Goal: Task Accomplishment & Management: Manage account settings

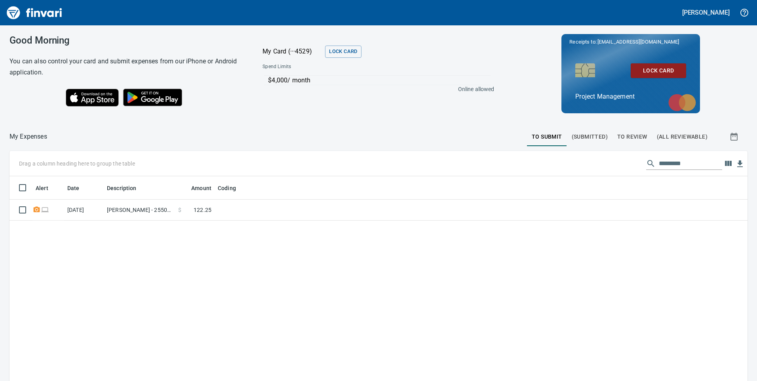
scroll to position [288, 726]
click at [623, 135] on span "To Review" at bounding box center [633, 137] width 30 height 10
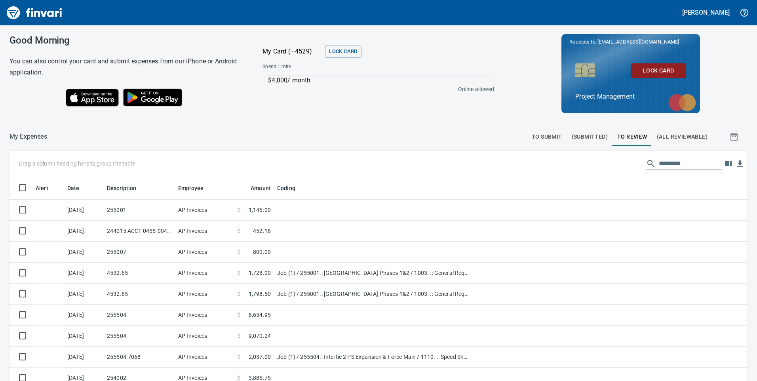
scroll to position [288, 721]
click at [659, 159] on input "text" at bounding box center [690, 163] width 63 height 13
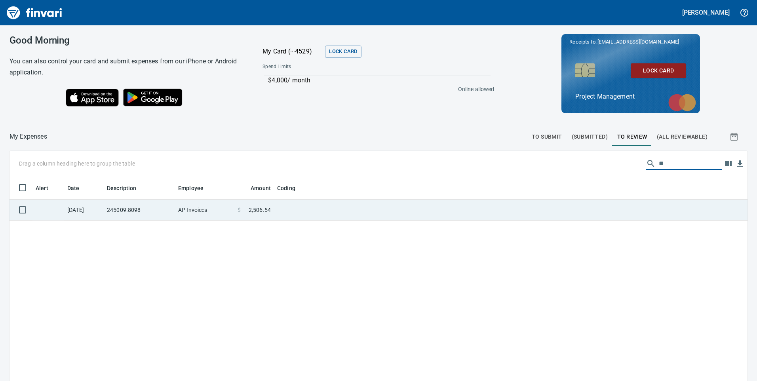
type input "**"
click at [144, 210] on td "245009.8098" at bounding box center [139, 210] width 71 height 21
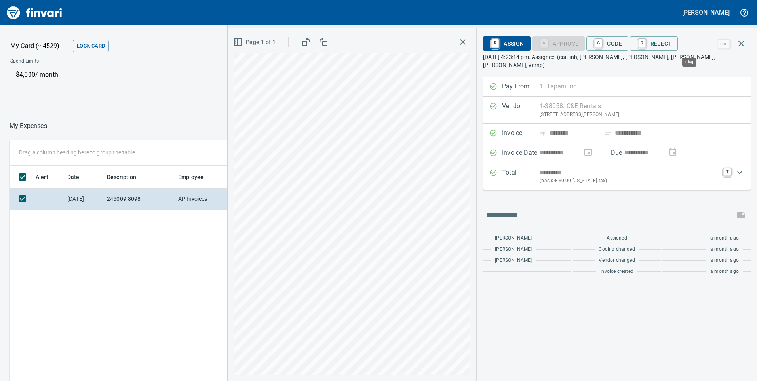
scroll to position [288, 528]
click at [708, 44] on icon "button" at bounding box center [707, 44] width 8 height 8
click at [674, 69] on span "Download" at bounding box center [706, 67] width 76 height 10
click at [743, 42] on icon "button" at bounding box center [742, 44] width 6 height 6
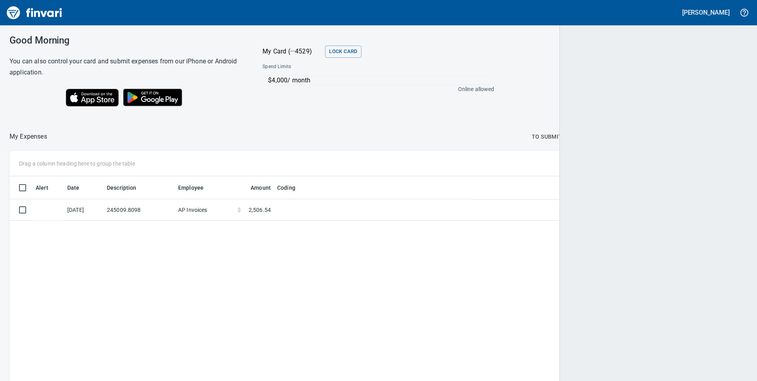
scroll to position [288, 726]
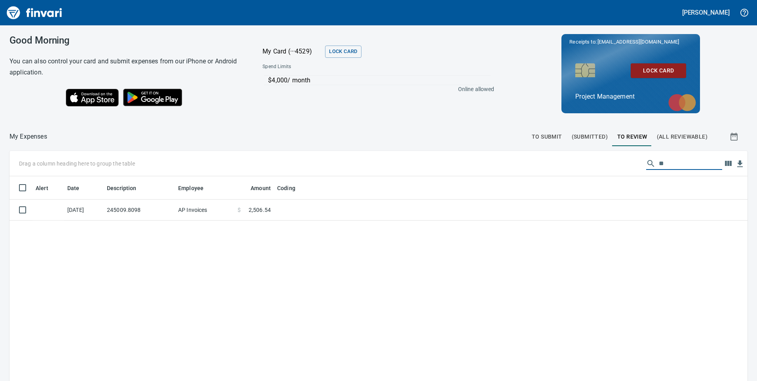
drag, startPoint x: 665, startPoint y: 163, endPoint x: 592, endPoint y: 164, distance: 73.7
click at [592, 164] on div "Drag a column heading here to group the table **" at bounding box center [379, 163] width 738 height 25
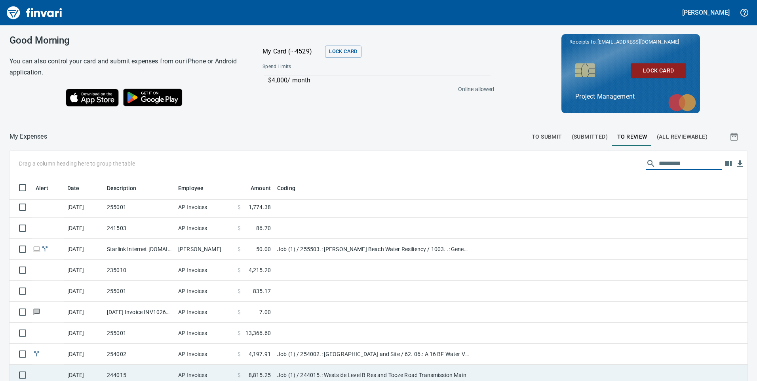
scroll to position [89, 0]
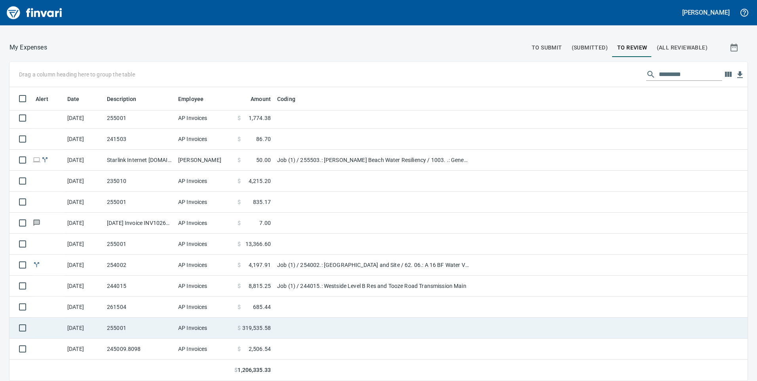
click at [141, 326] on td "255001" at bounding box center [139, 328] width 71 height 21
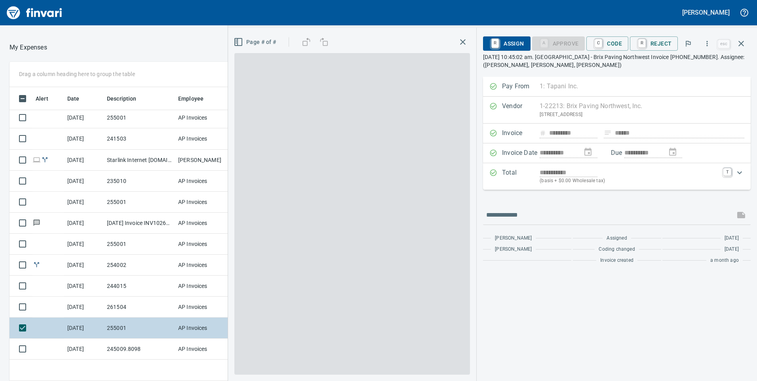
scroll to position [288, 522]
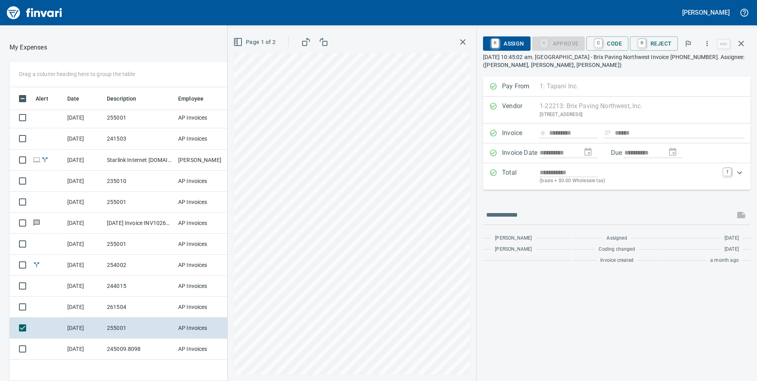
click at [271, 44] on span "Page 1 of 2" at bounding box center [255, 42] width 41 height 10
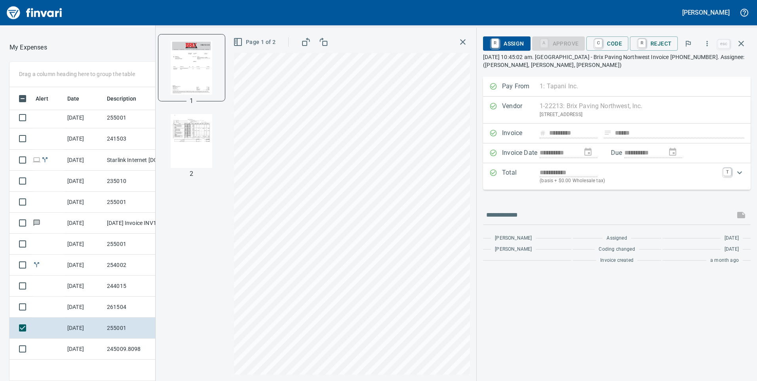
click at [206, 131] on img "button" at bounding box center [192, 141] width 54 height 54
click at [711, 46] on icon "button" at bounding box center [707, 44] width 8 height 8
click at [677, 69] on span "Download" at bounding box center [706, 67] width 76 height 10
click at [107, 313] on td "261504" at bounding box center [139, 307] width 71 height 21
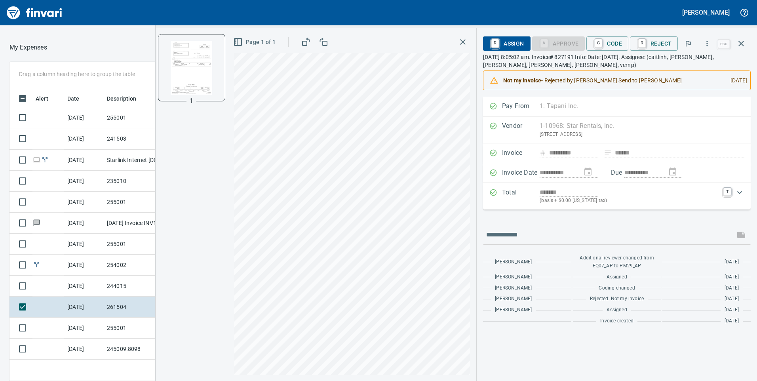
scroll to position [288, 522]
click at [708, 45] on icon "button" at bounding box center [707, 43] width 1 height 5
click at [692, 69] on span "Download" at bounding box center [706, 67] width 76 height 10
click at [115, 246] on td "255001" at bounding box center [139, 244] width 71 height 21
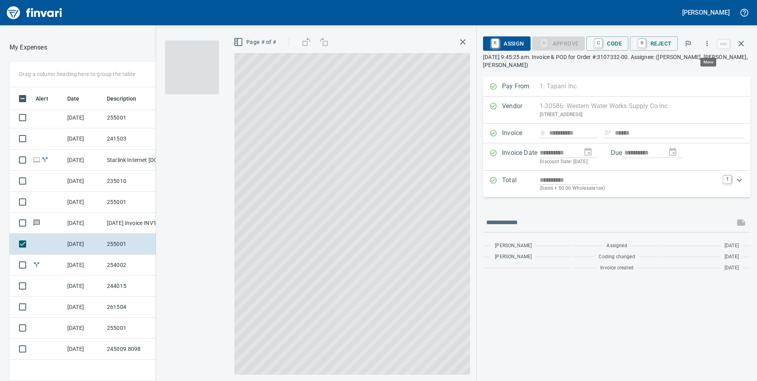
scroll to position [288, 522]
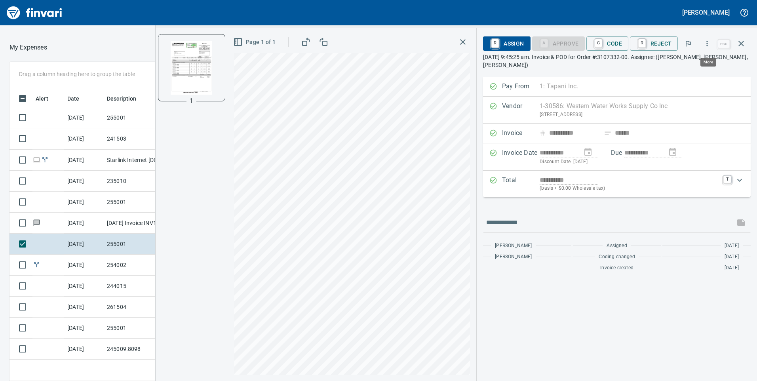
click at [707, 44] on icon "button" at bounding box center [707, 44] width 8 height 8
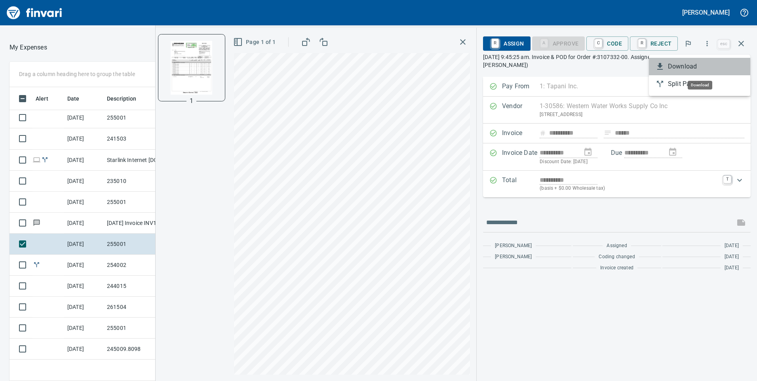
click at [698, 62] on span "Download" at bounding box center [706, 67] width 76 height 10
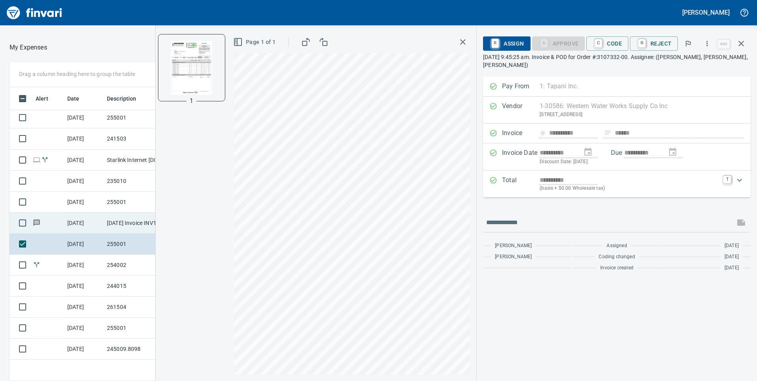
click at [103, 217] on td "9/16/2025" at bounding box center [84, 223] width 40 height 21
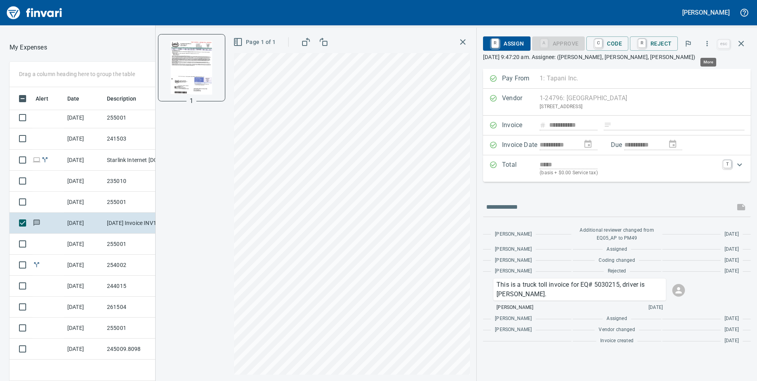
scroll to position [288, 522]
click at [709, 42] on icon "button" at bounding box center [707, 44] width 8 height 8
click at [694, 61] on li "Download" at bounding box center [699, 66] width 101 height 17
click at [112, 200] on td "255001" at bounding box center [139, 202] width 71 height 21
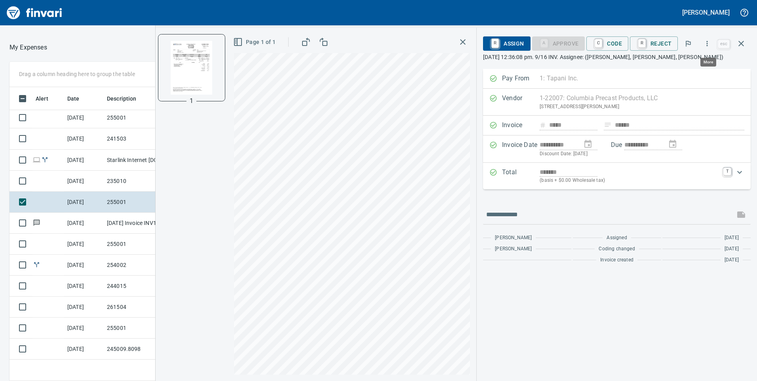
scroll to position [288, 522]
click at [708, 45] on icon "button" at bounding box center [707, 44] width 8 height 8
click at [706, 61] on li "Download" at bounding box center [699, 66] width 101 height 17
click at [116, 177] on td "235010" at bounding box center [139, 181] width 71 height 21
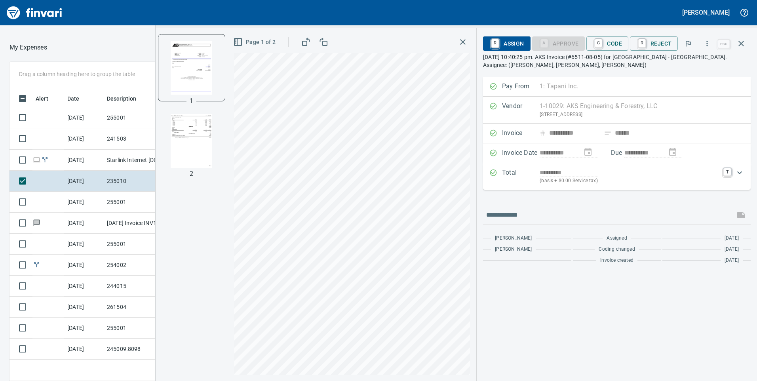
scroll to position [288, 522]
click at [709, 42] on icon "button" at bounding box center [707, 44] width 8 height 8
click at [697, 63] on span "Download" at bounding box center [706, 67] width 76 height 10
click at [82, 136] on td "9/18/2025" at bounding box center [84, 138] width 40 height 21
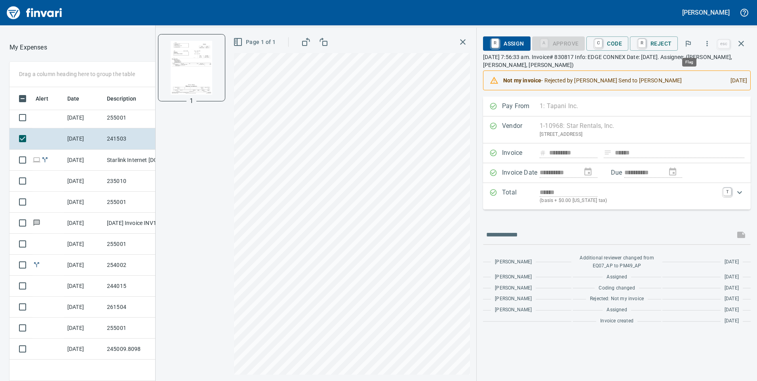
scroll to position [288, 522]
click at [709, 44] on icon "button" at bounding box center [707, 44] width 8 height 8
click at [701, 64] on span "Download" at bounding box center [706, 67] width 76 height 10
click at [109, 119] on td "255001" at bounding box center [139, 117] width 71 height 21
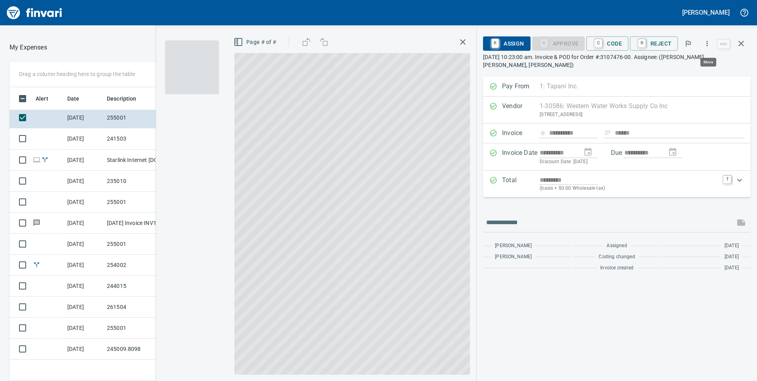
scroll to position [288, 522]
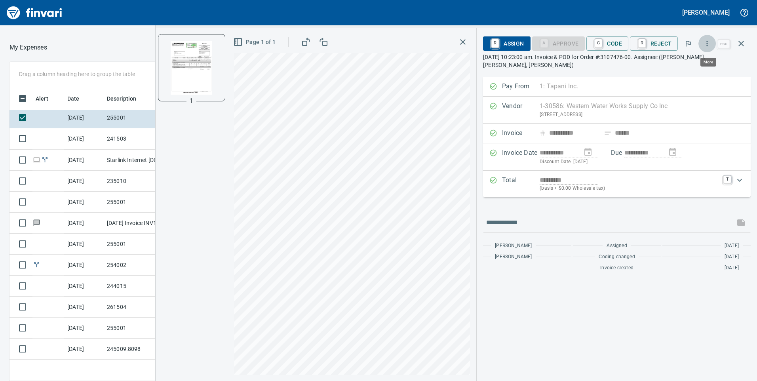
click at [707, 44] on icon "button" at bounding box center [707, 44] width 8 height 8
click at [684, 65] on span "Download" at bounding box center [706, 67] width 76 height 10
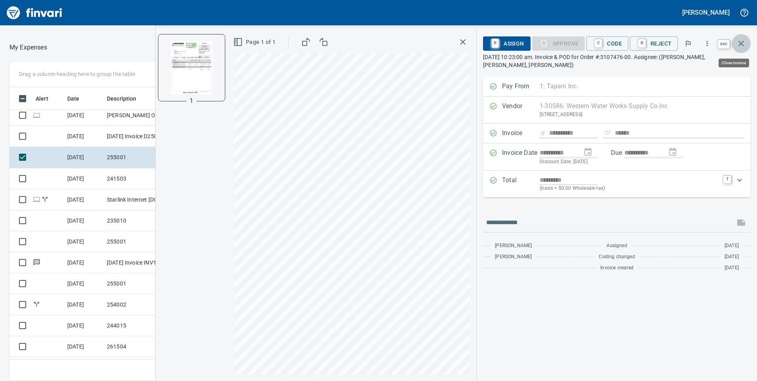
click at [739, 44] on icon "button" at bounding box center [742, 44] width 10 height 10
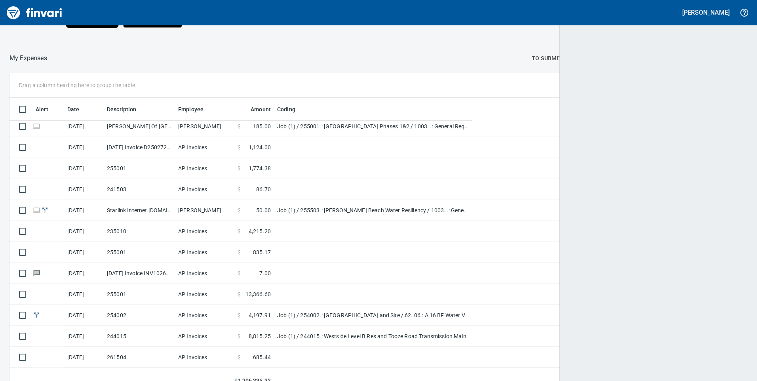
scroll to position [288, 715]
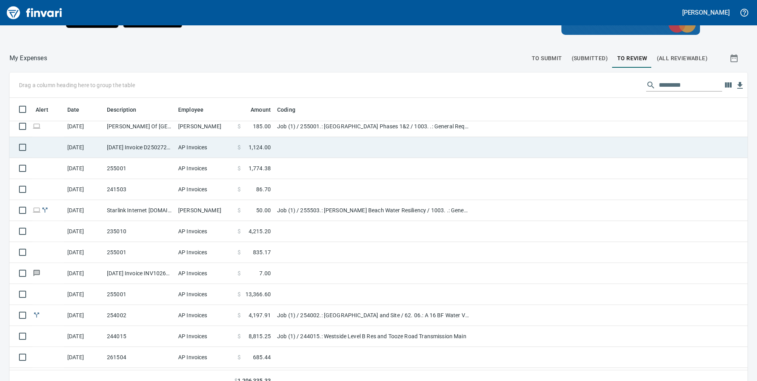
click at [219, 149] on td "AP Invoices" at bounding box center [204, 147] width 59 height 21
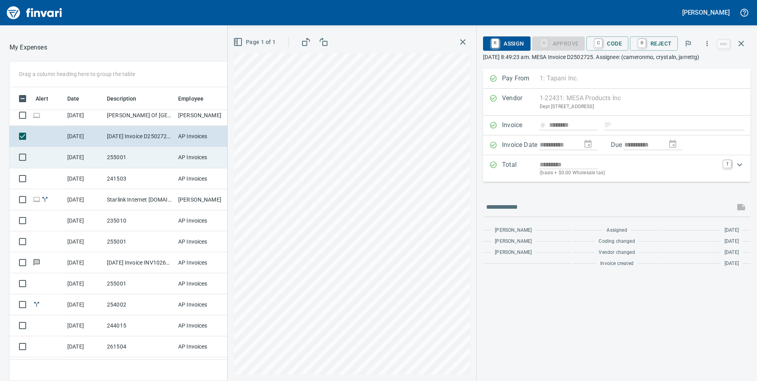
scroll to position [1519, 0]
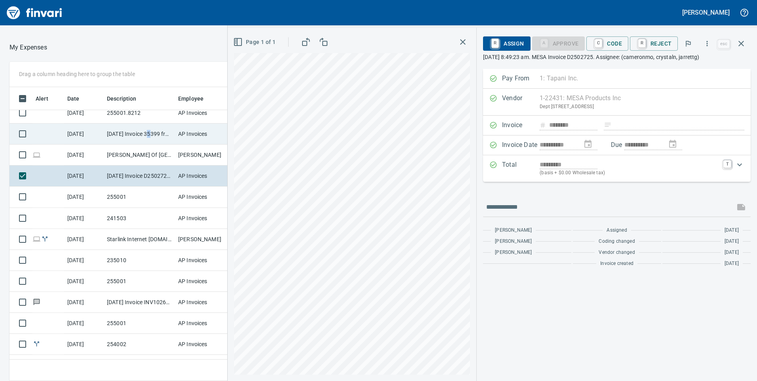
click at [152, 131] on td "[DATE] Invoice 35399 from Superior Sweeping Inc (1-10990)" at bounding box center [139, 134] width 71 height 21
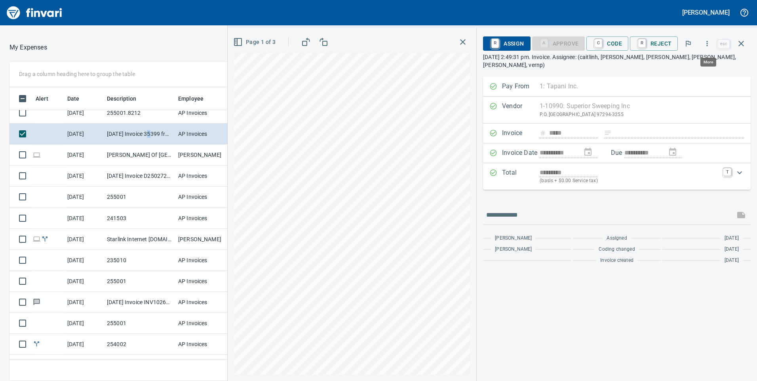
scroll to position [288, 522]
click at [708, 45] on icon "button" at bounding box center [707, 44] width 8 height 8
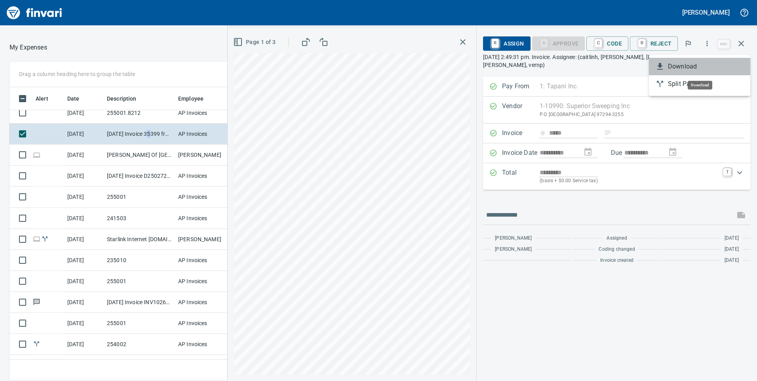
click at [690, 65] on span "Download" at bounding box center [706, 67] width 76 height 10
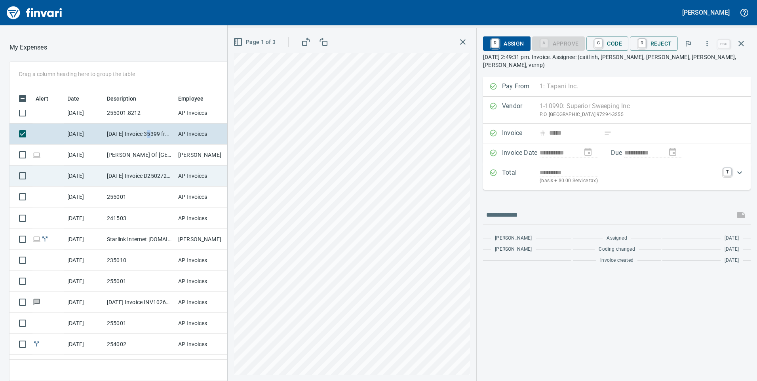
scroll to position [1480, 0]
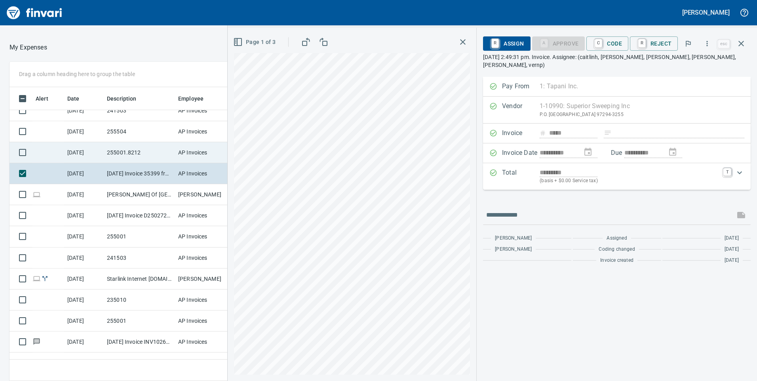
click at [139, 156] on td "255001.8212" at bounding box center [139, 152] width 71 height 21
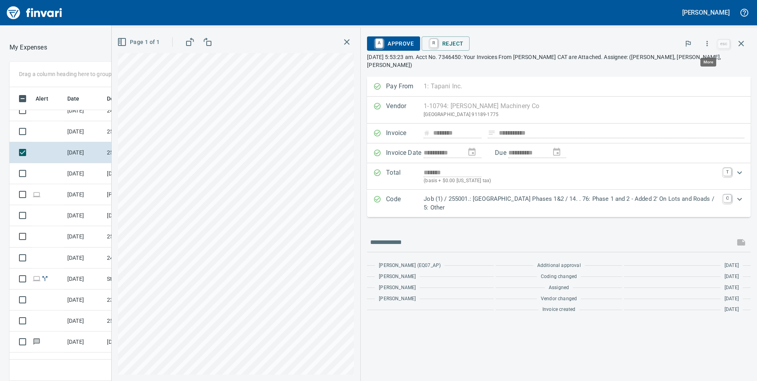
scroll to position [288, 522]
click at [706, 46] on icon "button" at bounding box center [707, 44] width 8 height 8
click at [680, 63] on span "Download" at bounding box center [706, 67] width 76 height 10
click at [87, 135] on td "[DATE]" at bounding box center [84, 131] width 40 height 21
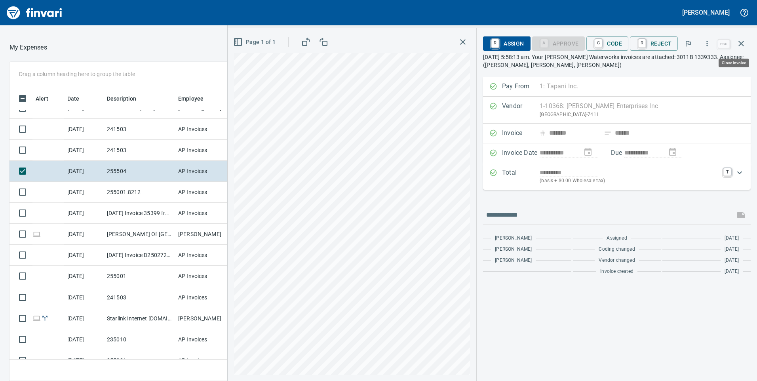
scroll to position [288, 522]
click at [107, 155] on td "241503" at bounding box center [139, 150] width 71 height 21
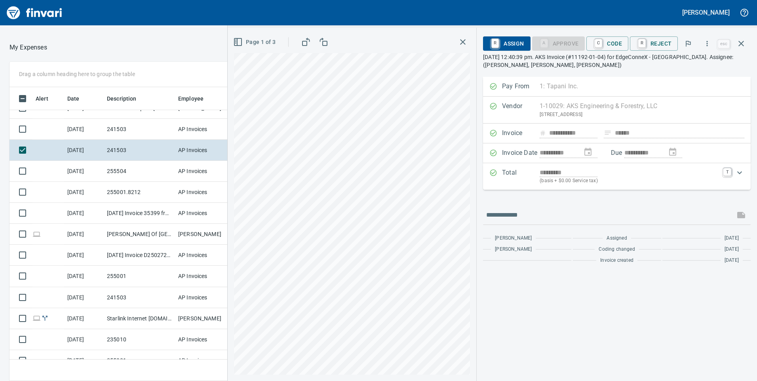
scroll to position [288, 522]
click at [708, 44] on icon "button" at bounding box center [707, 43] width 1 height 5
click at [694, 63] on span "Download" at bounding box center [706, 67] width 76 height 10
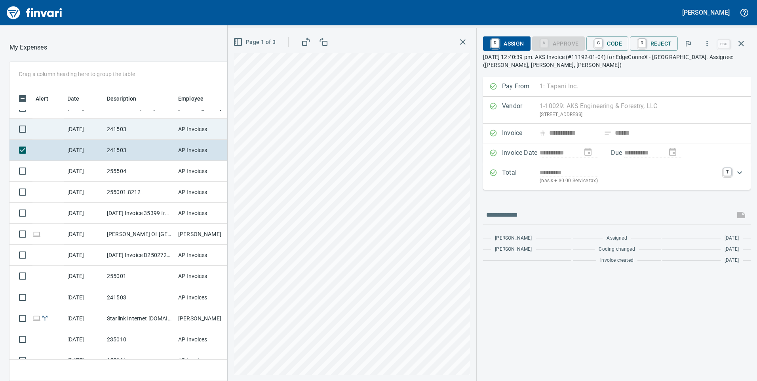
click at [158, 123] on td "241503" at bounding box center [139, 129] width 71 height 21
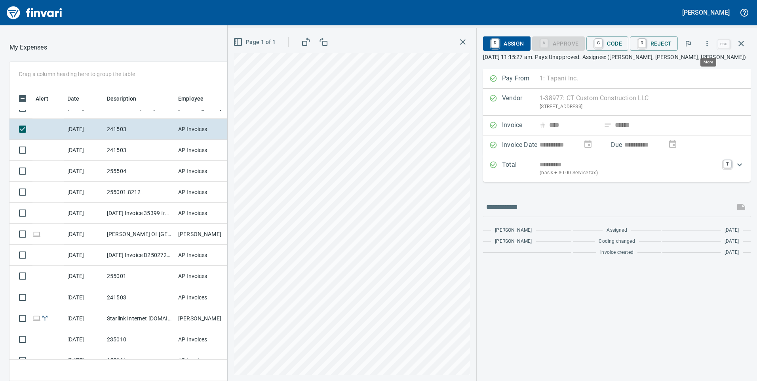
scroll to position [288, 522]
click at [709, 45] on icon "button" at bounding box center [707, 44] width 8 height 8
click at [697, 66] on span "Download" at bounding box center [706, 67] width 76 height 10
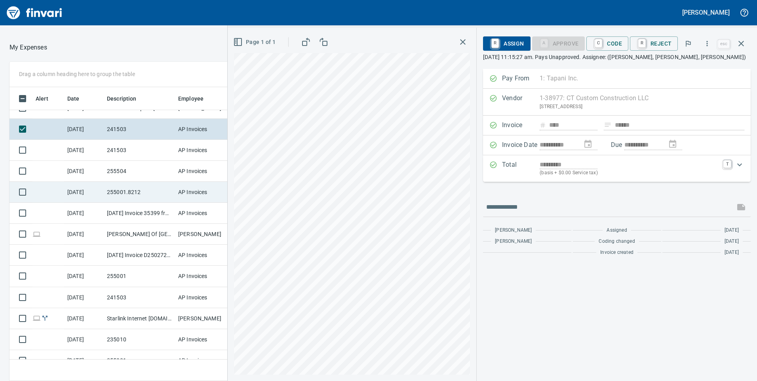
scroll to position [1361, 0]
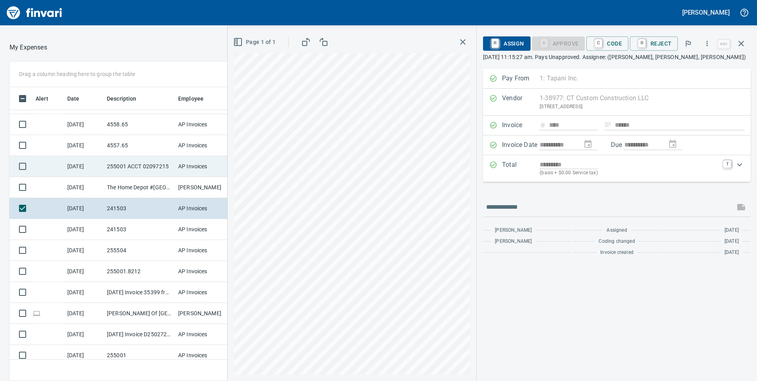
click at [124, 173] on td "255001 ACCT 02097215" at bounding box center [139, 166] width 71 height 21
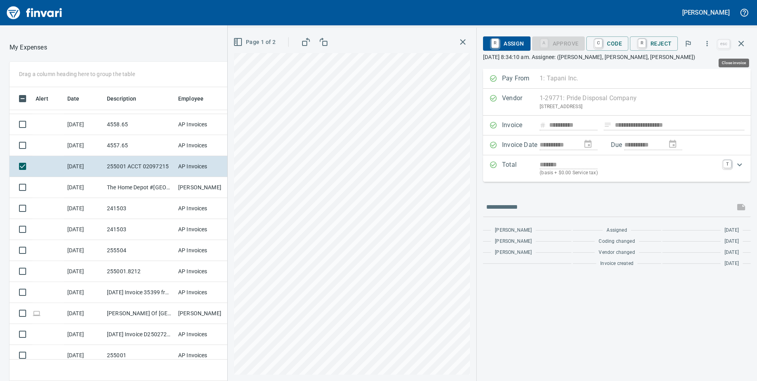
scroll to position [288, 522]
click at [621, 43] on span "C Code" at bounding box center [607, 43] width 29 height 13
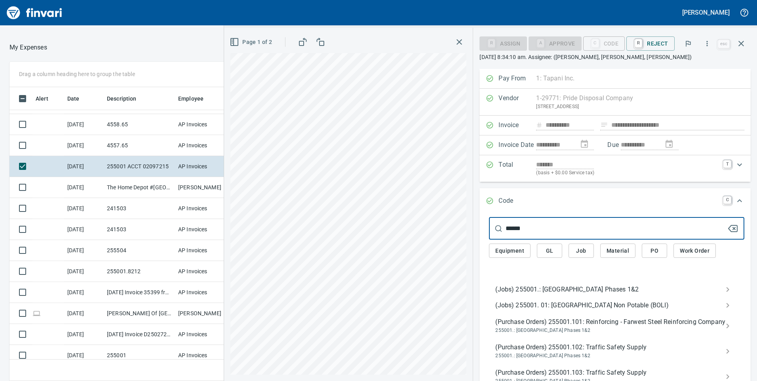
type input "******"
click at [519, 288] on span "(Jobs) 255001.: [GEOGRAPHIC_DATA] Phases 1&2" at bounding box center [611, 290] width 230 height 10
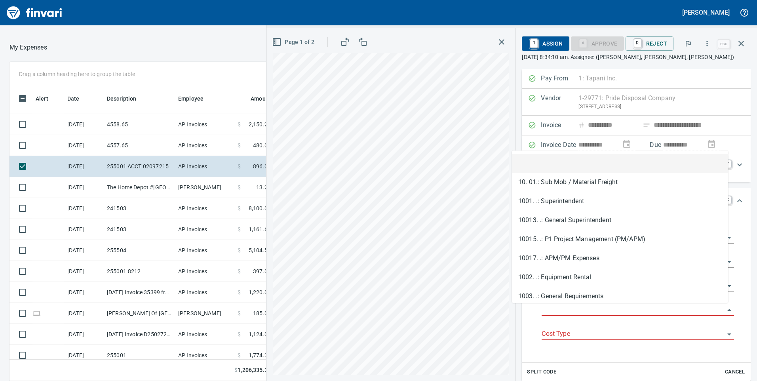
click at [542, 307] on input "Job Phase" at bounding box center [633, 310] width 183 height 11
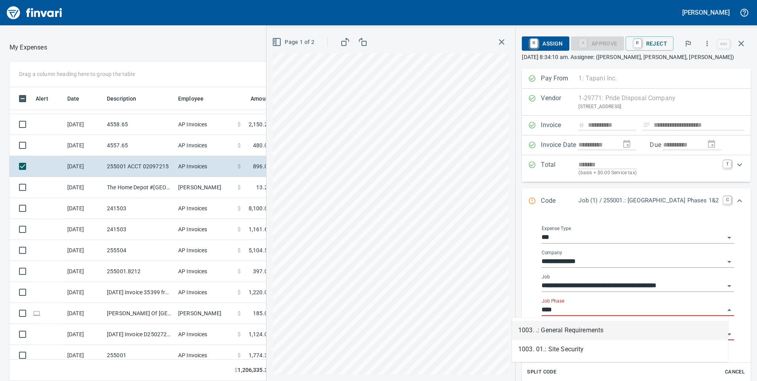
click at [561, 327] on li "1003. .: General Requirements" at bounding box center [620, 330] width 216 height 19
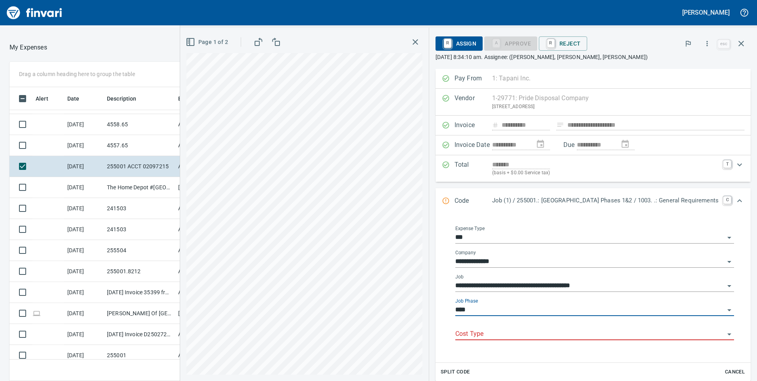
type input "**********"
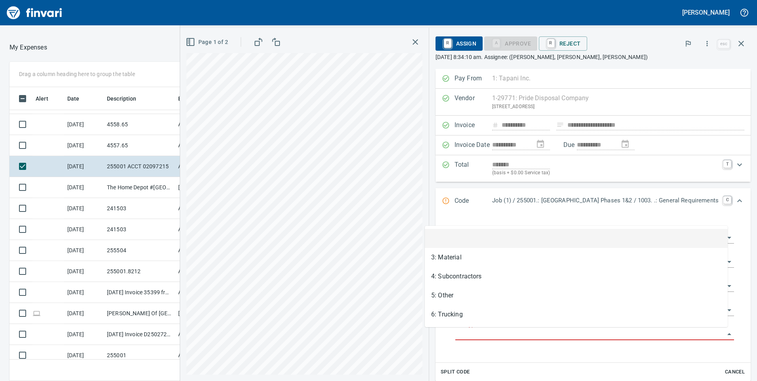
click at [547, 334] on input "Cost Type" at bounding box center [590, 334] width 269 height 11
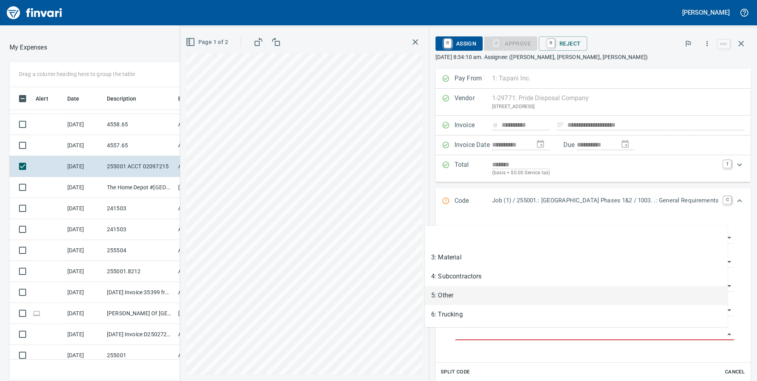
click at [453, 292] on li "5: Other" at bounding box center [576, 295] width 303 height 19
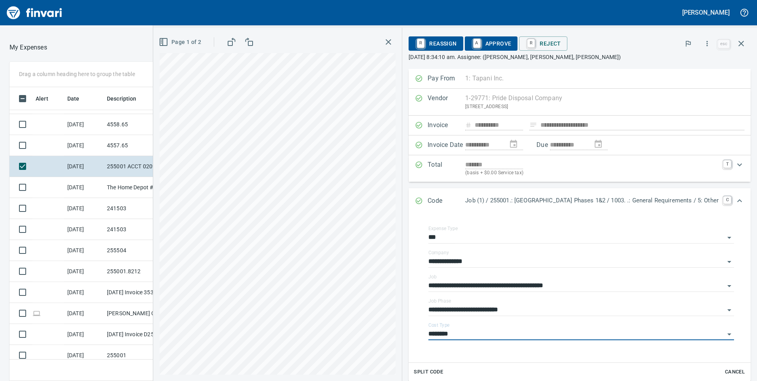
type input "********"
click at [471, 44] on span "A Approve" at bounding box center [491, 43] width 40 height 13
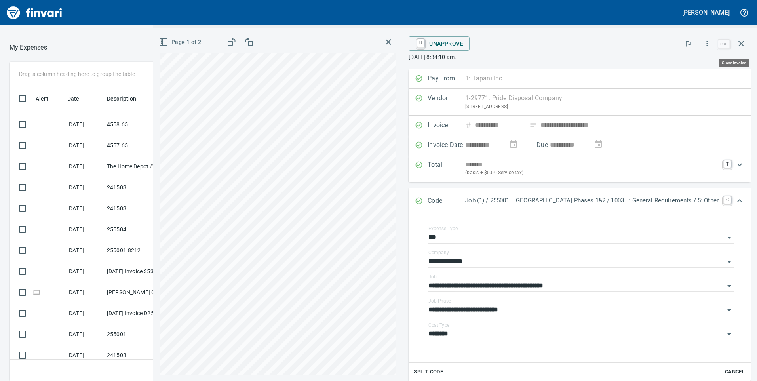
click at [742, 43] on icon "button" at bounding box center [742, 44] width 6 height 6
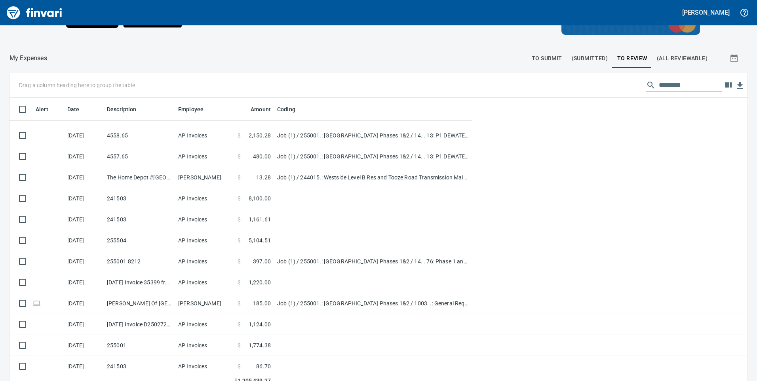
scroll to position [288, 715]
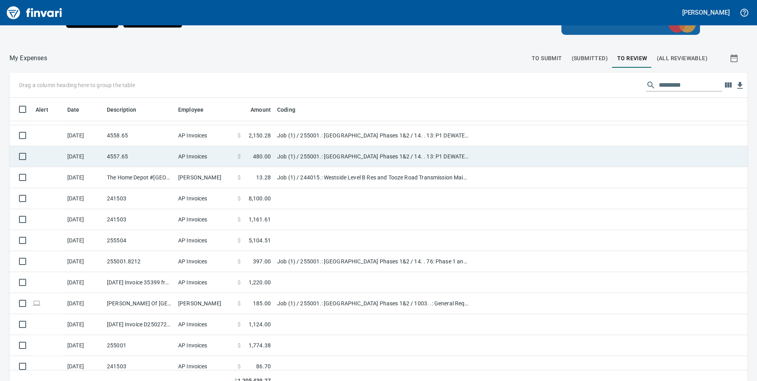
click at [169, 160] on td "4557.65" at bounding box center [139, 156] width 71 height 21
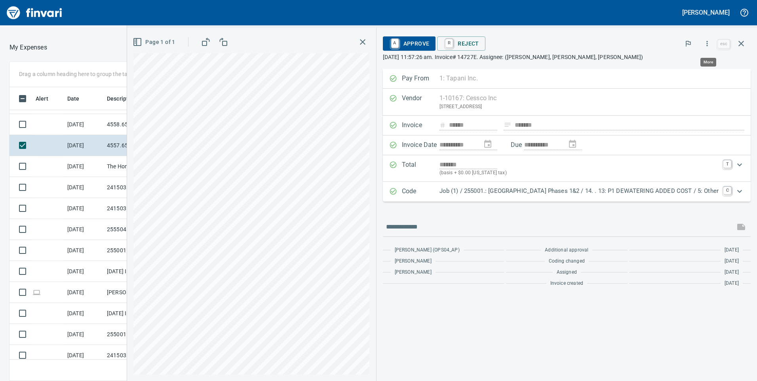
scroll to position [288, 522]
click at [708, 46] on icon "button" at bounding box center [707, 43] width 1 height 5
click at [694, 61] on li "Download" at bounding box center [699, 66] width 101 height 17
click at [86, 126] on td "[DATE]" at bounding box center [84, 124] width 40 height 21
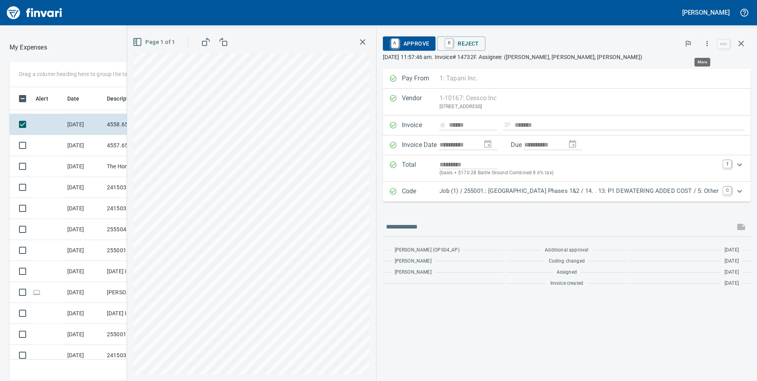
scroll to position [288, 522]
click at [708, 43] on icon "button" at bounding box center [707, 44] width 8 height 8
click at [688, 66] on span "Download" at bounding box center [706, 67] width 76 height 10
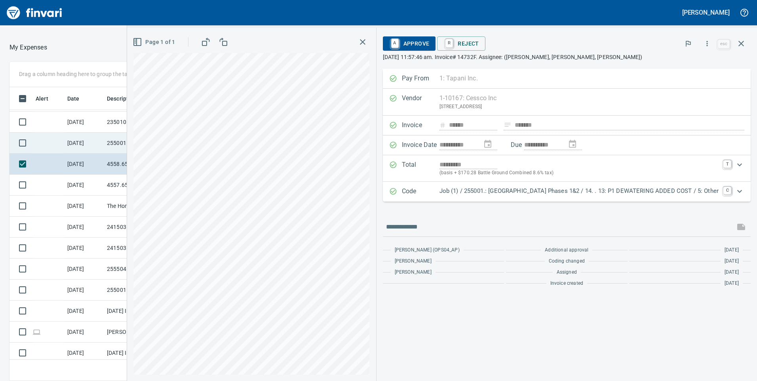
click at [99, 139] on td "[DATE]" at bounding box center [84, 143] width 40 height 21
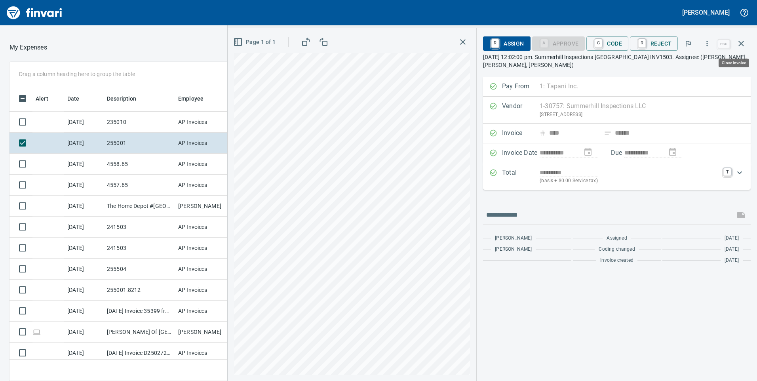
scroll to position [288, 522]
click at [706, 42] on icon "button" at bounding box center [707, 44] width 8 height 8
click at [679, 69] on span "Download" at bounding box center [706, 67] width 76 height 10
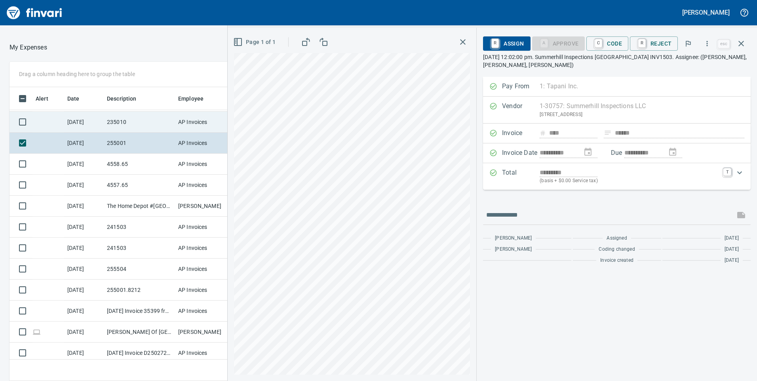
click at [151, 120] on td "235010" at bounding box center [139, 122] width 71 height 21
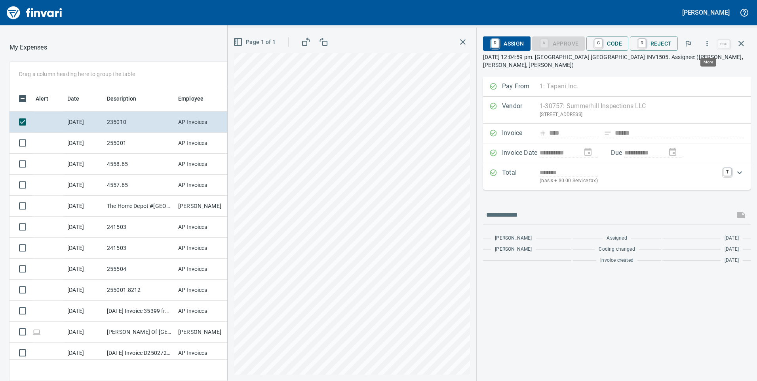
scroll to position [288, 522]
click at [704, 48] on button "button" at bounding box center [707, 43] width 17 height 17
click at [682, 63] on span "Download" at bounding box center [706, 67] width 76 height 10
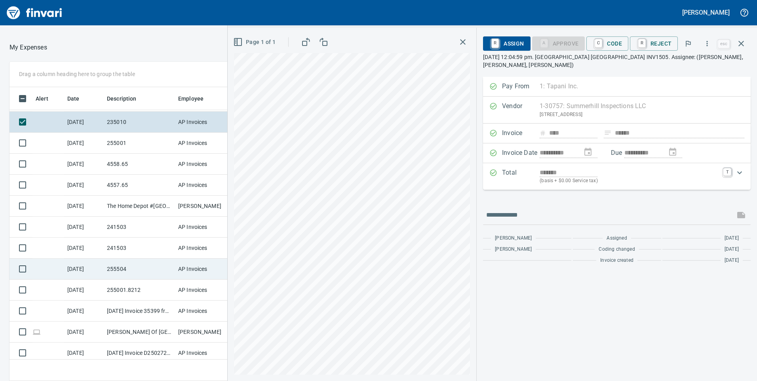
scroll to position [1282, 0]
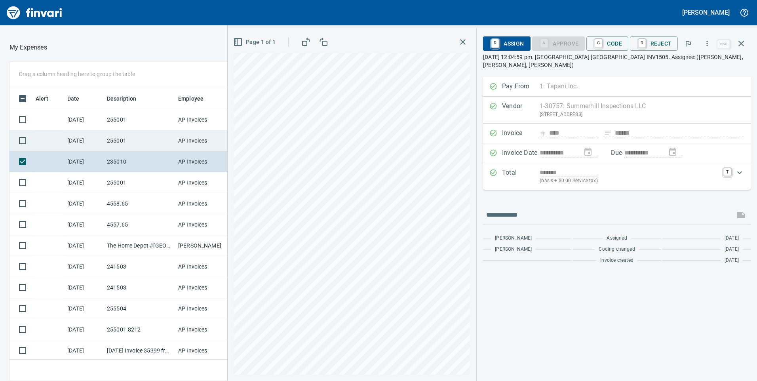
click at [132, 140] on td "255001" at bounding box center [139, 140] width 71 height 21
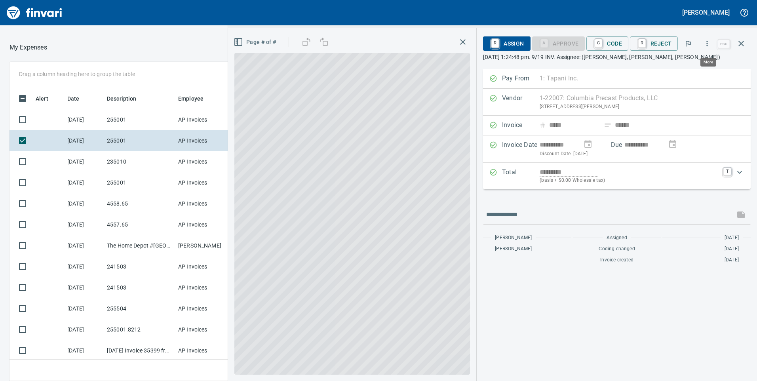
scroll to position [288, 522]
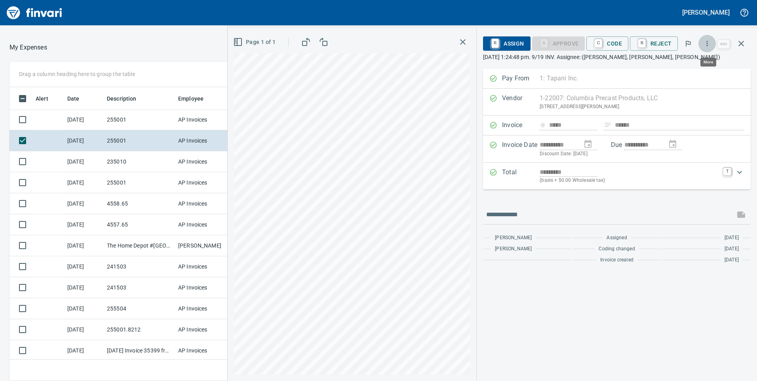
click at [708, 46] on icon "button" at bounding box center [707, 44] width 8 height 8
click at [696, 64] on span "Download" at bounding box center [706, 67] width 76 height 10
click at [168, 118] on td "255001" at bounding box center [139, 119] width 71 height 21
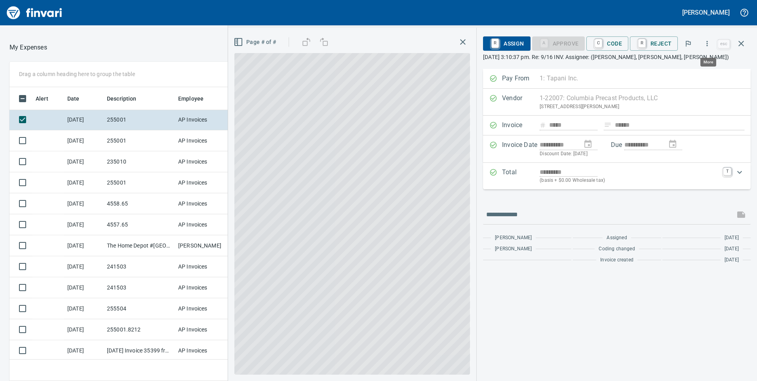
scroll to position [288, 522]
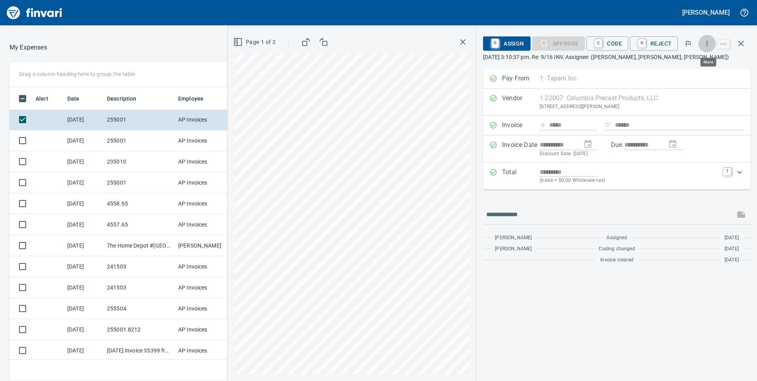
click at [709, 47] on icon "button" at bounding box center [707, 44] width 8 height 8
click at [703, 63] on span "Download" at bounding box center [706, 67] width 76 height 10
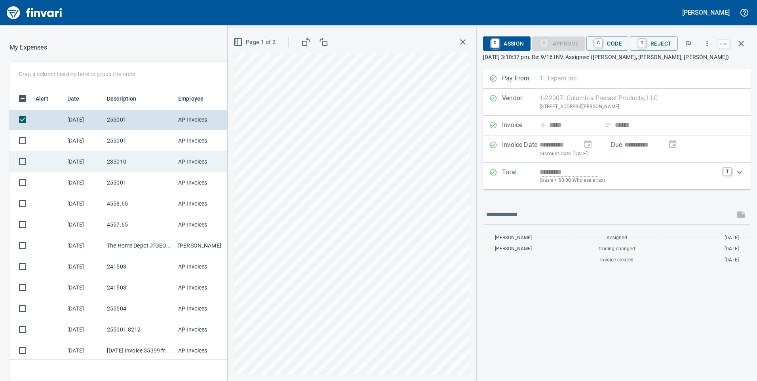
scroll to position [1242, 0]
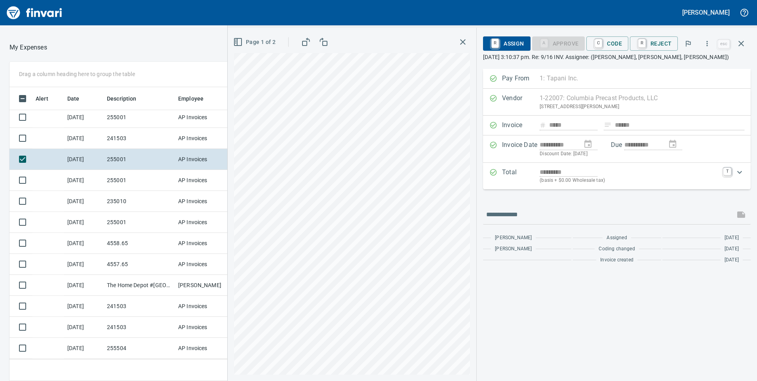
click at [162, 135] on td "241503" at bounding box center [139, 138] width 71 height 21
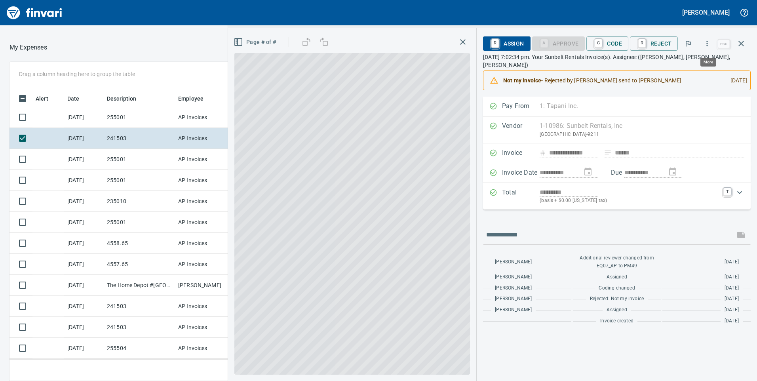
scroll to position [288, 522]
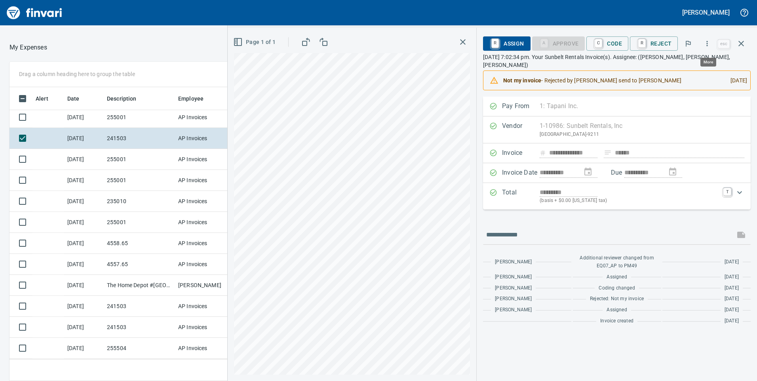
click at [708, 47] on icon "button" at bounding box center [707, 44] width 8 height 8
click at [696, 63] on span "Download" at bounding box center [706, 67] width 76 height 10
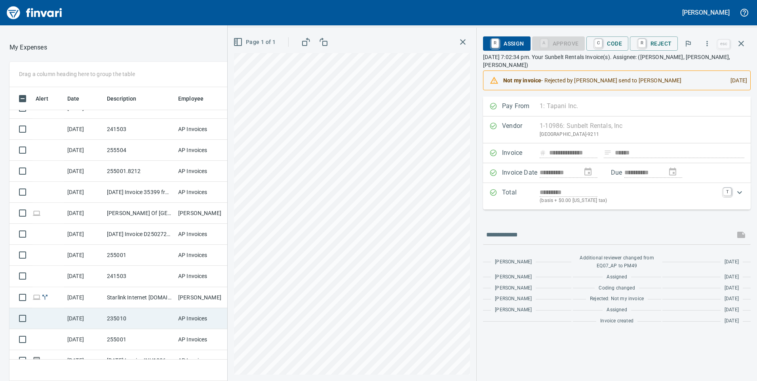
scroll to position [1578, 0]
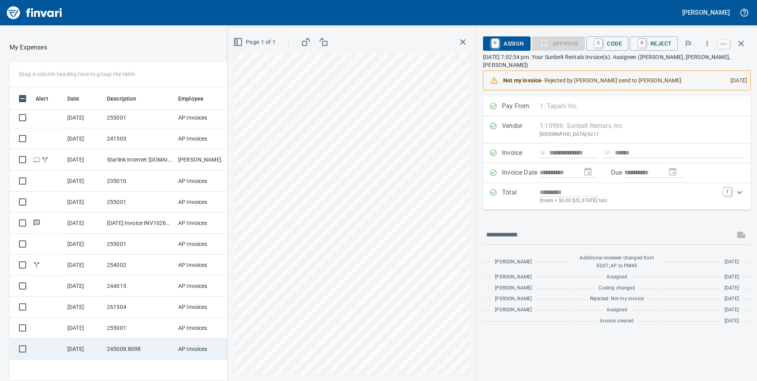
click at [133, 347] on td "245009.8098" at bounding box center [139, 349] width 71 height 21
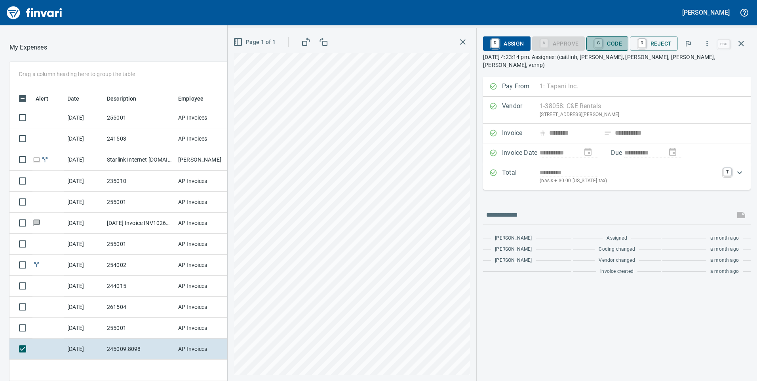
click at [618, 41] on span "C Code" at bounding box center [607, 43] width 29 height 13
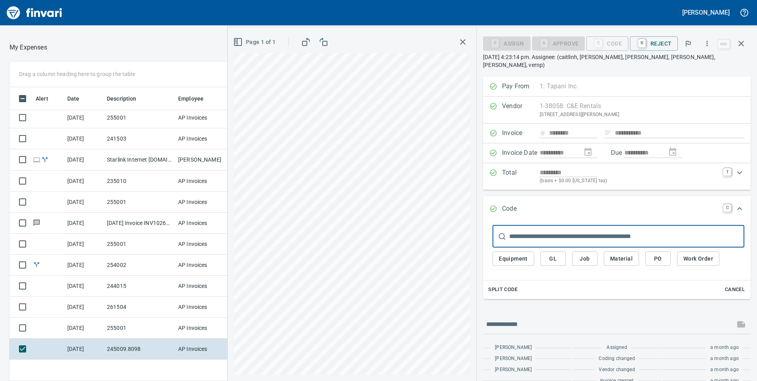
scroll to position [288, 522]
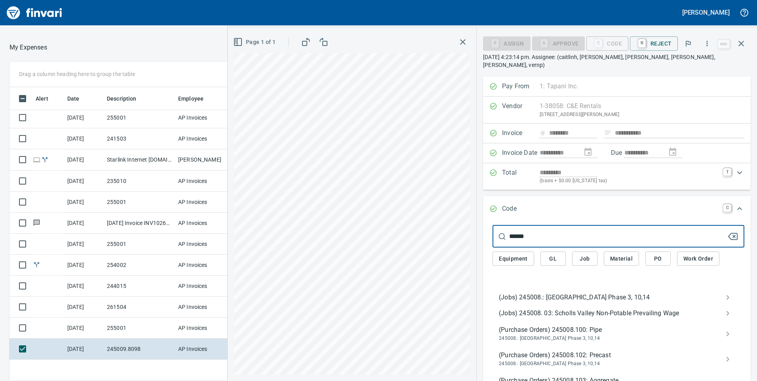
type input "******"
click at [506, 293] on span "(Jobs) 245008.: Scholls Valley Heights Phase 3, 10,14" at bounding box center [612, 298] width 227 height 10
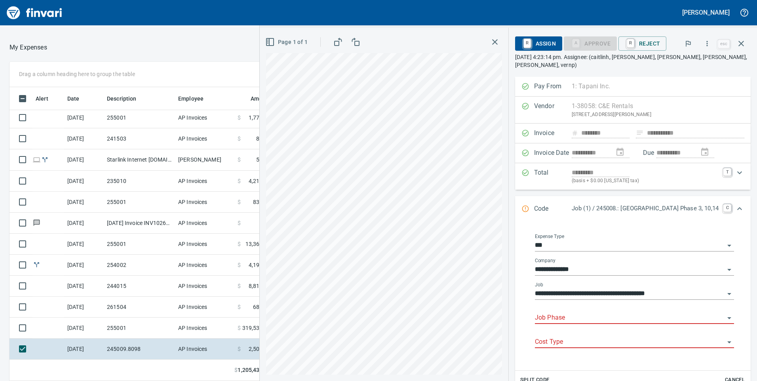
click at [555, 313] on input "Job Phase" at bounding box center [630, 318] width 190 height 11
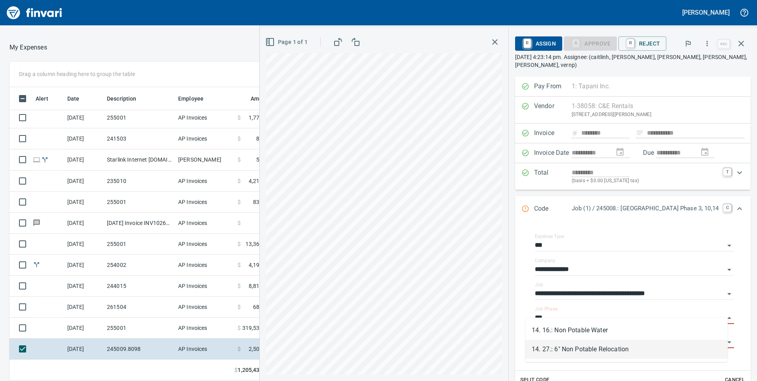
click at [576, 348] on li "14. 27.: 6" Non Potable Relocation" at bounding box center [627, 349] width 202 height 19
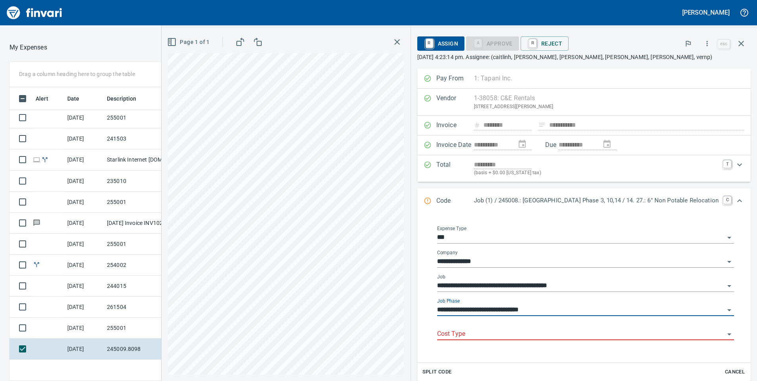
type input "**********"
click at [444, 331] on input "Cost Type" at bounding box center [581, 334] width 288 height 11
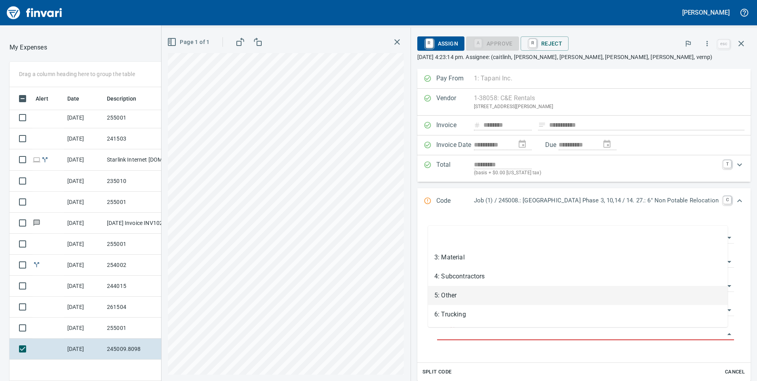
click at [460, 294] on li "5: Other" at bounding box center [578, 295] width 300 height 19
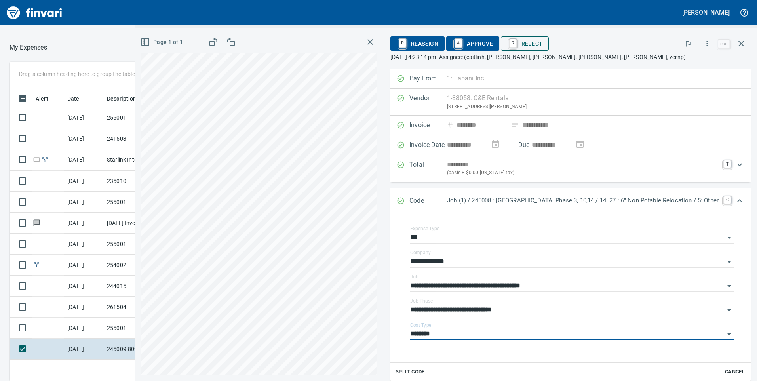
type input "********"
click at [479, 41] on span "A Approve" at bounding box center [473, 43] width 40 height 13
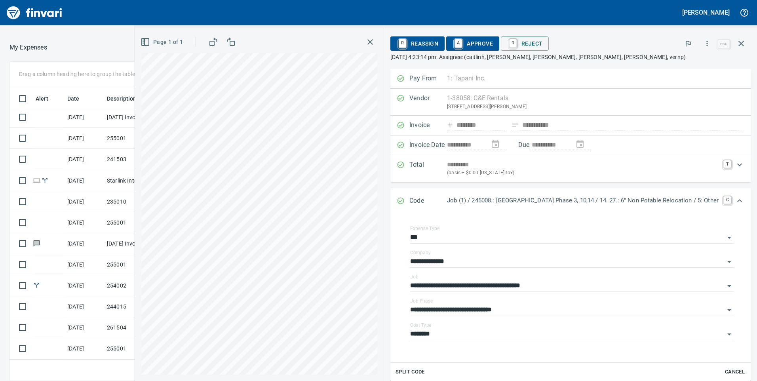
scroll to position [1557, 0]
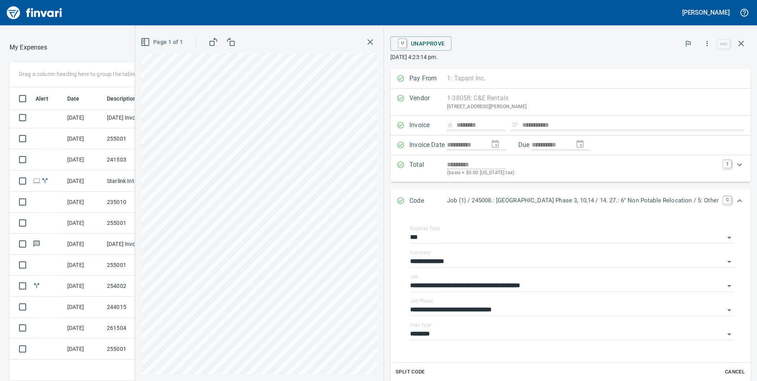
click at [366, 42] on icon "button" at bounding box center [371, 42] width 10 height 10
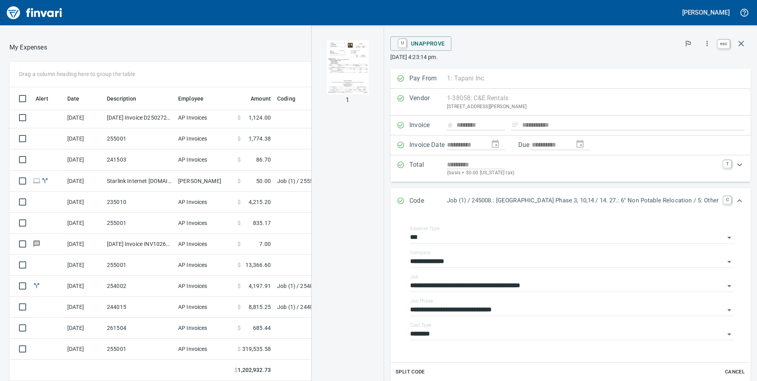
scroll to position [288, 522]
click at [742, 45] on icon "button" at bounding box center [742, 44] width 10 height 10
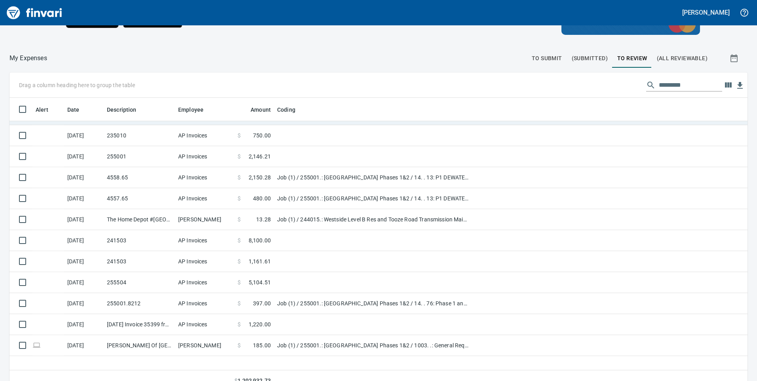
scroll to position [1240, 0]
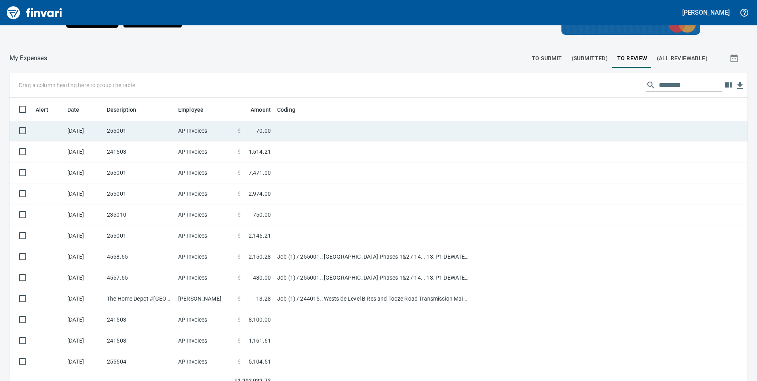
click at [279, 135] on td at bounding box center [373, 130] width 198 height 21
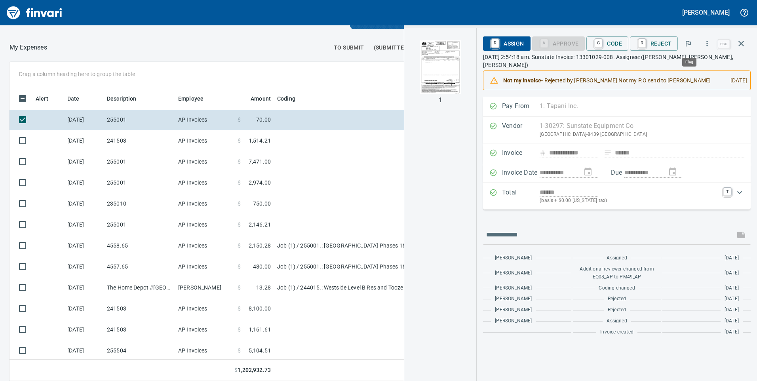
scroll to position [288, 522]
click at [708, 46] on icon "button" at bounding box center [707, 43] width 1 height 5
click at [699, 67] on span "Download" at bounding box center [706, 67] width 76 height 10
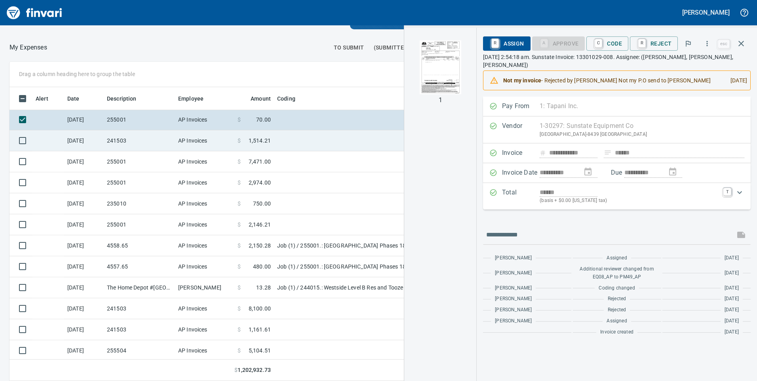
scroll to position [1200, 0]
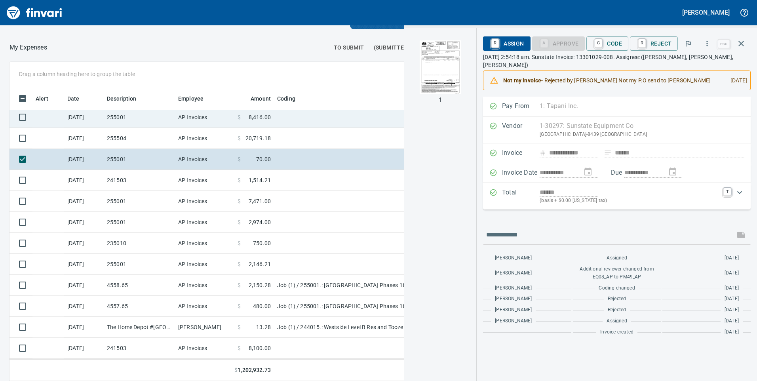
click at [138, 122] on td "255001" at bounding box center [139, 117] width 71 height 21
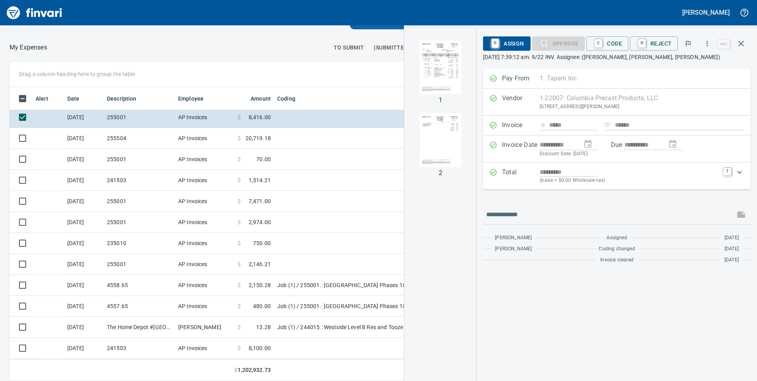
scroll to position [288, 522]
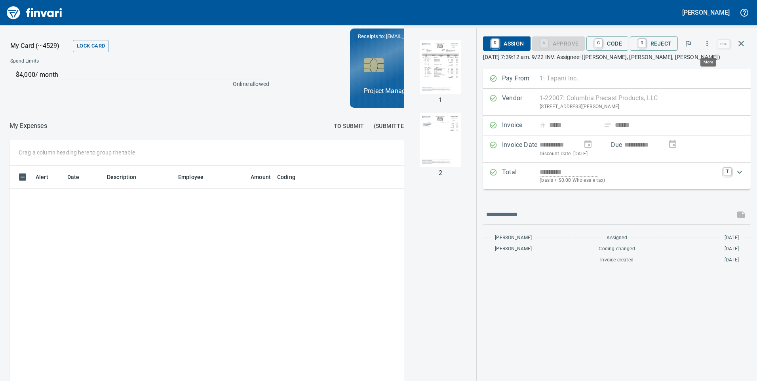
scroll to position [288, 522]
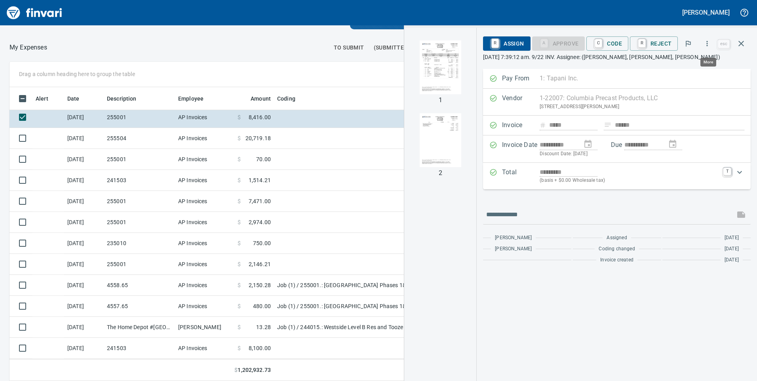
click at [708, 44] on icon "button" at bounding box center [707, 43] width 1 height 5
click at [684, 70] on span "Download" at bounding box center [706, 67] width 76 height 10
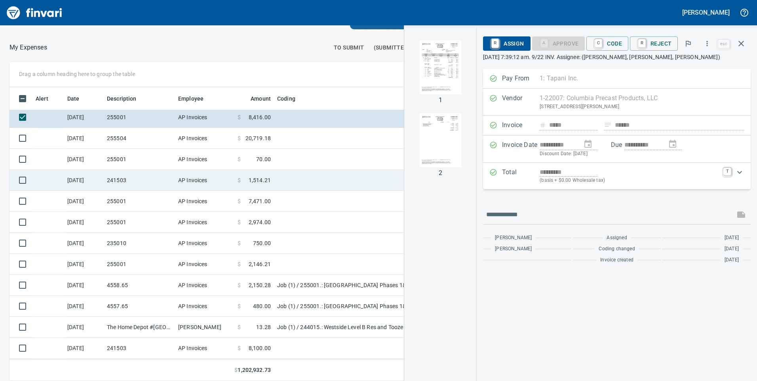
scroll to position [1121, 0]
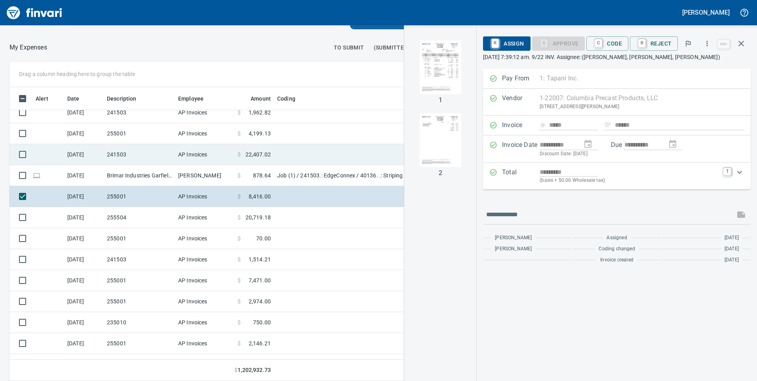
click at [241, 161] on td "$ 22,407.02" at bounding box center [254, 154] width 40 height 21
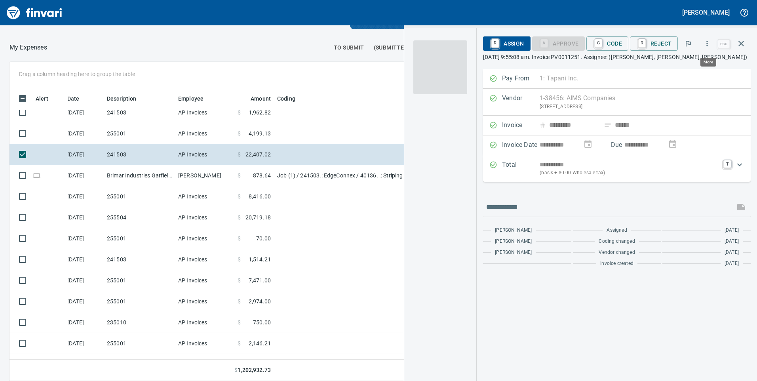
scroll to position [288, 522]
click at [707, 46] on icon "button" at bounding box center [707, 44] width 8 height 8
click at [665, 67] on div at bounding box center [662, 67] width 13 height 10
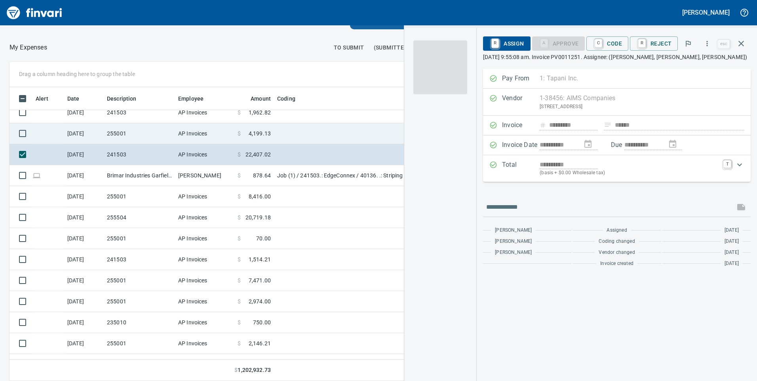
click at [126, 137] on td "255001" at bounding box center [139, 133] width 71 height 21
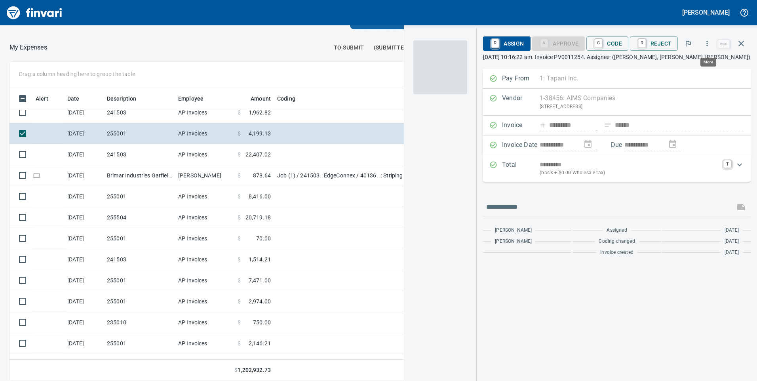
scroll to position [288, 522]
click at [709, 44] on icon "button" at bounding box center [707, 44] width 8 height 8
click at [673, 67] on span "Download" at bounding box center [706, 67] width 76 height 10
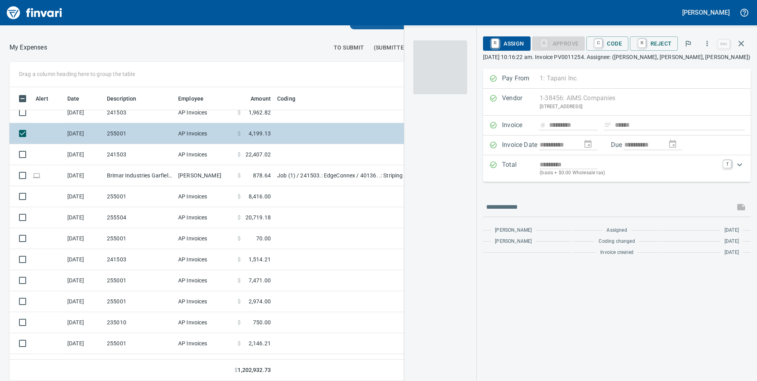
scroll to position [1042, 0]
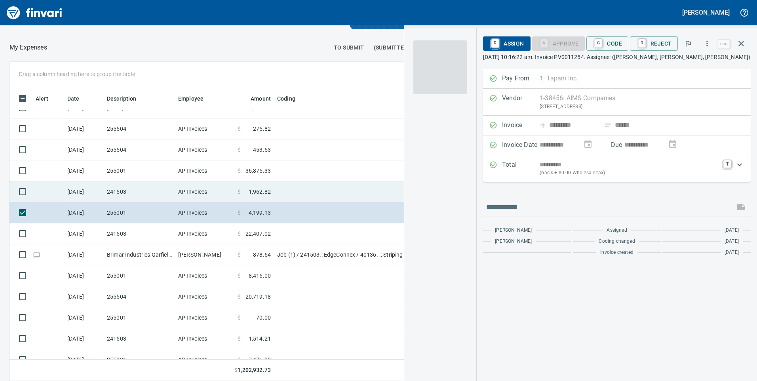
click at [133, 190] on td "241503" at bounding box center [139, 191] width 71 height 21
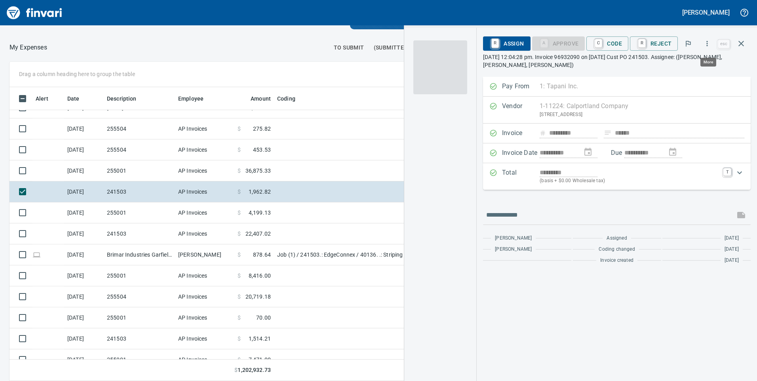
scroll to position [288, 522]
click at [709, 44] on icon "button" at bounding box center [707, 44] width 8 height 8
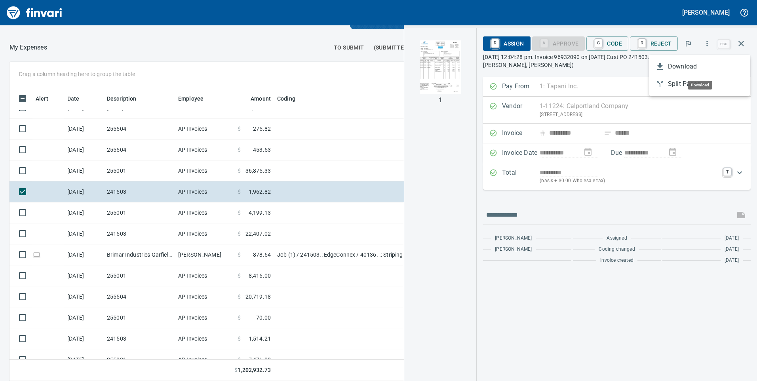
click at [671, 68] on span "Download" at bounding box center [706, 67] width 76 height 10
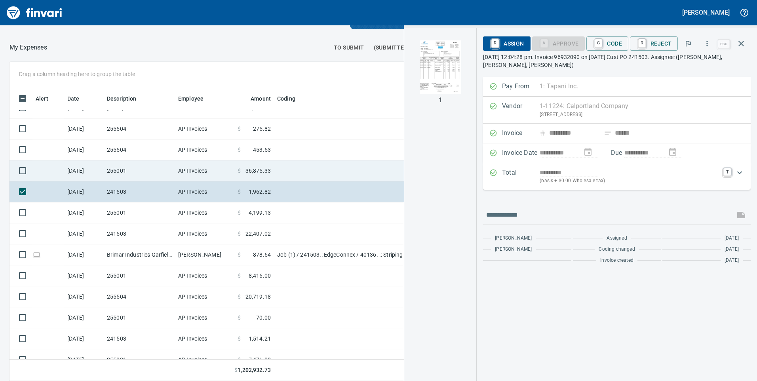
click at [193, 174] on td "AP Invoices" at bounding box center [204, 170] width 59 height 21
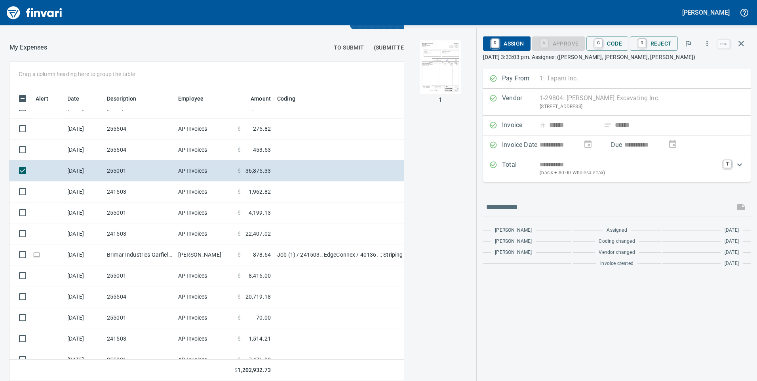
scroll to position [288, 522]
click at [706, 44] on icon "button" at bounding box center [707, 44] width 8 height 8
click at [676, 64] on span "Download" at bounding box center [706, 67] width 76 height 10
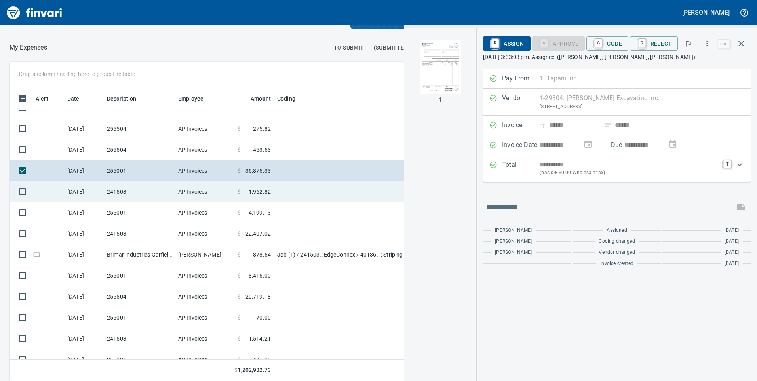
scroll to position [963, 0]
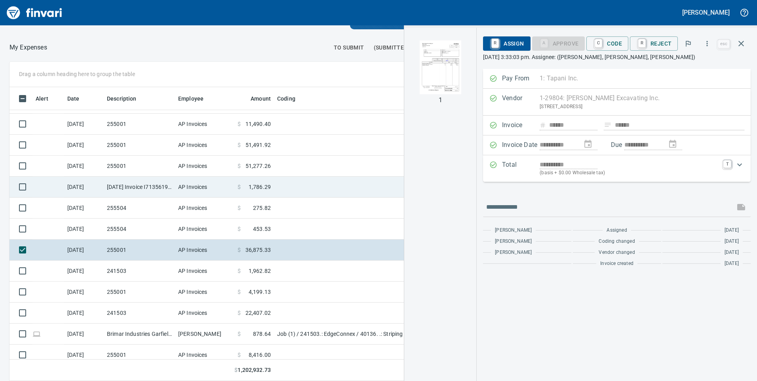
click at [219, 181] on td "AP Invoices" at bounding box center [204, 187] width 59 height 21
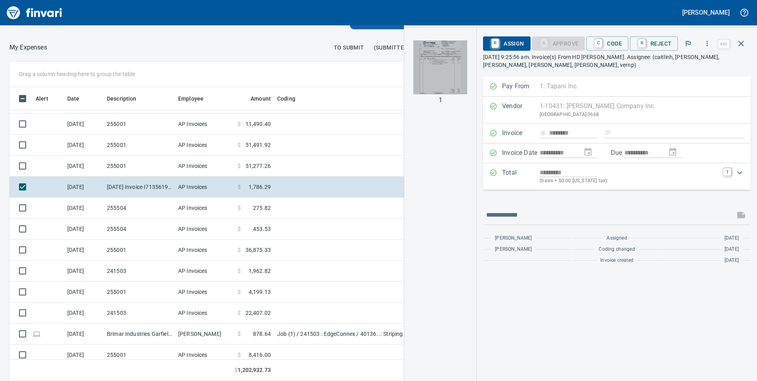
click at [435, 74] on img "button" at bounding box center [441, 67] width 54 height 54
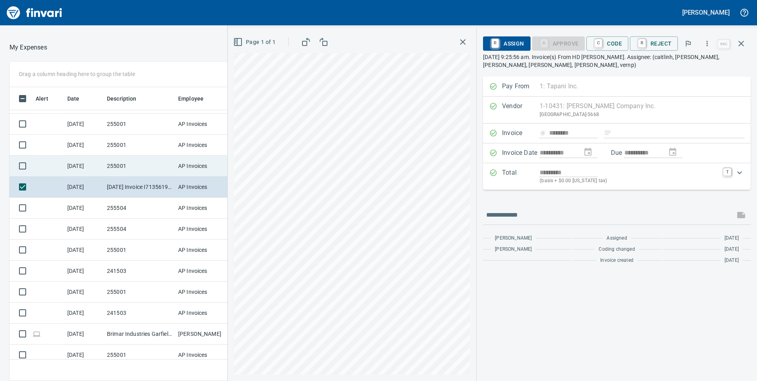
click at [143, 162] on td "255001" at bounding box center [139, 166] width 71 height 21
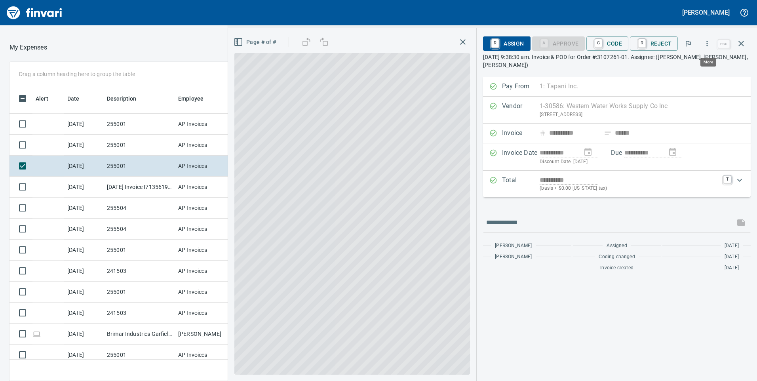
scroll to position [288, 522]
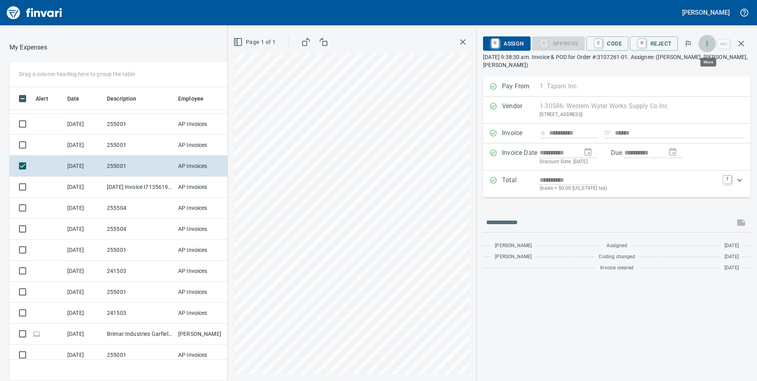
click at [707, 44] on icon "button" at bounding box center [707, 44] width 8 height 8
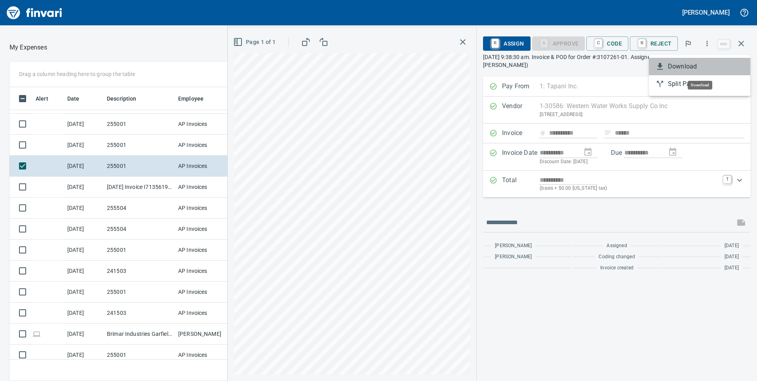
click at [698, 63] on span "Download" at bounding box center [706, 67] width 76 height 10
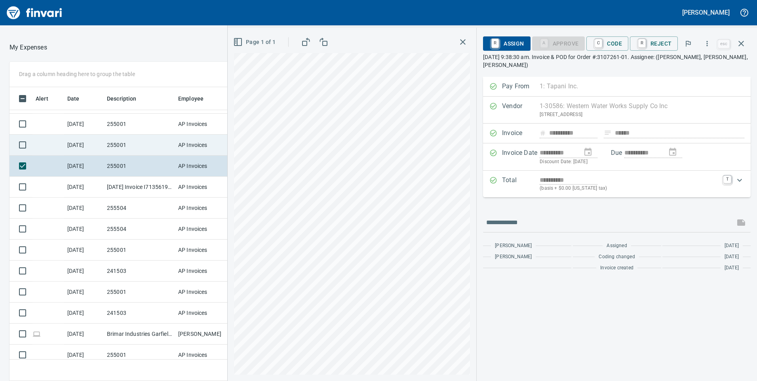
click at [126, 144] on td "255001" at bounding box center [139, 145] width 71 height 21
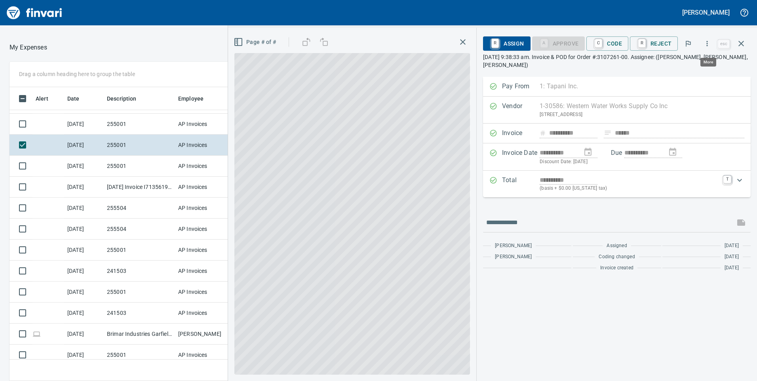
scroll to position [288, 522]
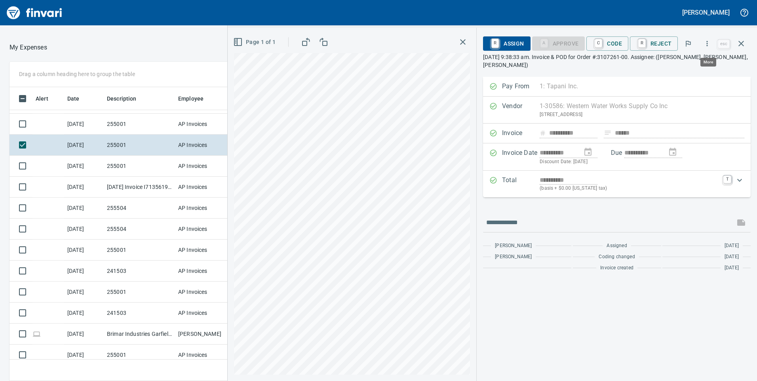
click at [707, 45] on icon "button" at bounding box center [707, 44] width 8 height 8
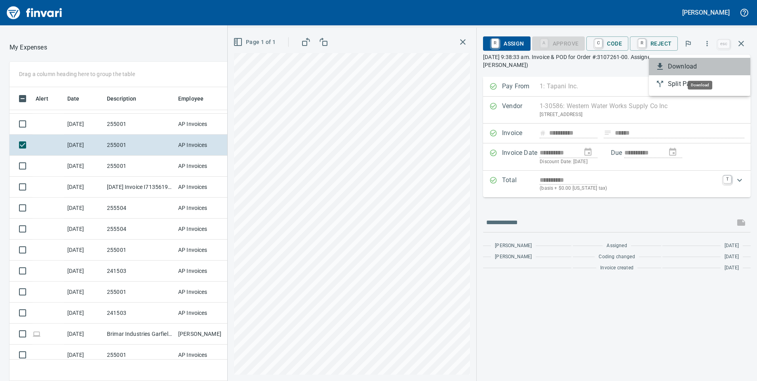
click at [673, 64] on span "Download" at bounding box center [706, 67] width 76 height 10
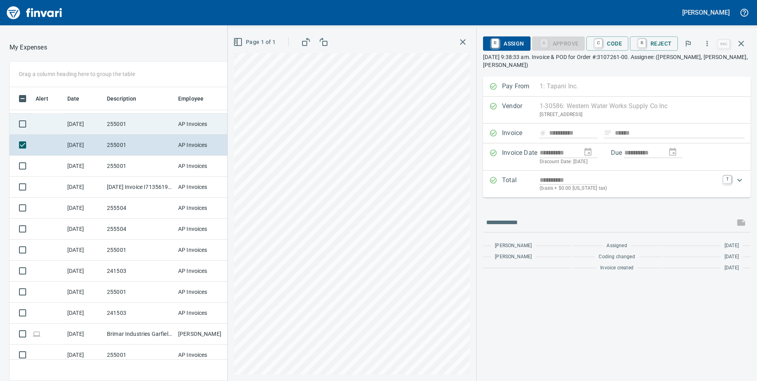
click at [132, 121] on td "255001" at bounding box center [139, 124] width 71 height 21
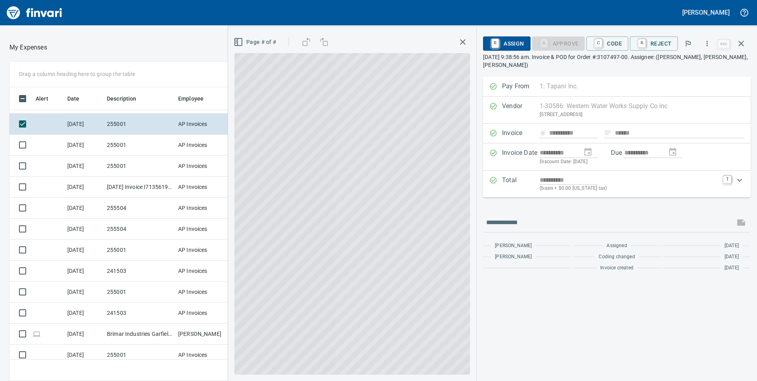
scroll to position [288, 522]
click at [709, 45] on icon "button" at bounding box center [707, 44] width 8 height 8
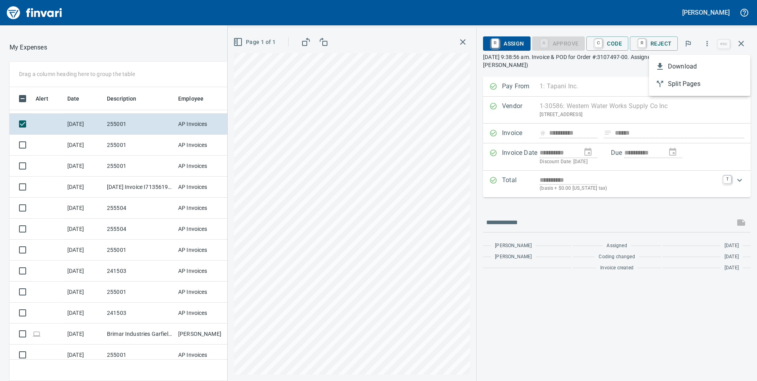
click at [687, 65] on span "Download" at bounding box center [706, 67] width 76 height 10
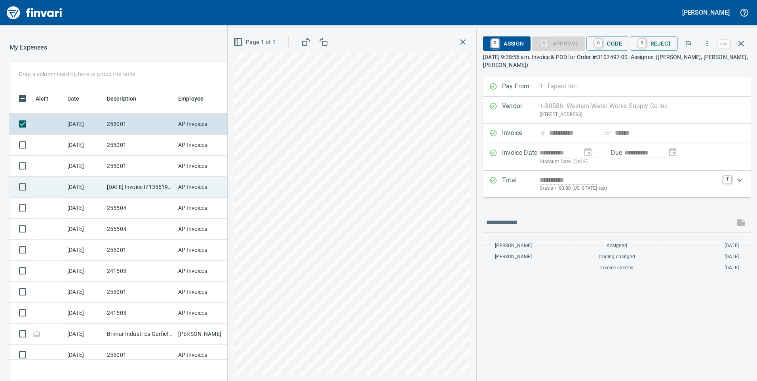
scroll to position [923, 0]
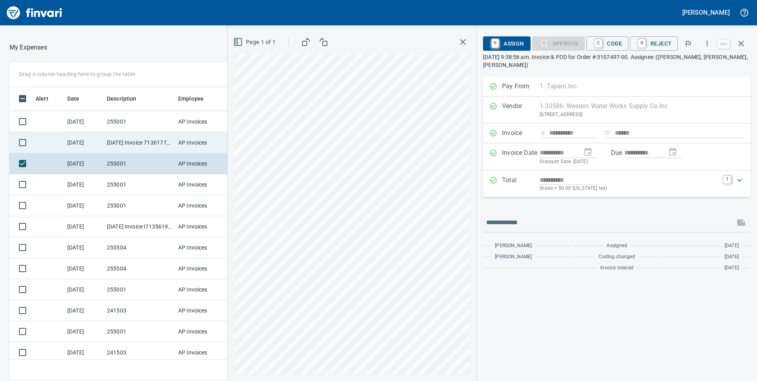
click at [166, 148] on td "[DATE] Invoice 713617 from [PERSON_NAME] Lumber Co (1-10777)" at bounding box center [139, 142] width 71 height 21
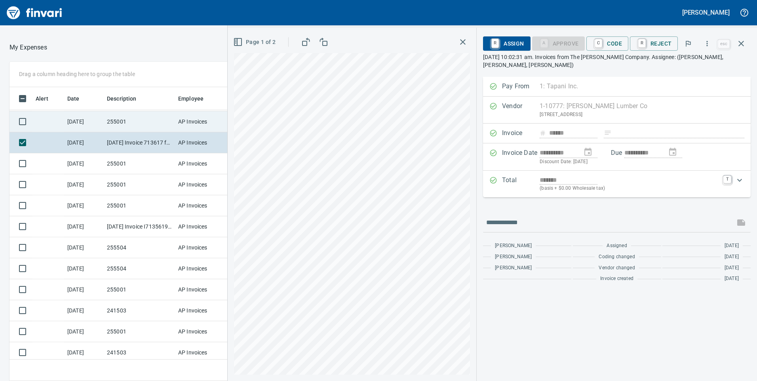
click at [155, 126] on td "255001" at bounding box center [139, 121] width 71 height 21
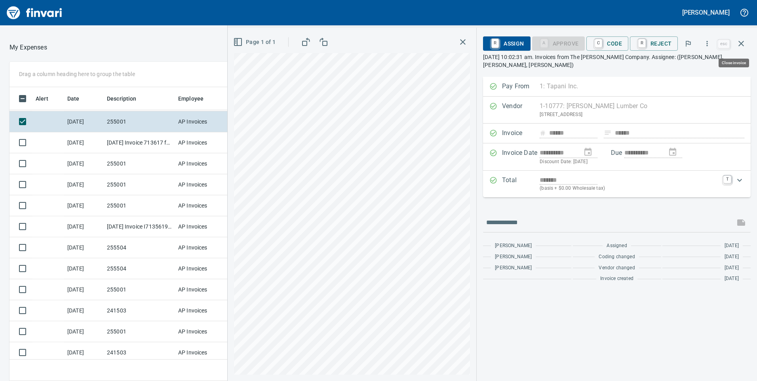
scroll to position [288, 522]
click at [711, 44] on icon "button" at bounding box center [707, 44] width 8 height 8
click at [679, 70] on span "Download" at bounding box center [706, 67] width 76 height 10
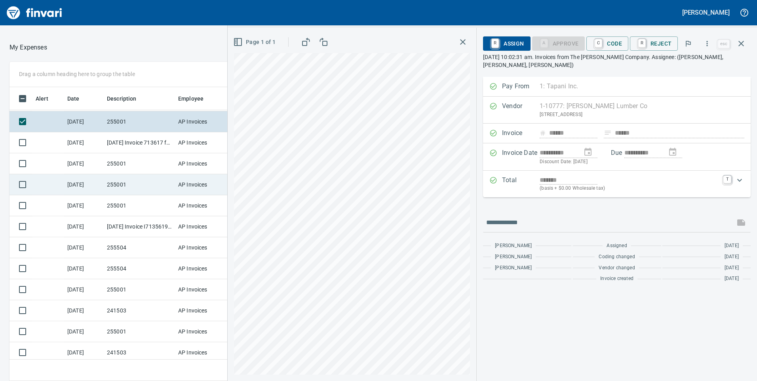
scroll to position [883, 0]
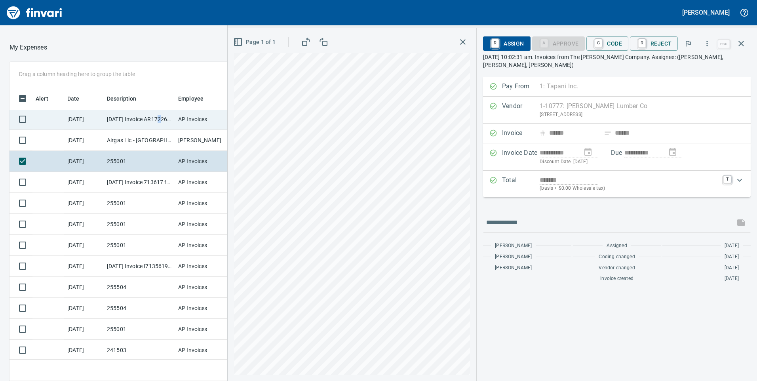
click at [160, 124] on td "[DATE] Invoice AR172264 from J2 Blue Print Supply Company (1-10505)" at bounding box center [139, 119] width 71 height 21
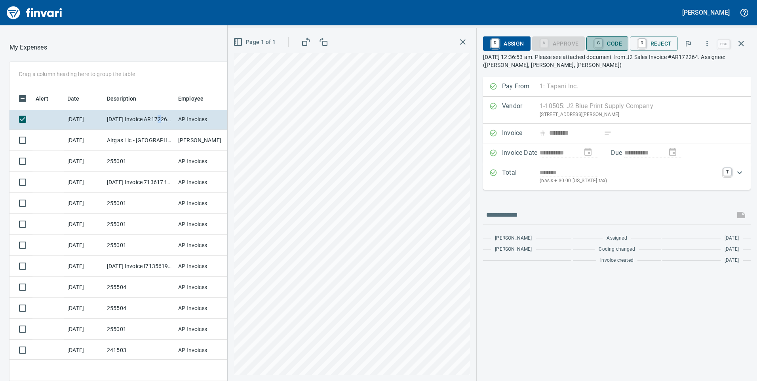
click at [615, 42] on span "C Code" at bounding box center [607, 43] width 29 height 13
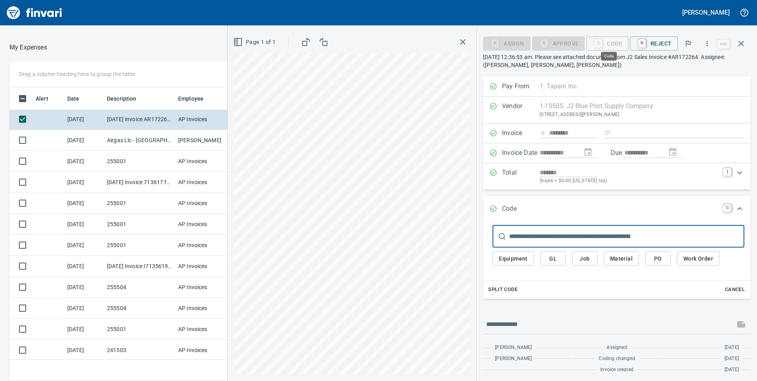
scroll to position [288, 522]
click at [538, 237] on input "text" at bounding box center [626, 236] width 235 height 22
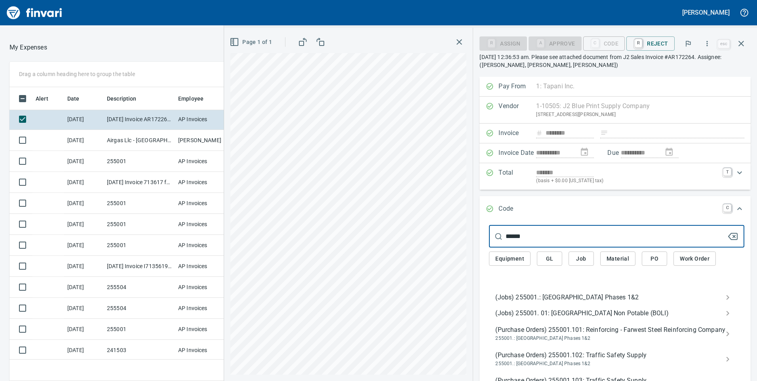
type input "******"
click at [532, 298] on span "(Jobs) 255001.: [GEOGRAPHIC_DATA] Phases 1&2" at bounding box center [611, 298] width 230 height 10
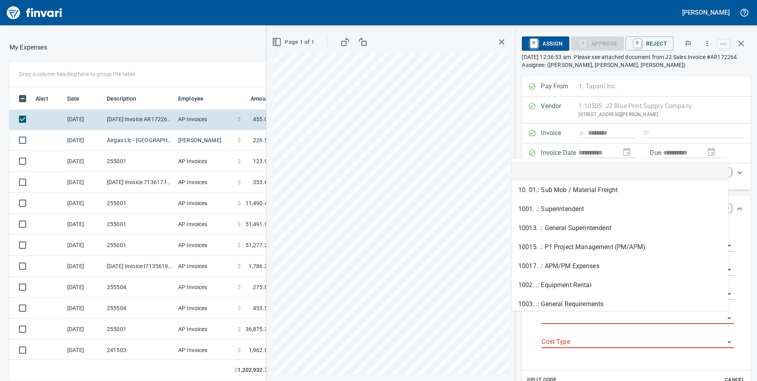
click at [542, 314] on input "Job Phase" at bounding box center [633, 318] width 183 height 11
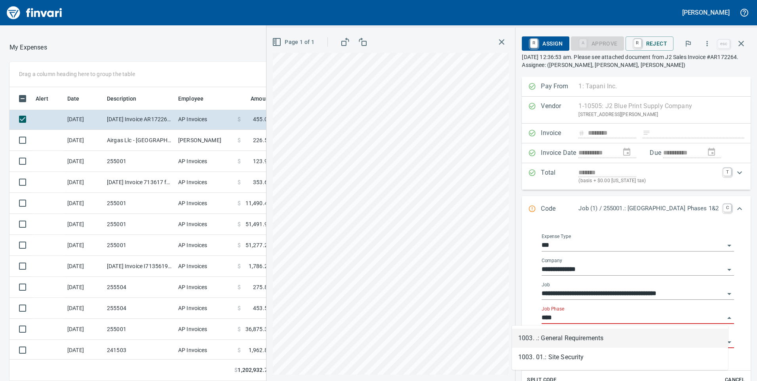
click at [541, 336] on li "1003. .: General Requirements" at bounding box center [620, 338] width 216 height 19
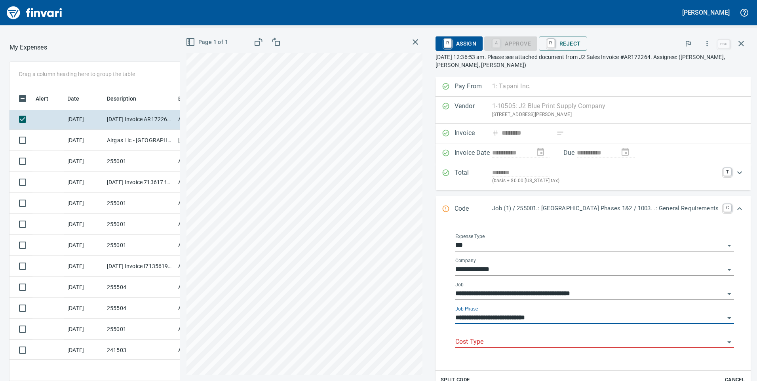
type input "**********"
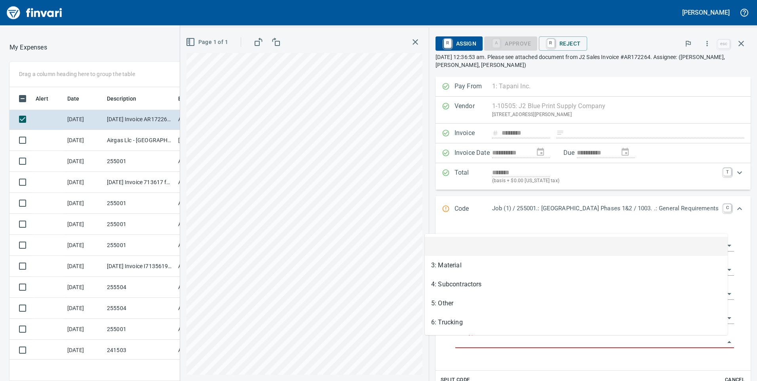
click at [520, 343] on input "Cost Type" at bounding box center [590, 342] width 269 height 11
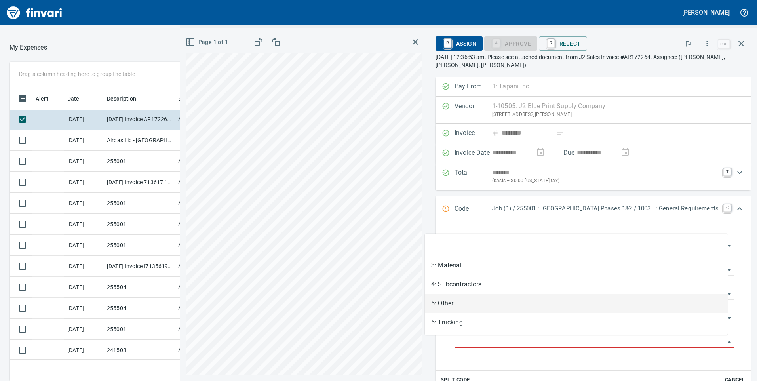
click at [437, 303] on li "5: Other" at bounding box center [576, 303] width 303 height 19
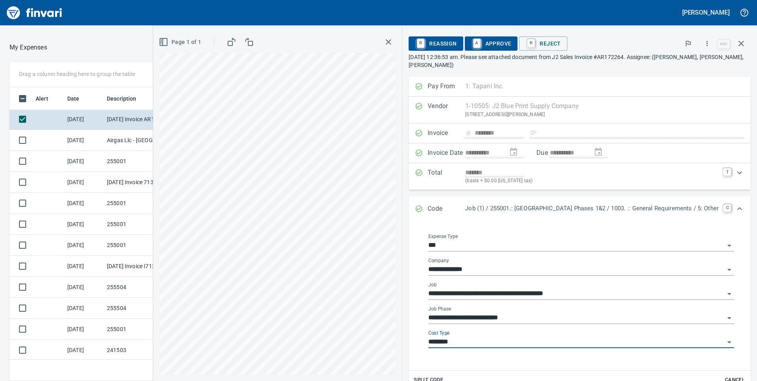
type input "********"
click at [471, 46] on span "A Approve" at bounding box center [491, 43] width 40 height 13
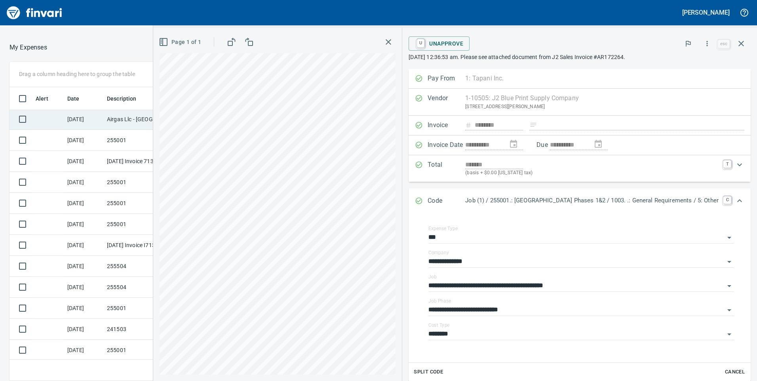
scroll to position [844, 0]
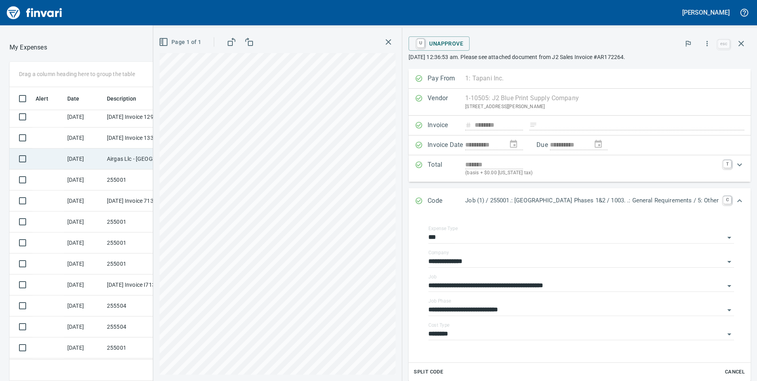
click at [112, 124] on td "[DATE] Invoice 1296599-23 from [PERSON_NAME] Enterprises Inc (1-10368)" at bounding box center [139, 117] width 71 height 21
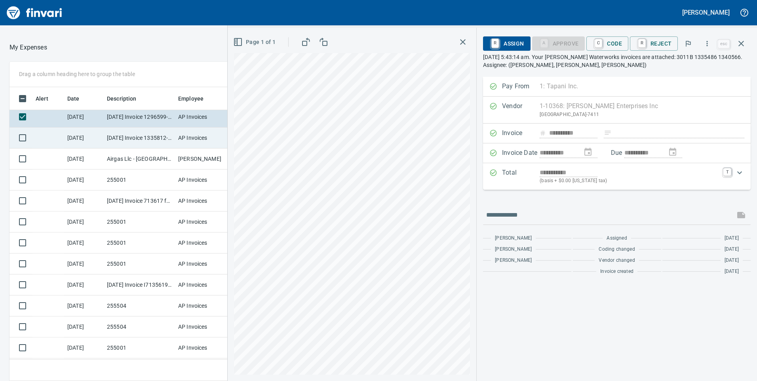
click at [115, 137] on td "[DATE] Invoice 1335812-1 from [PERSON_NAME] Enterprises Inc (1-10368)" at bounding box center [139, 138] width 71 height 21
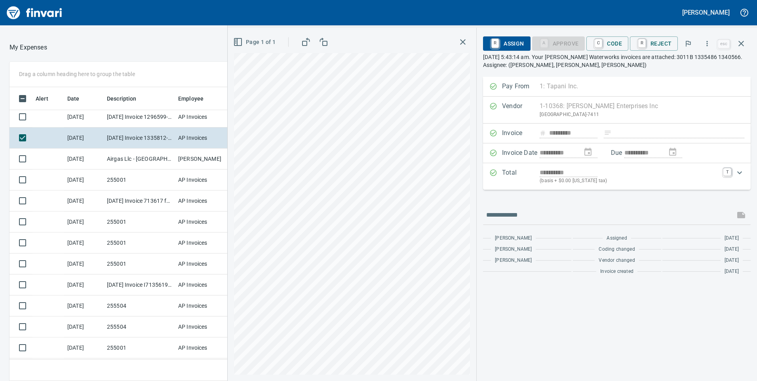
scroll to position [288, 522]
click at [174, 117] on td "[DATE] Invoice 1296599-23 from [PERSON_NAME] Enterprises Inc (1-10368)" at bounding box center [139, 117] width 71 height 21
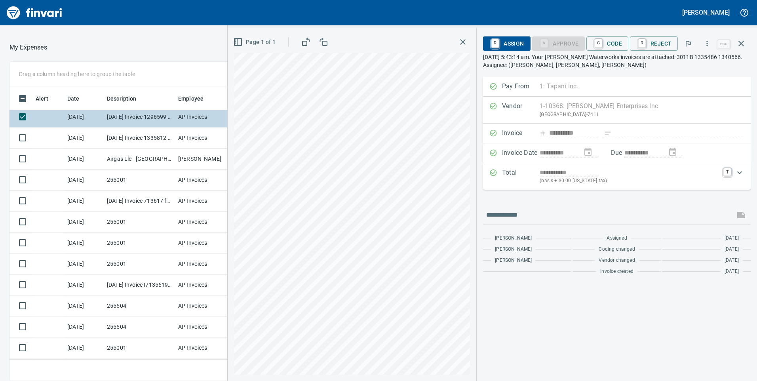
scroll to position [764, 0]
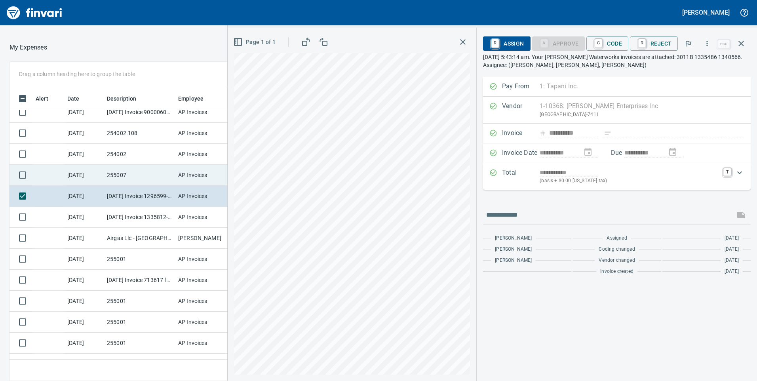
click at [154, 180] on td "255007" at bounding box center [139, 175] width 71 height 21
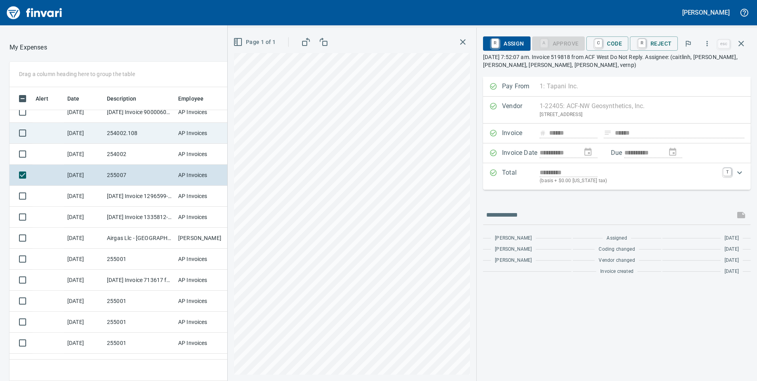
scroll to position [725, 0]
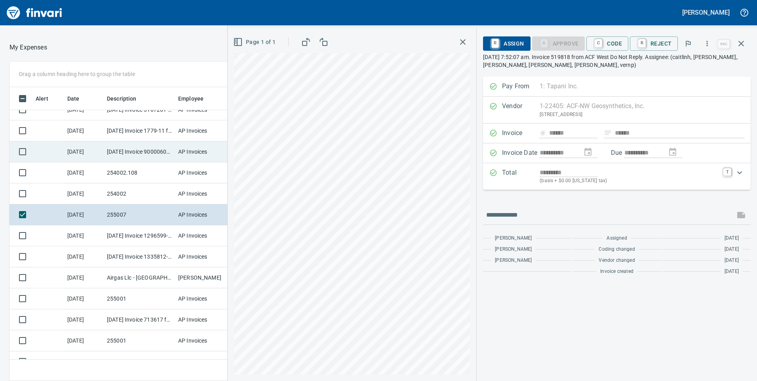
click at [150, 147] on td "[DATE] Invoice 9000060918 from Oldcastle Precast Inc. (1-11232)" at bounding box center [139, 151] width 71 height 21
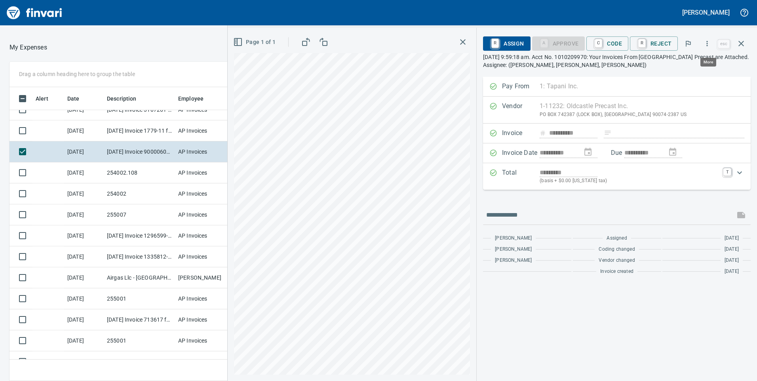
scroll to position [288, 522]
click at [707, 42] on icon "button" at bounding box center [707, 44] width 8 height 8
click at [686, 66] on span "Download" at bounding box center [706, 67] width 76 height 10
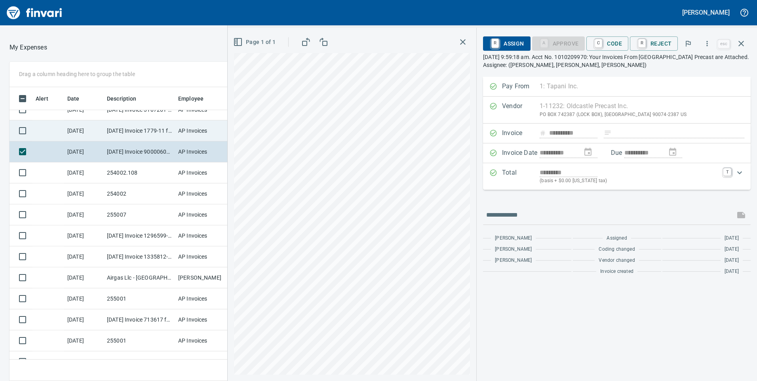
click at [147, 134] on td "[DATE] Invoice 1779-11 from KT Landworks, LLC (1-23149)" at bounding box center [139, 130] width 71 height 21
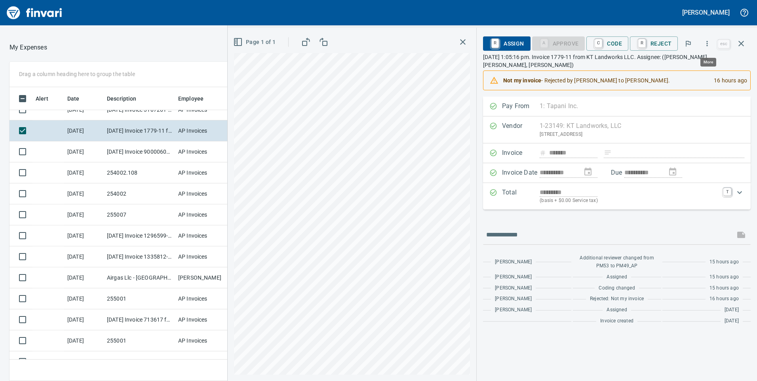
scroll to position [288, 522]
click at [708, 46] on icon "button" at bounding box center [707, 43] width 1 height 5
click at [688, 63] on span "Download" at bounding box center [706, 67] width 76 height 10
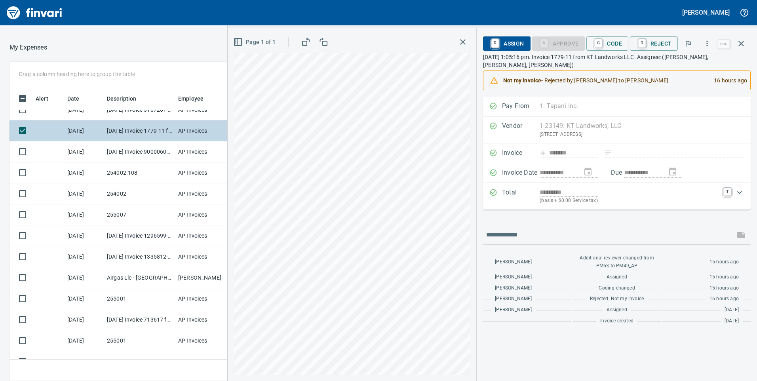
scroll to position [685, 0]
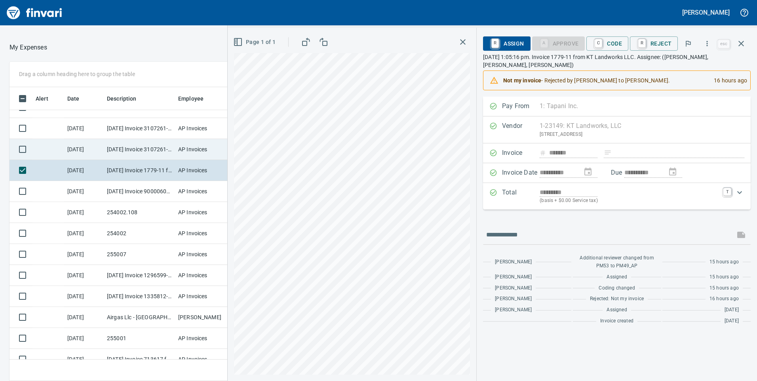
click at [159, 154] on td "[DATE] Invoice 3107261-03 from Western Water Works Supply Co Inc (1-30586)" at bounding box center [139, 149] width 71 height 21
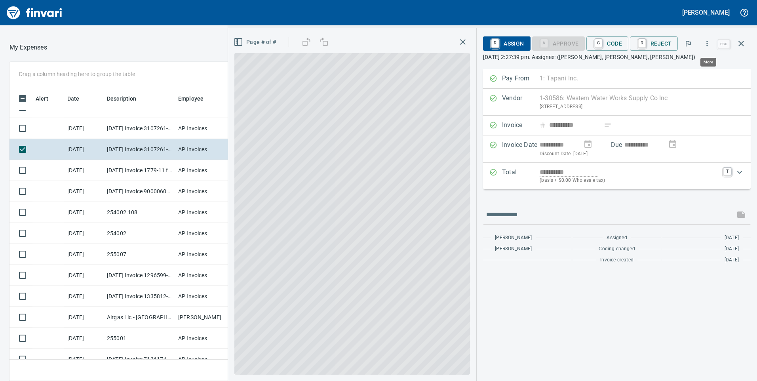
scroll to position [288, 522]
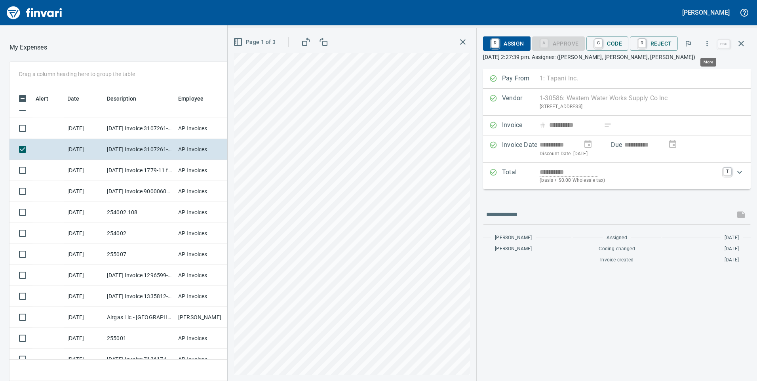
click at [707, 42] on icon "button" at bounding box center [707, 44] width 8 height 8
click at [690, 64] on span "Download" at bounding box center [706, 67] width 76 height 10
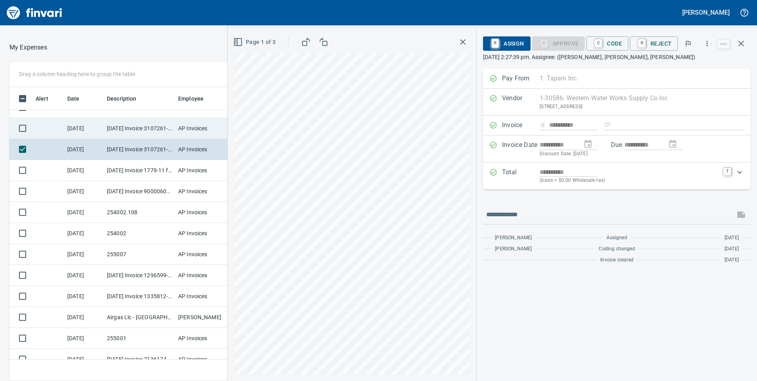
click at [142, 134] on td "[DATE] Invoice 3107261-02 from Western Water Works Supply Co Inc (1-30586)" at bounding box center [139, 128] width 71 height 21
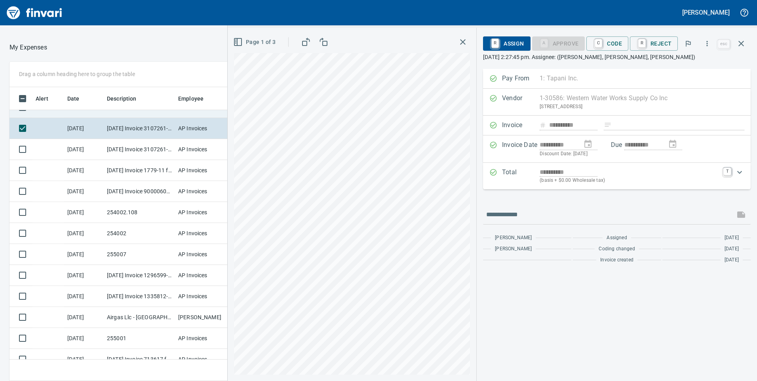
scroll to position [646, 0]
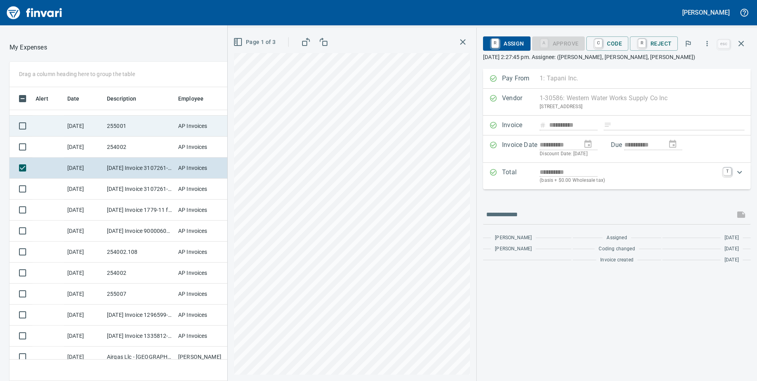
click at [157, 126] on td "255001" at bounding box center [139, 126] width 71 height 21
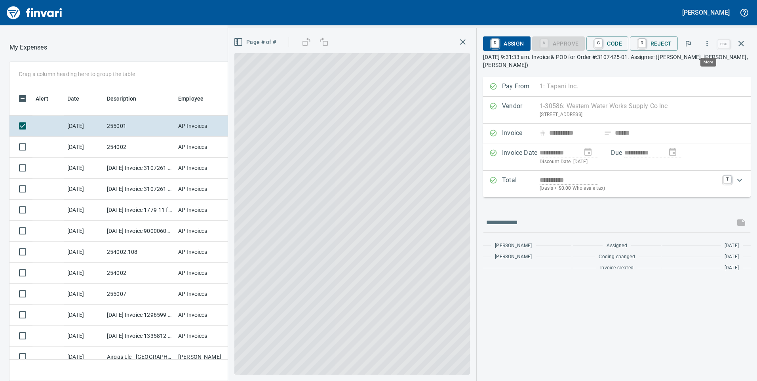
scroll to position [288, 522]
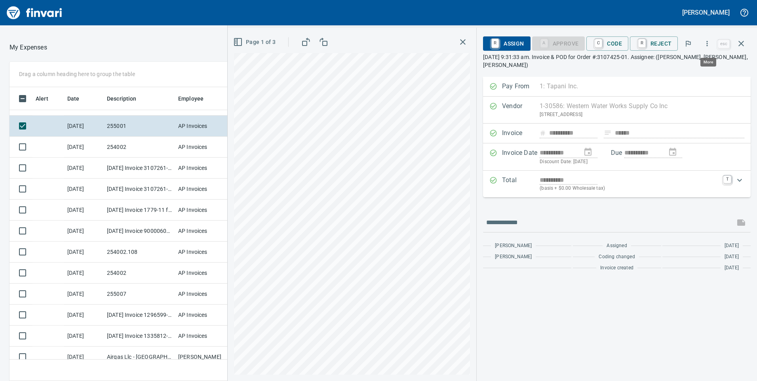
click at [708, 46] on icon "button" at bounding box center [707, 43] width 1 height 5
click at [694, 64] on span "Download" at bounding box center [706, 67] width 76 height 10
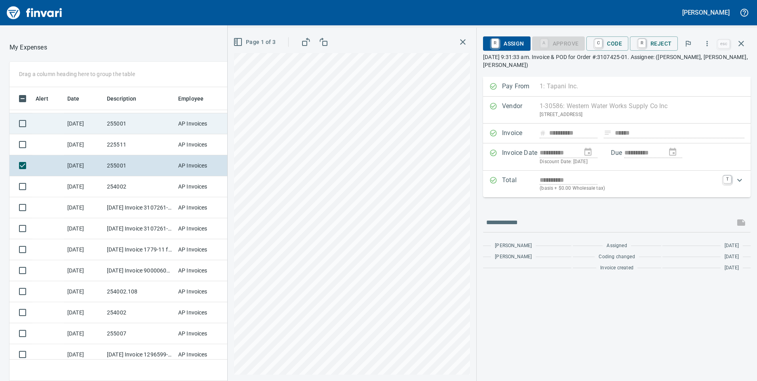
scroll to position [566, 0]
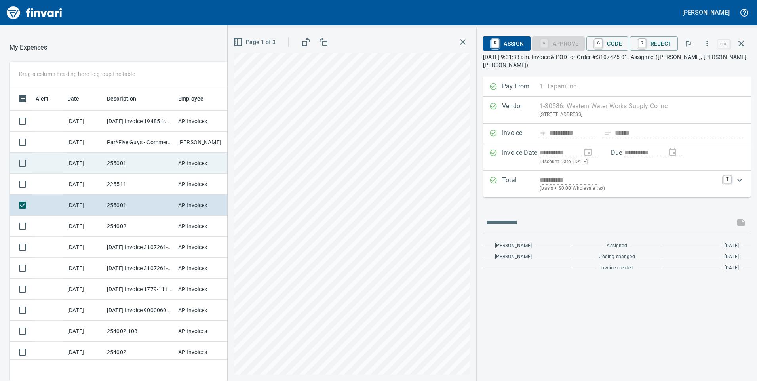
click at [158, 160] on td "255001" at bounding box center [139, 163] width 71 height 21
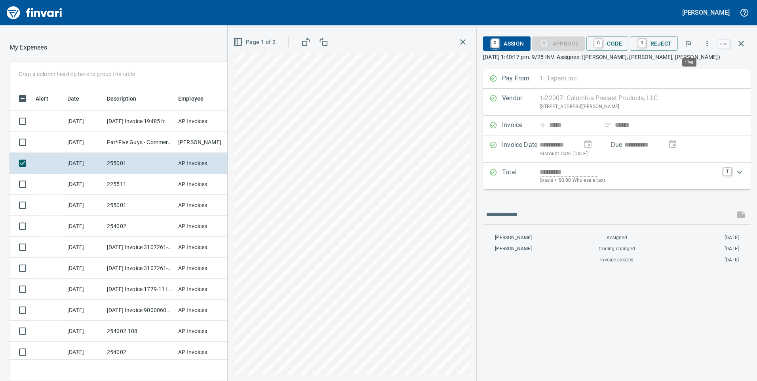
scroll to position [288, 522]
click at [709, 46] on icon "button" at bounding box center [707, 44] width 8 height 8
click at [690, 69] on span "Download" at bounding box center [706, 67] width 76 height 10
click at [178, 141] on td "James Maddux" at bounding box center [204, 142] width 59 height 21
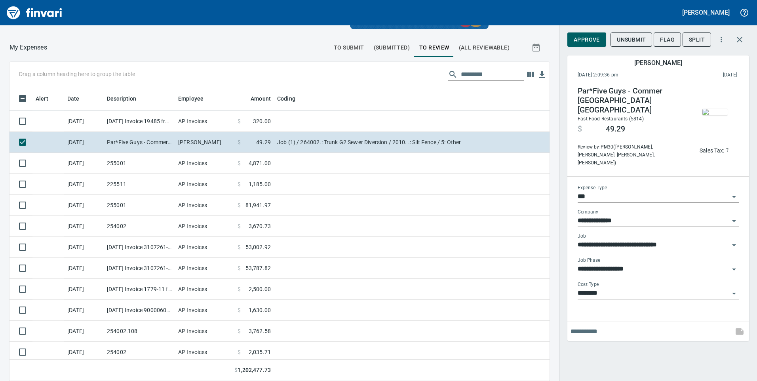
scroll to position [527, 0]
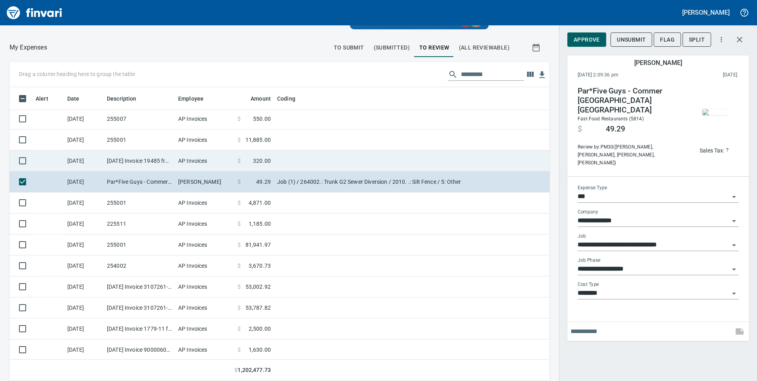
click at [209, 165] on td "AP Invoices" at bounding box center [204, 161] width 59 height 21
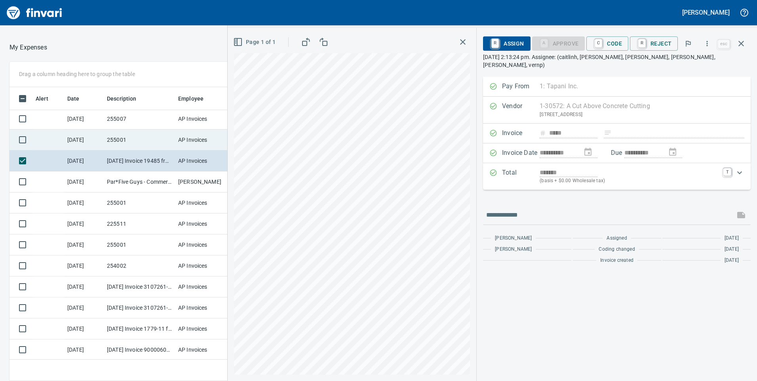
click at [109, 142] on td "255001" at bounding box center [139, 140] width 71 height 21
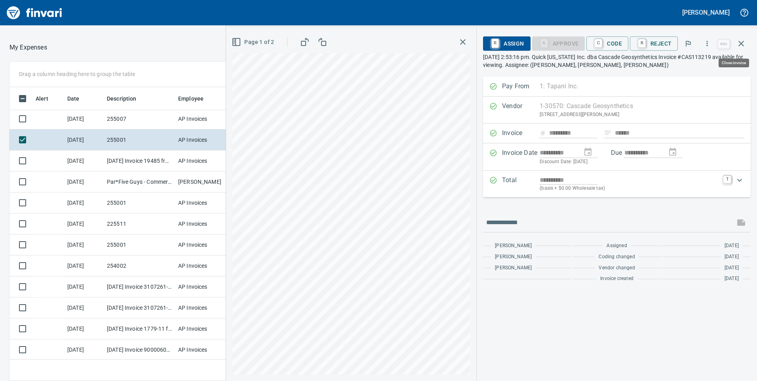
scroll to position [288, 522]
click at [710, 45] on icon "button" at bounding box center [707, 44] width 8 height 8
click at [682, 69] on span "Download" at bounding box center [706, 67] width 76 height 10
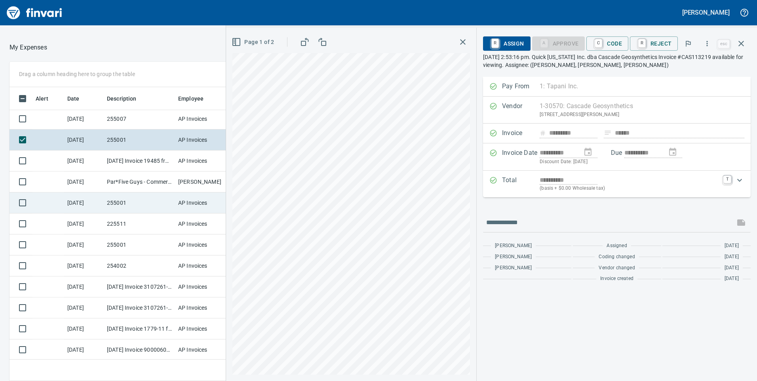
scroll to position [487, 0]
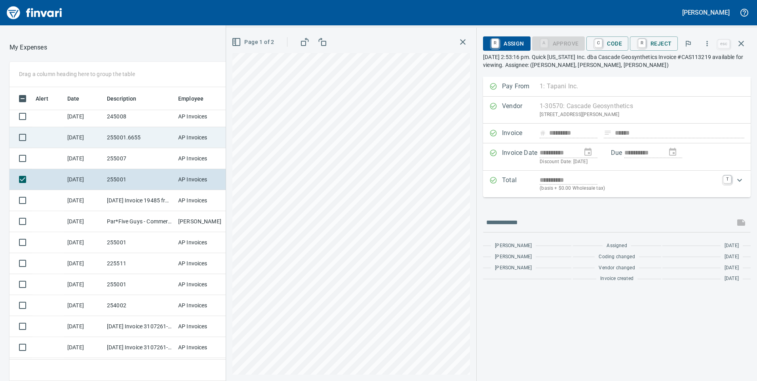
click at [151, 142] on td "255001.6655" at bounding box center [139, 137] width 71 height 21
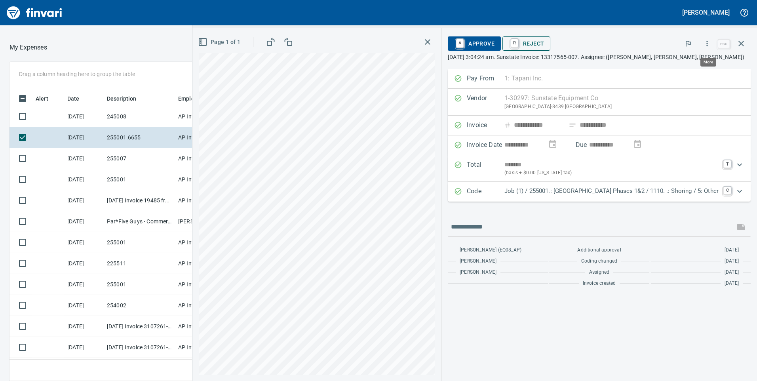
scroll to position [288, 522]
click at [458, 48] on span "A Approve" at bounding box center [474, 43] width 40 height 13
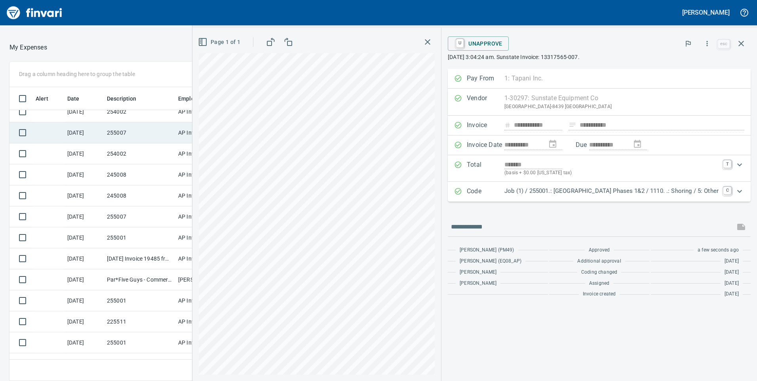
scroll to position [368, 0]
click at [139, 134] on td "Viking Bolt Inc Portland OR" at bounding box center [139, 130] width 71 height 21
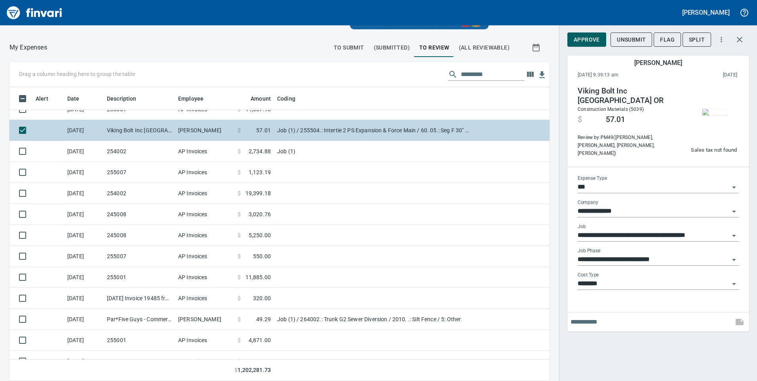
scroll to position [289, 0]
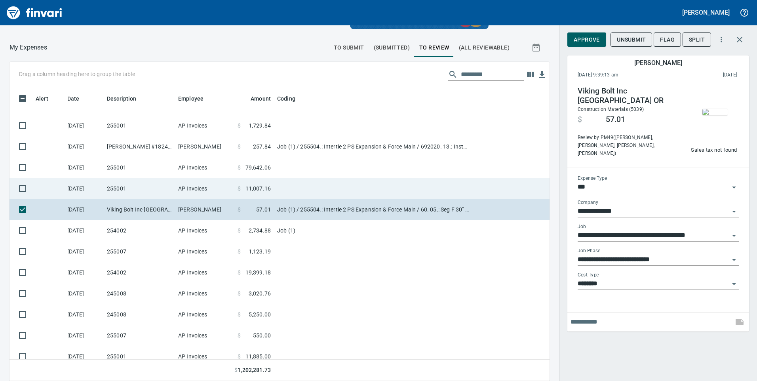
click at [159, 192] on td "255001" at bounding box center [139, 188] width 71 height 21
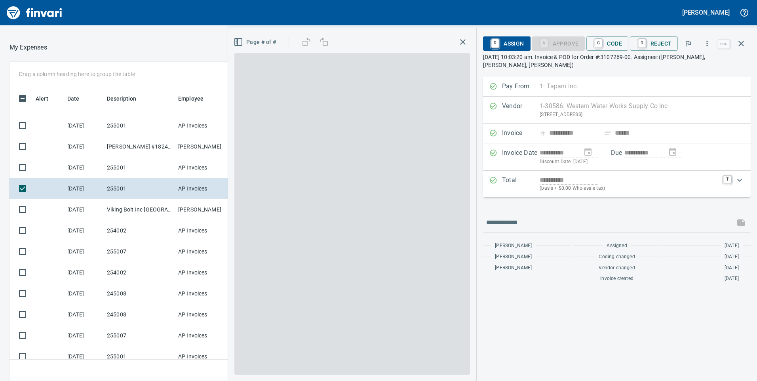
scroll to position [288, 522]
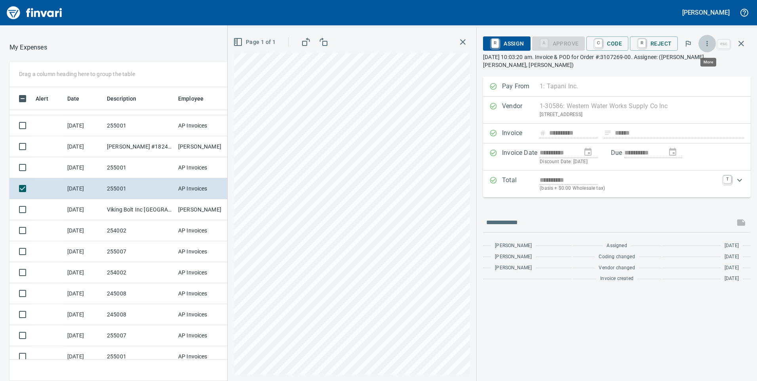
click at [707, 46] on icon "button" at bounding box center [707, 44] width 8 height 8
click at [671, 67] on span "Download" at bounding box center [706, 67] width 76 height 10
click at [134, 167] on td "255001" at bounding box center [139, 167] width 71 height 21
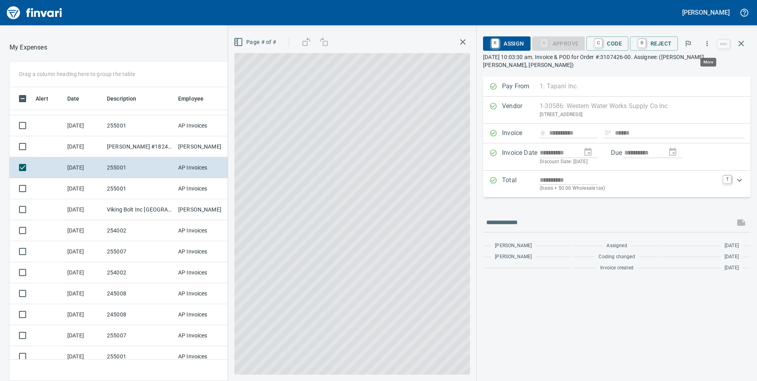
scroll to position [288, 522]
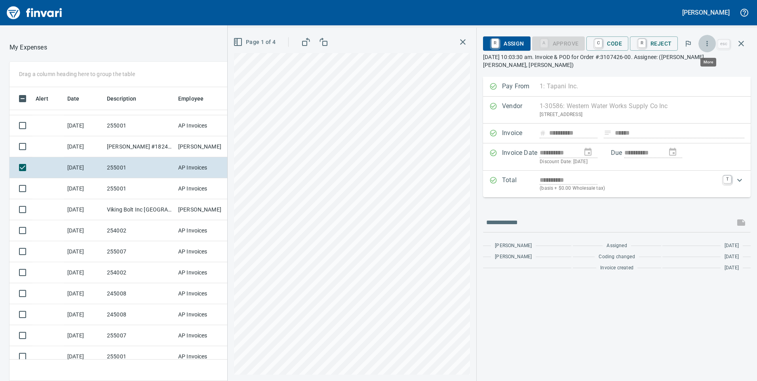
click at [709, 46] on icon "button" at bounding box center [707, 44] width 8 height 8
click at [683, 71] on li "Download" at bounding box center [699, 66] width 101 height 17
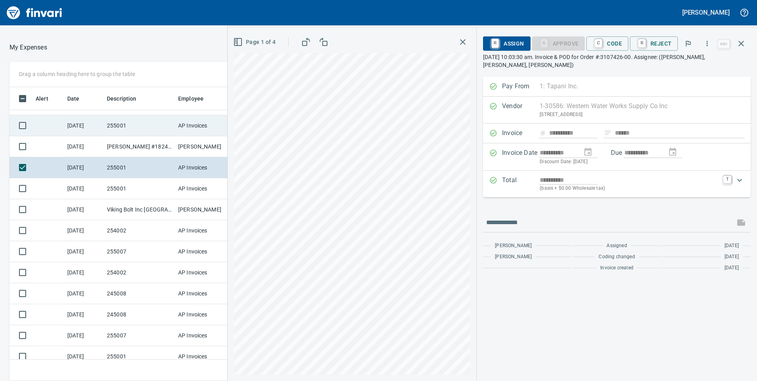
click at [132, 128] on td "255001" at bounding box center [139, 125] width 71 height 21
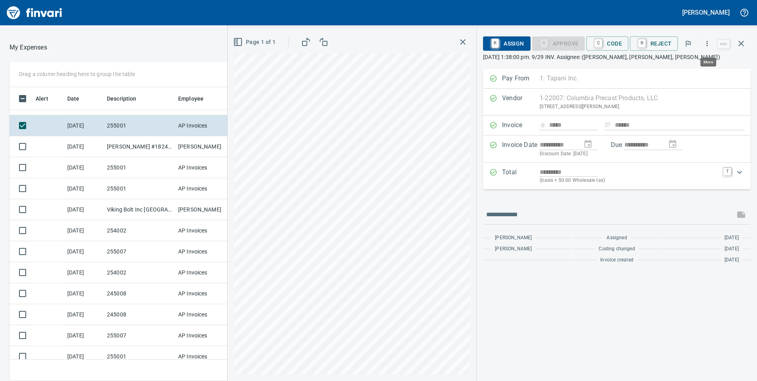
scroll to position [288, 522]
click at [709, 44] on icon "button" at bounding box center [707, 44] width 8 height 8
click at [673, 67] on span "Download" at bounding box center [706, 67] width 76 height 10
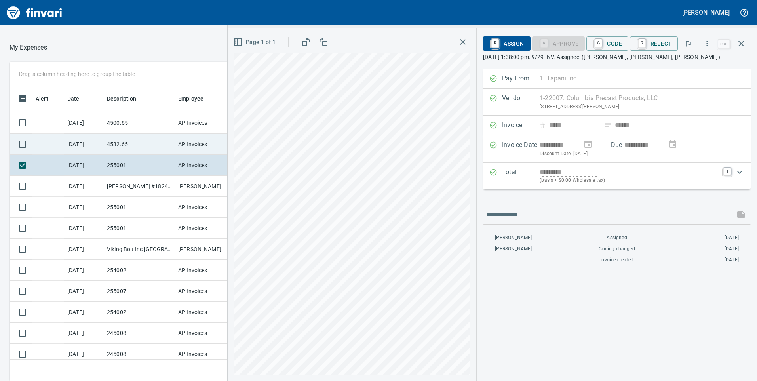
click at [176, 149] on td "AP Invoices" at bounding box center [204, 144] width 59 height 21
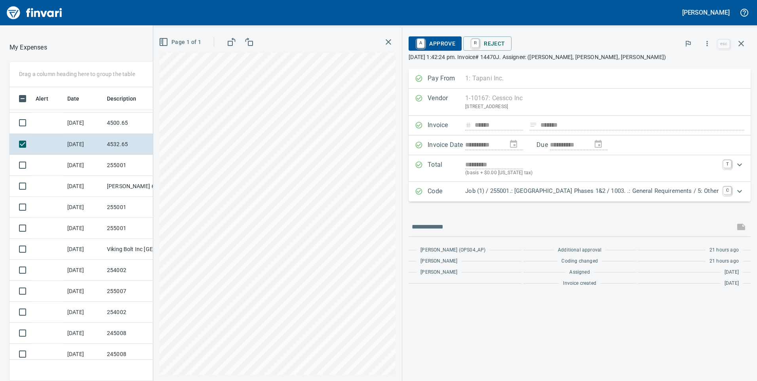
scroll to position [288, 522]
click at [708, 45] on icon "button" at bounding box center [707, 44] width 8 height 8
click at [691, 65] on span "Download" at bounding box center [706, 67] width 76 height 10
click at [101, 127] on td "9/29/2025" at bounding box center [84, 122] width 40 height 21
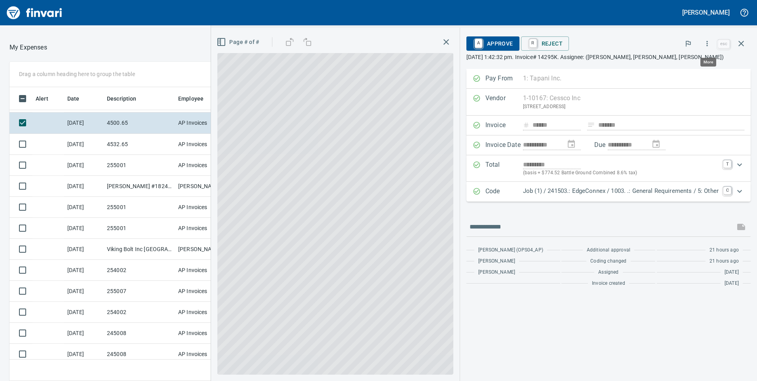
scroll to position [288, 522]
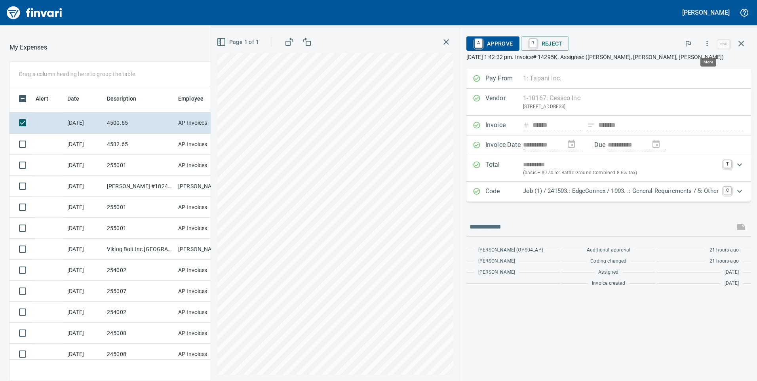
click at [708, 46] on icon "button" at bounding box center [707, 43] width 1 height 5
click at [694, 66] on span "Download" at bounding box center [706, 67] width 76 height 10
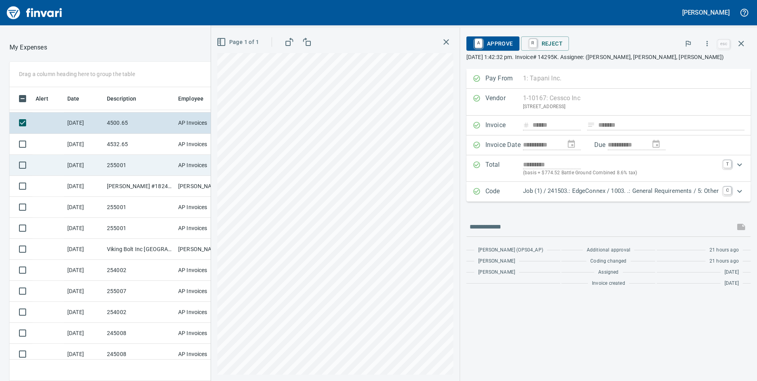
scroll to position [210, 0]
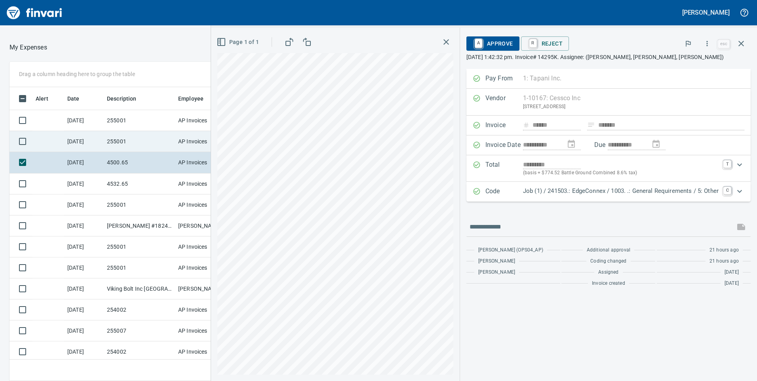
click at [130, 147] on td "255001" at bounding box center [139, 141] width 71 height 21
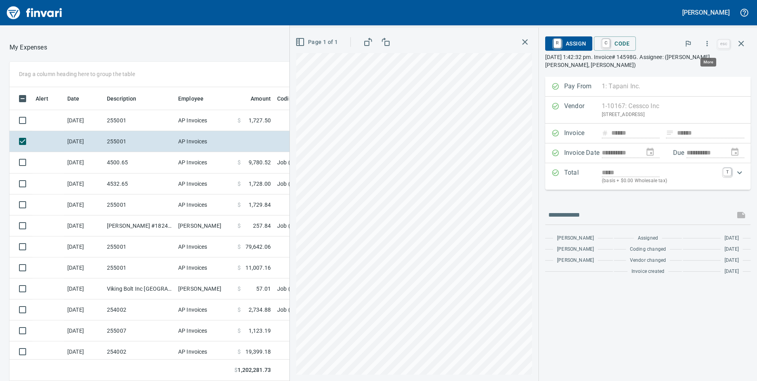
scroll to position [288, 522]
click at [705, 47] on icon "button" at bounding box center [707, 44] width 8 height 8
click at [691, 64] on span "Download" at bounding box center [706, 67] width 76 height 10
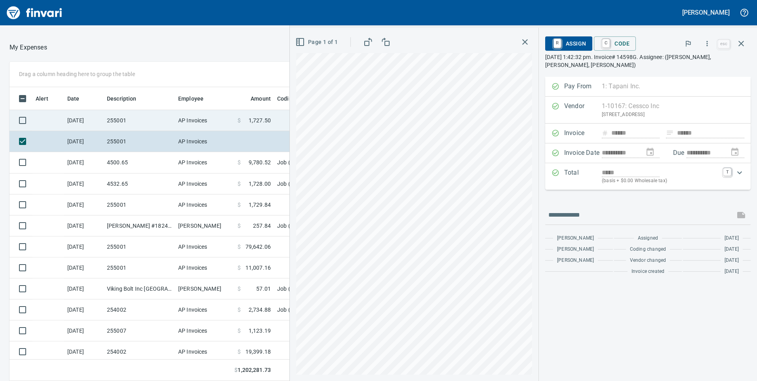
click at [187, 123] on td "AP Invoices" at bounding box center [204, 120] width 59 height 21
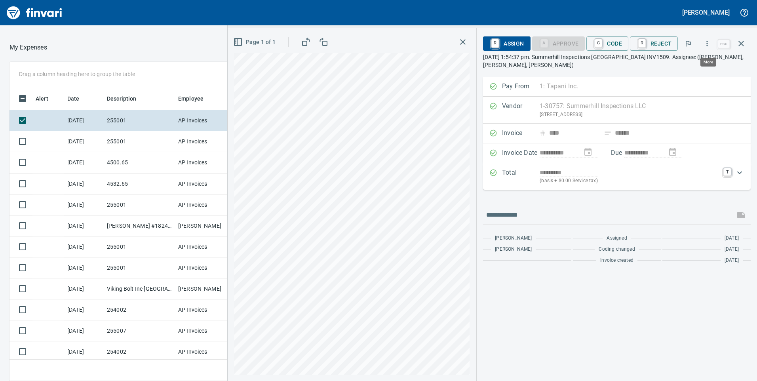
scroll to position [288, 522]
click at [709, 47] on icon "button" at bounding box center [707, 44] width 8 height 8
click at [696, 69] on span "Download" at bounding box center [706, 67] width 76 height 10
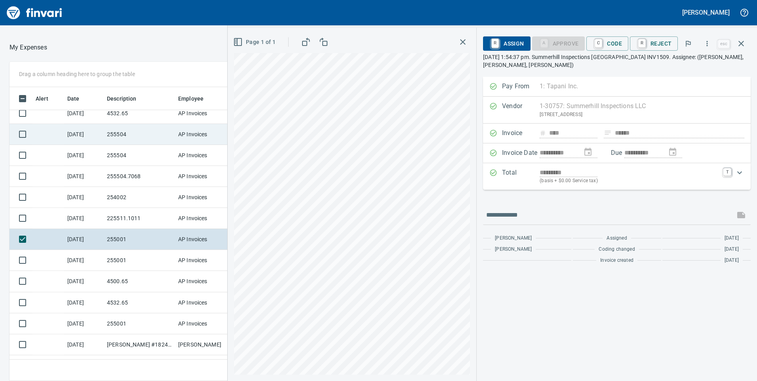
scroll to position [51, 0]
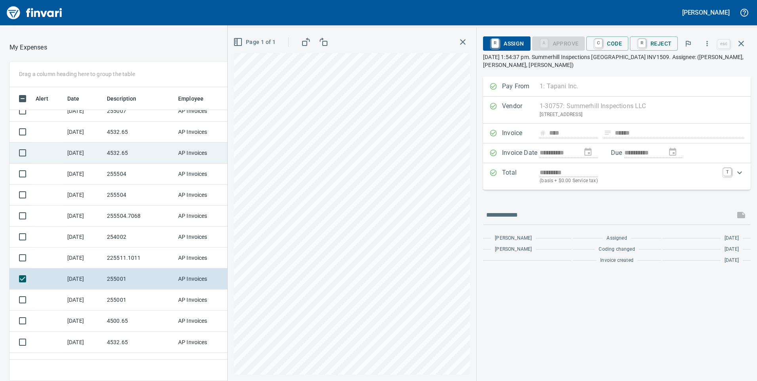
click at [142, 156] on td "4532.65" at bounding box center [139, 153] width 71 height 21
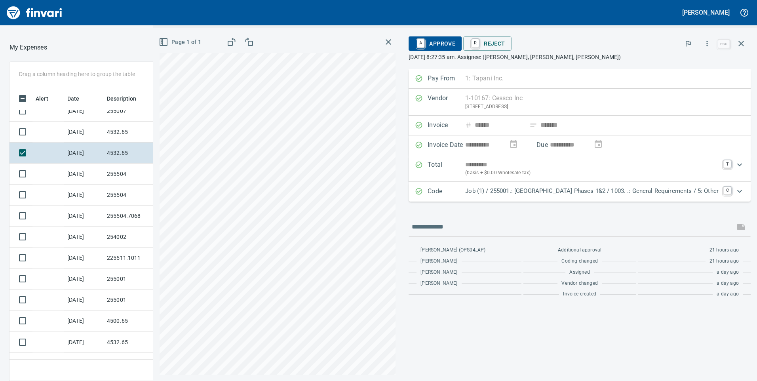
scroll to position [288, 522]
click at [709, 43] on icon "button" at bounding box center [707, 44] width 8 height 8
click at [695, 66] on span "Download" at bounding box center [706, 67] width 76 height 10
click at [103, 134] on td "9/30/2025" at bounding box center [84, 132] width 40 height 21
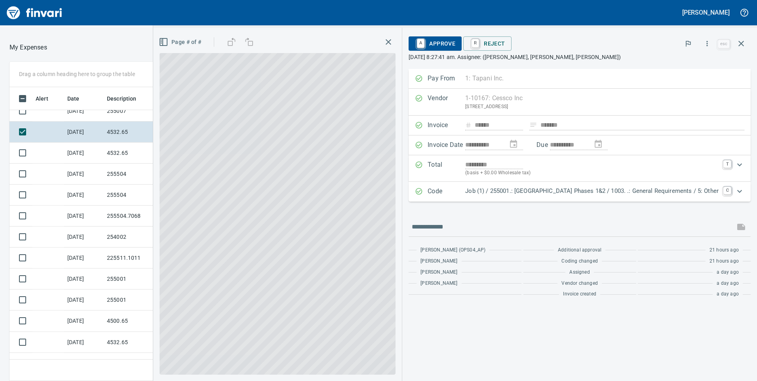
scroll to position [288, 522]
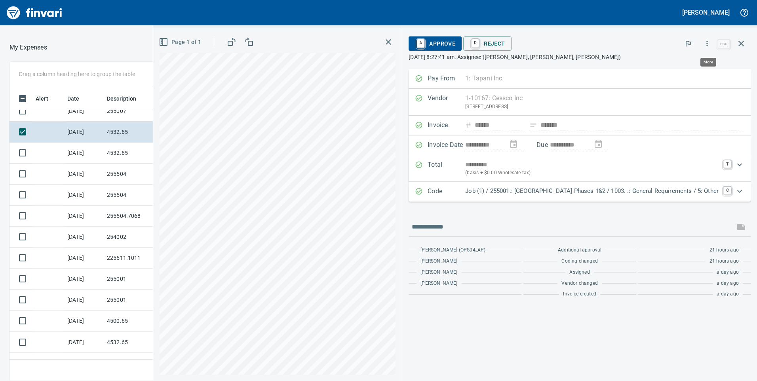
click at [710, 45] on icon "button" at bounding box center [707, 44] width 8 height 8
click at [699, 62] on span "Download" at bounding box center [706, 67] width 76 height 10
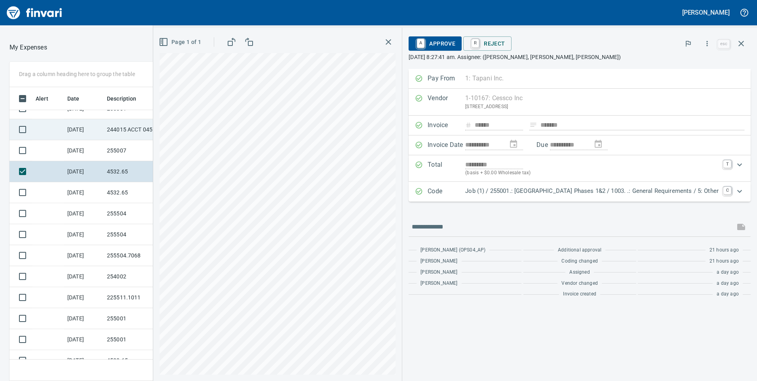
scroll to position [0, 0]
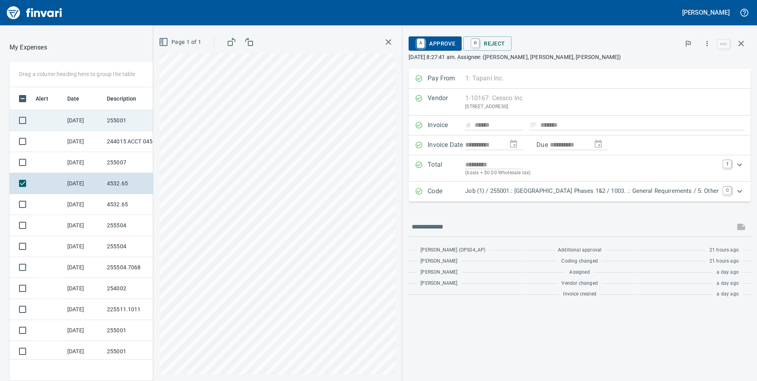
click at [98, 125] on td "9/30/2025" at bounding box center [84, 120] width 40 height 21
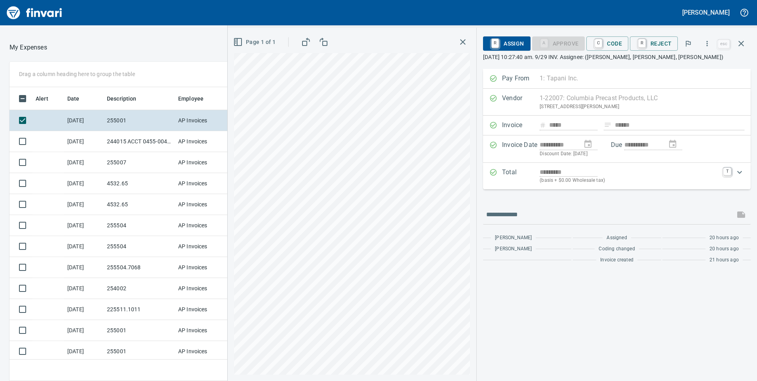
scroll to position [288, 522]
click at [710, 47] on icon "button" at bounding box center [707, 44] width 8 height 8
click at [696, 66] on span "Download" at bounding box center [706, 67] width 76 height 10
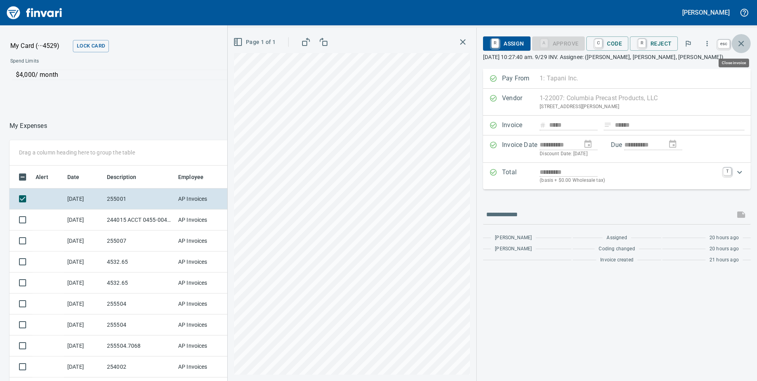
click at [741, 43] on icon "button" at bounding box center [742, 44] width 10 height 10
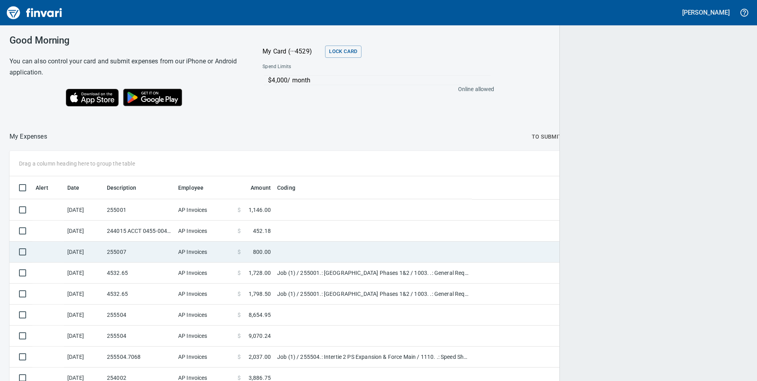
scroll to position [288, 715]
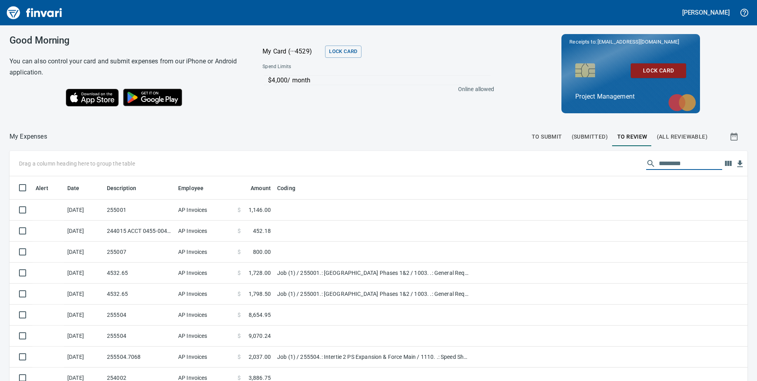
click at [673, 162] on input "text" at bounding box center [690, 163] width 63 height 13
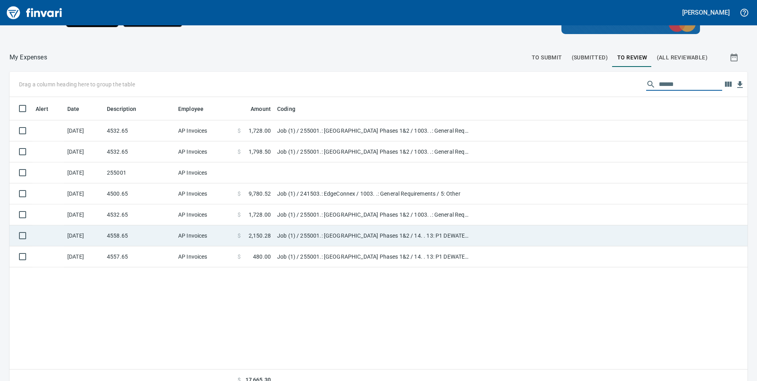
scroll to position [89, 0]
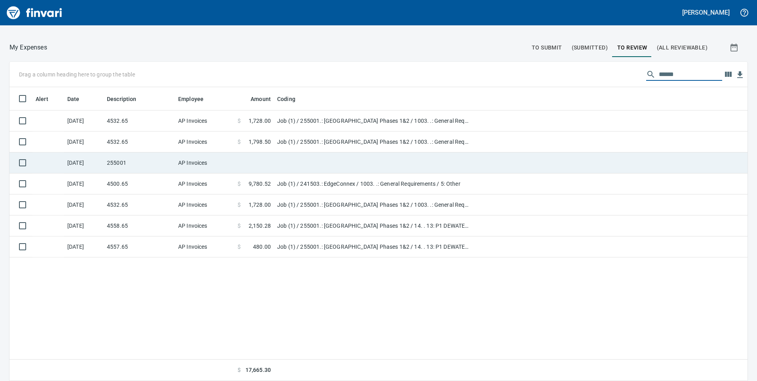
type input "******"
click at [313, 166] on td at bounding box center [373, 163] width 198 height 21
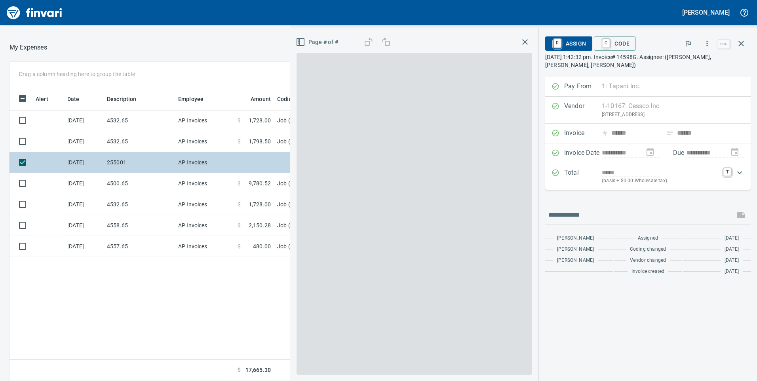
scroll to position [288, 528]
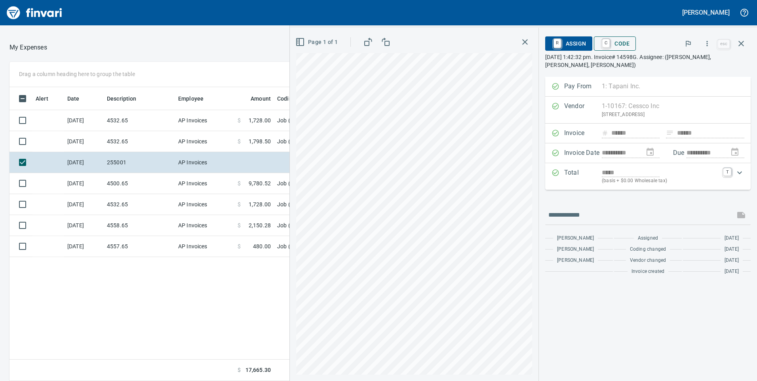
click at [623, 41] on span "C Code" at bounding box center [614, 43] width 29 height 13
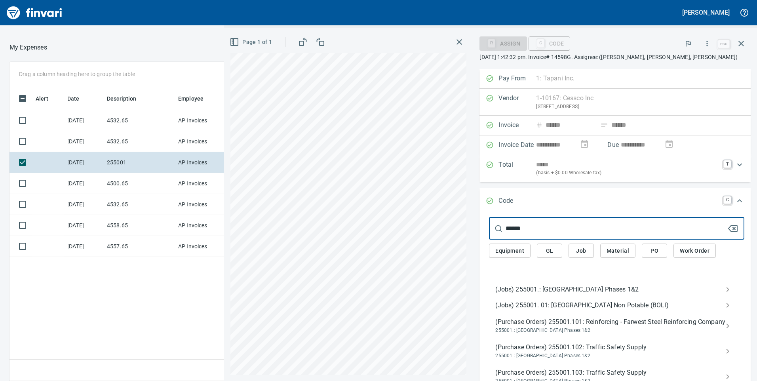
type input "******"
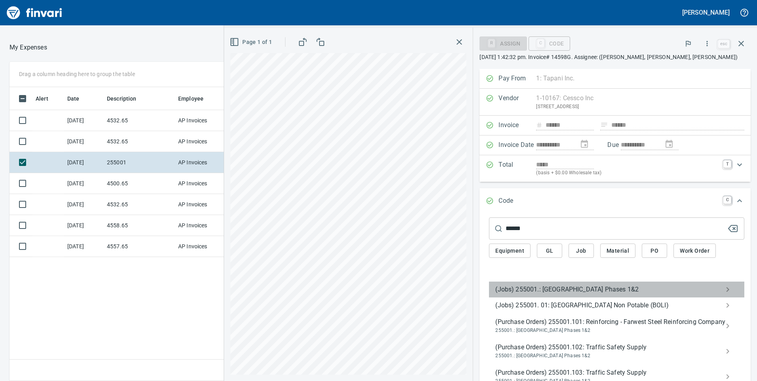
click at [569, 290] on span "(Jobs) 255001.: [GEOGRAPHIC_DATA] Phases 1&2" at bounding box center [611, 290] width 230 height 10
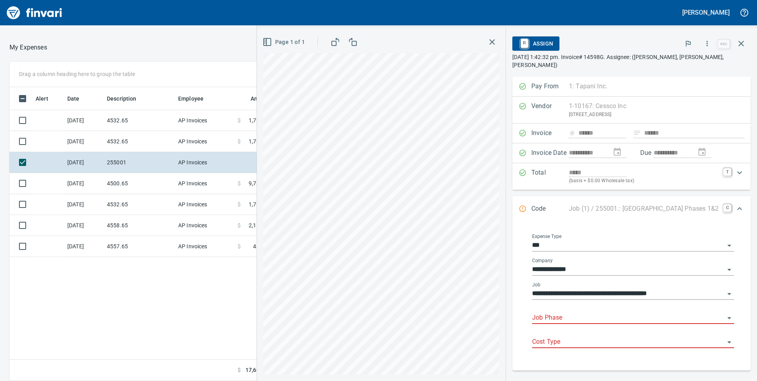
click at [532, 313] on input "Job Phase" at bounding box center [628, 318] width 193 height 11
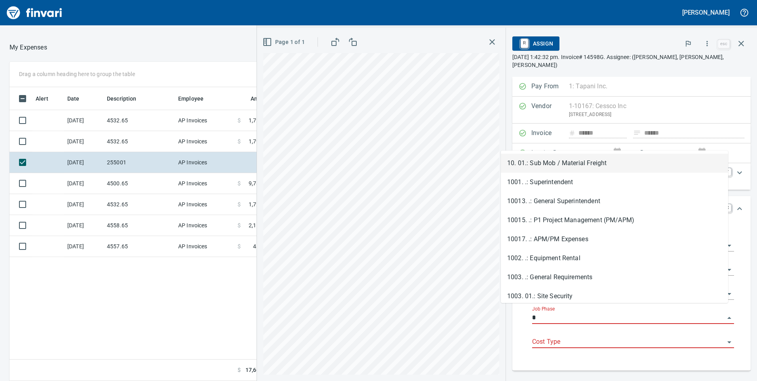
type input "**"
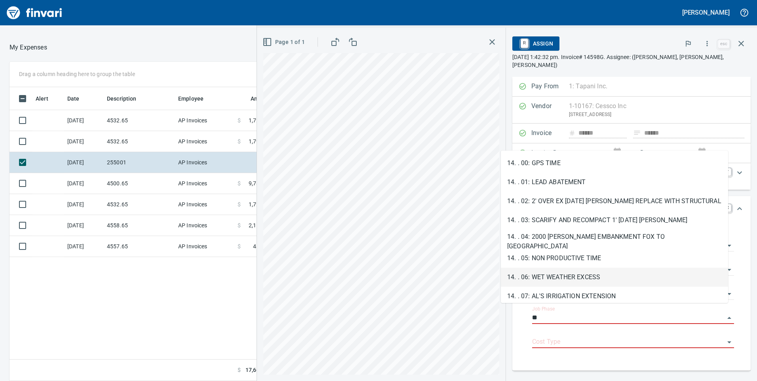
scroll to position [40, 0]
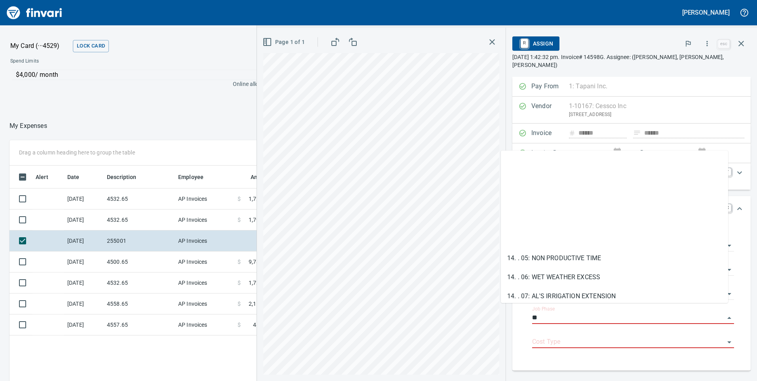
scroll to position [119, 0]
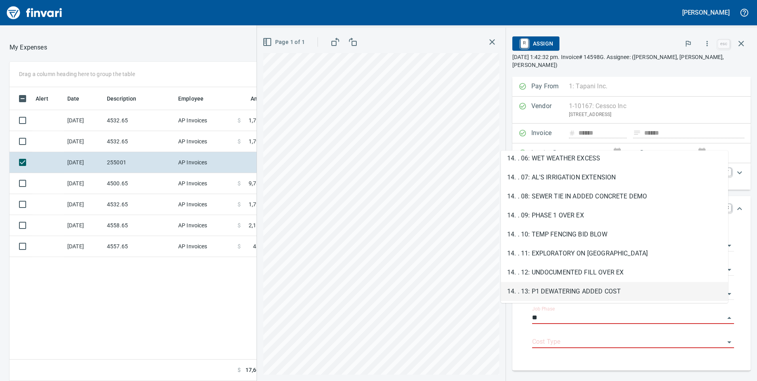
click at [545, 286] on li "14. . 13: P1 DEWATERING ADDED COST" at bounding box center [614, 291] width 227 height 19
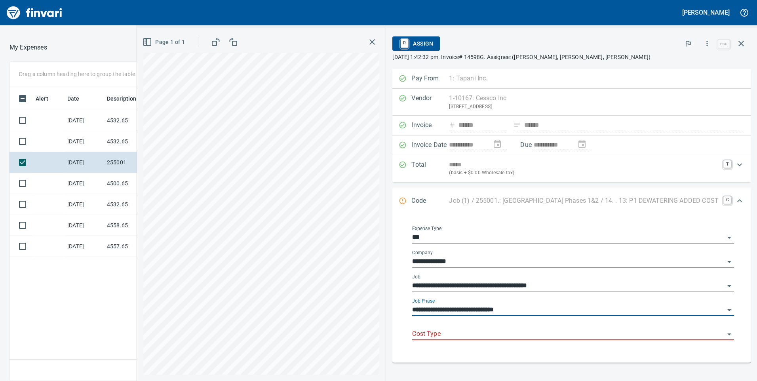
type input "**********"
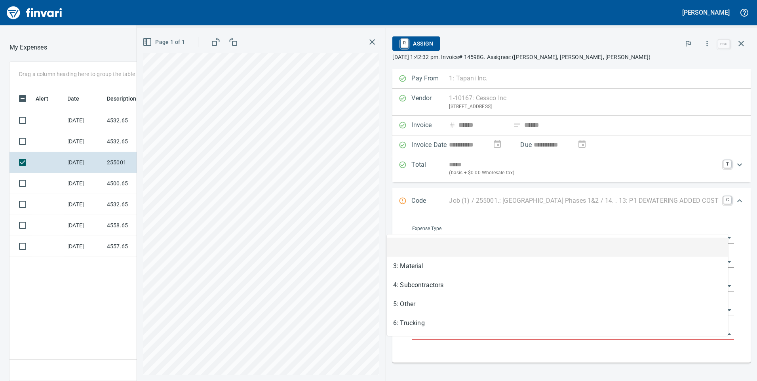
scroll to position [288, 528]
click at [430, 340] on input "Cost Type" at bounding box center [568, 334] width 313 height 11
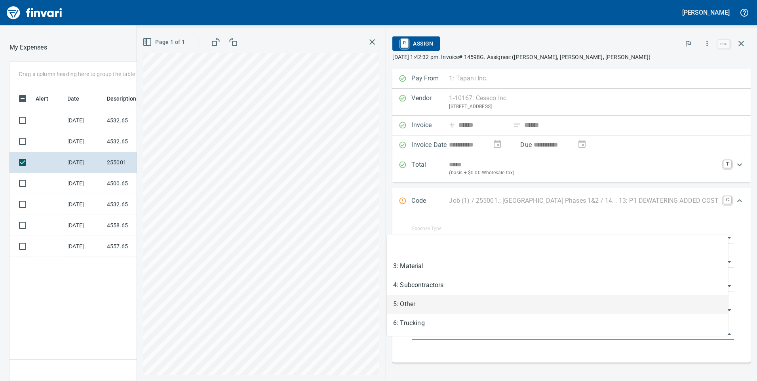
click at [400, 305] on li "5: Other" at bounding box center [557, 304] width 341 height 19
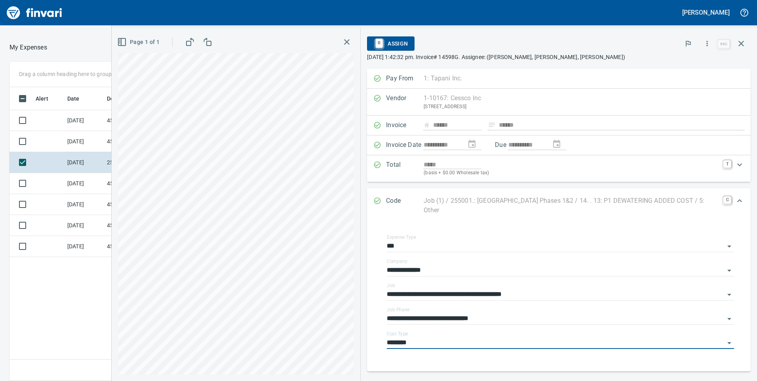
type input "********"
click at [746, 43] on button "button" at bounding box center [741, 43] width 19 height 19
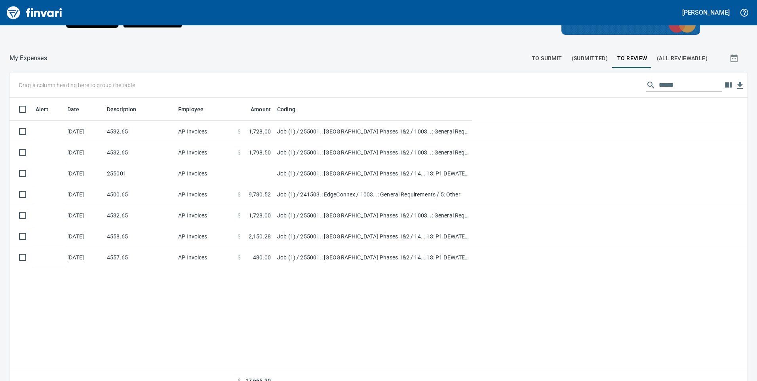
scroll to position [288, 722]
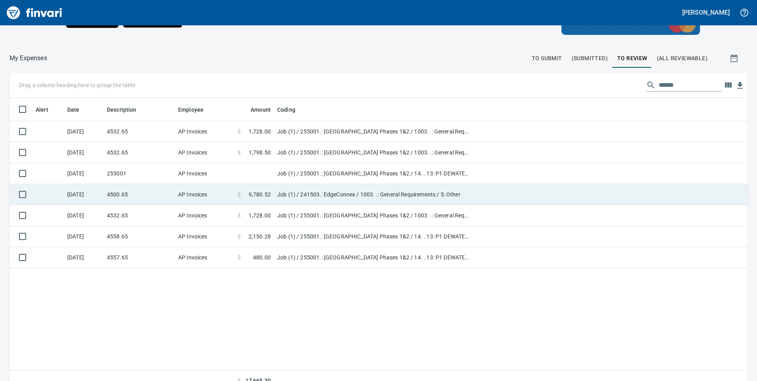
click at [427, 176] on td "Job (1) / 255001.: [GEOGRAPHIC_DATA] Phases 1&2 / 14. . 13: P1 DEWATERING ADDED…" at bounding box center [373, 173] width 198 height 21
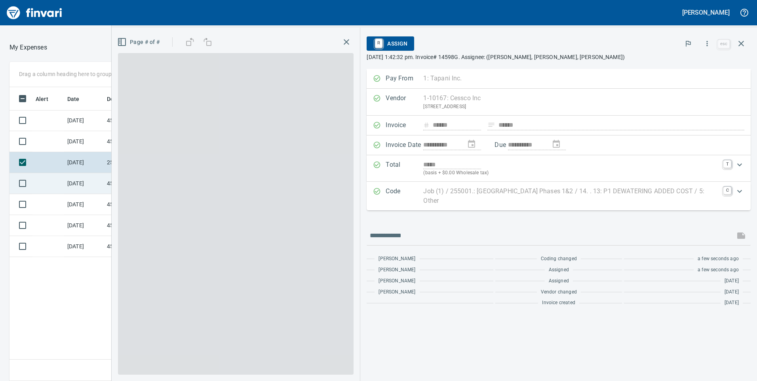
scroll to position [288, 528]
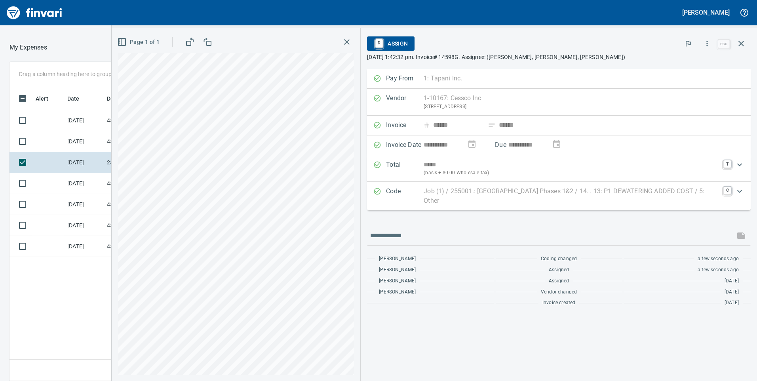
click at [741, 166] on icon "Expand" at bounding box center [740, 165] width 10 height 10
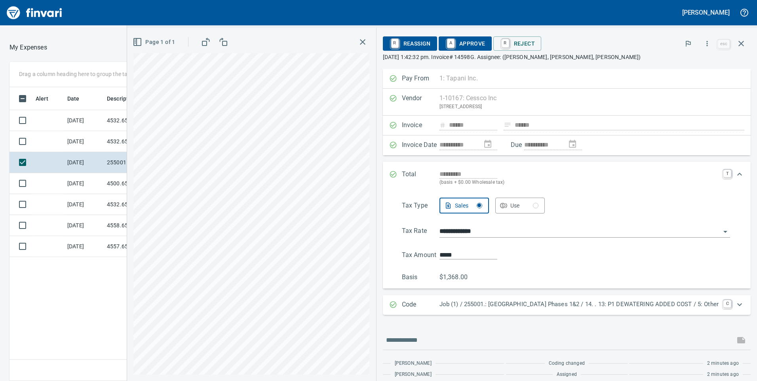
type input "*********"
click at [453, 42] on span "A Approve" at bounding box center [465, 43] width 40 height 13
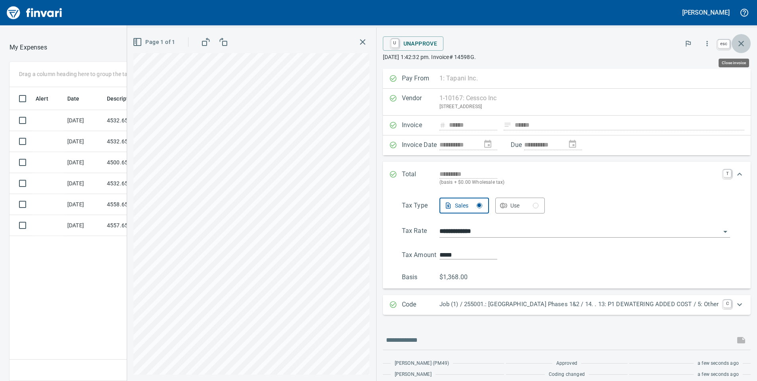
click at [741, 42] on icon "button" at bounding box center [742, 44] width 10 height 10
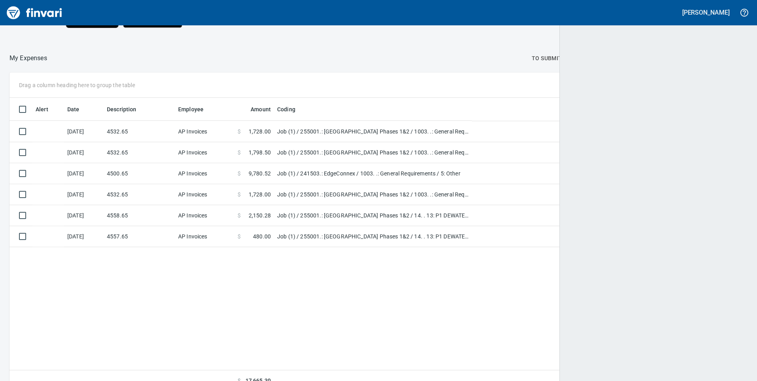
scroll to position [288, 726]
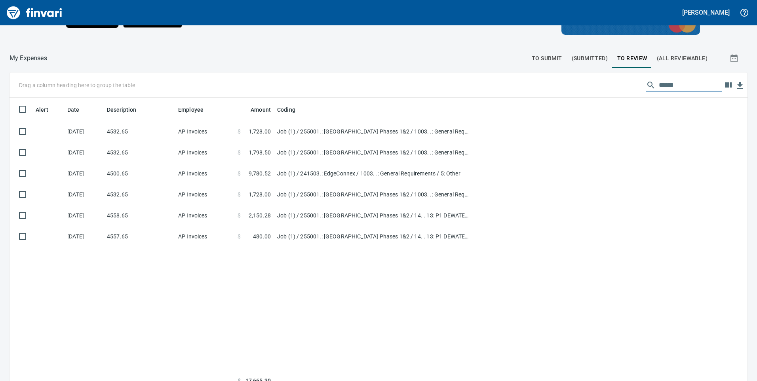
drag, startPoint x: 679, startPoint y: 86, endPoint x: 596, endPoint y: 93, distance: 83.5
click at [596, 93] on div "Drag a column heading here to group the table ******" at bounding box center [379, 84] width 738 height 25
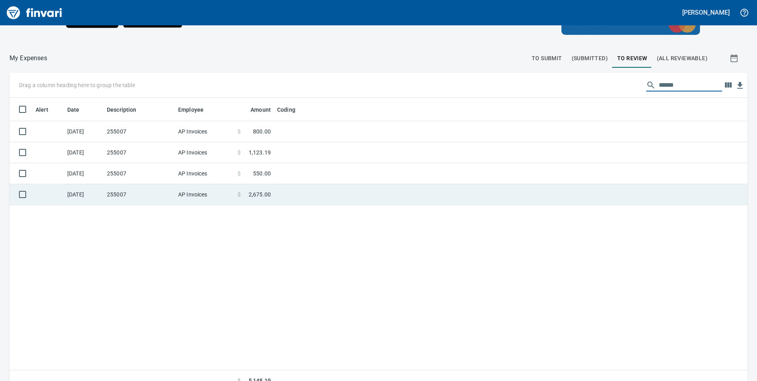
click at [198, 196] on td "AP Invoices" at bounding box center [204, 194] width 59 height 21
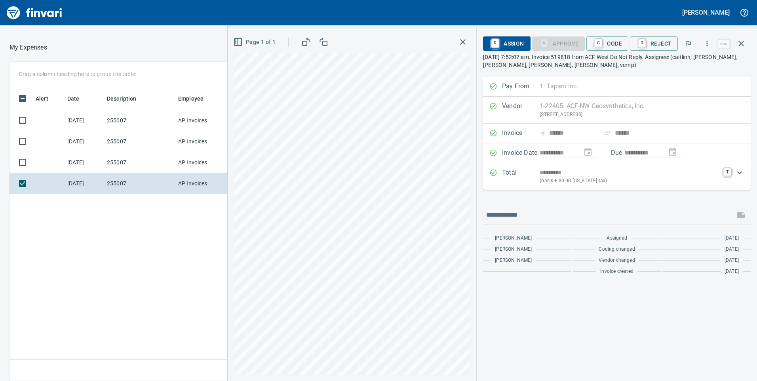
scroll to position [288, 528]
click at [711, 41] on icon "button" at bounding box center [707, 44] width 8 height 8
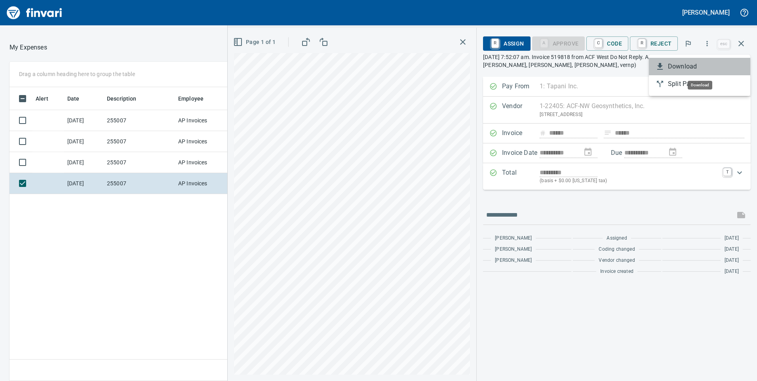
click at [675, 70] on span "Download" at bounding box center [706, 67] width 76 height 10
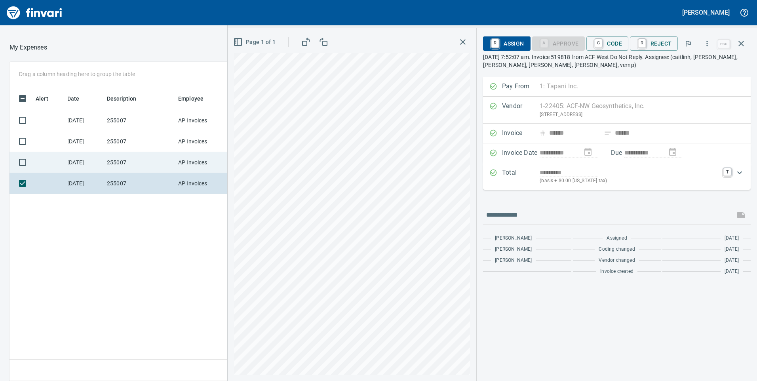
click at [180, 157] on td "AP Invoices" at bounding box center [204, 162] width 59 height 21
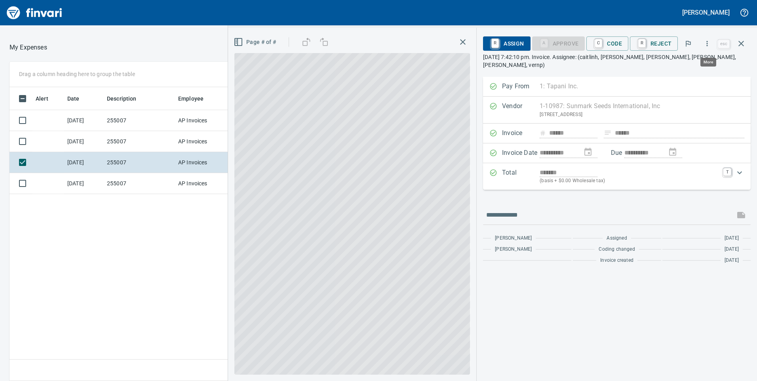
scroll to position [288, 528]
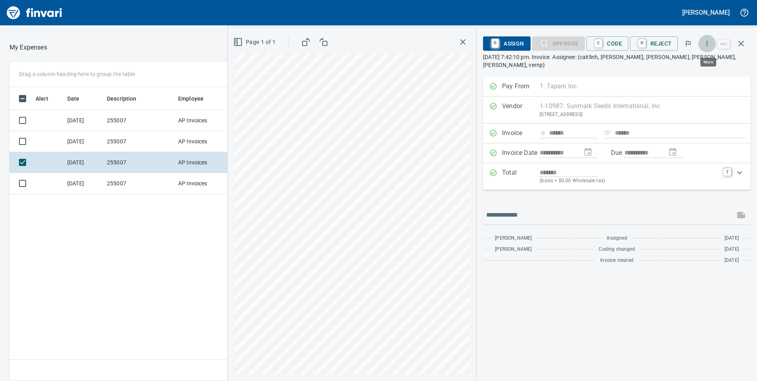
click at [708, 42] on icon "button" at bounding box center [707, 43] width 1 height 5
click at [705, 66] on span "Download" at bounding box center [706, 67] width 76 height 10
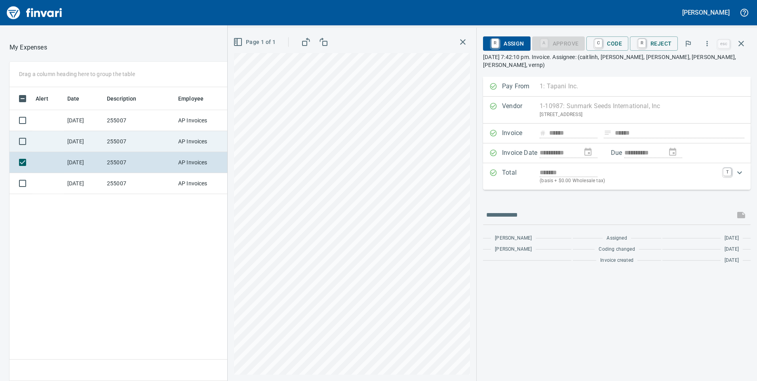
click at [116, 142] on td "255007" at bounding box center [139, 141] width 71 height 21
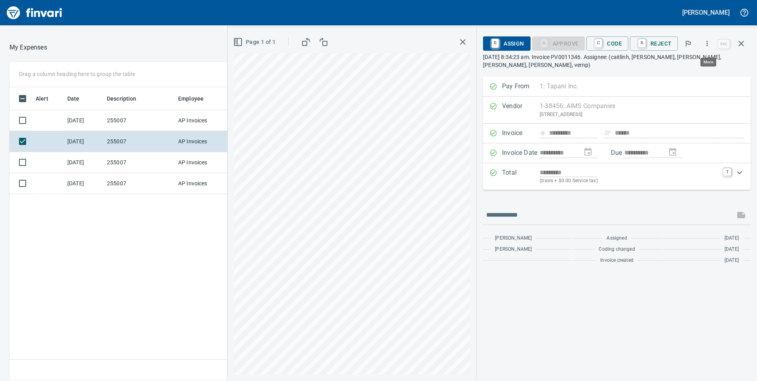
scroll to position [288, 528]
click at [708, 41] on icon "button" at bounding box center [707, 43] width 1 height 5
click at [696, 64] on span "Download" at bounding box center [706, 67] width 76 height 10
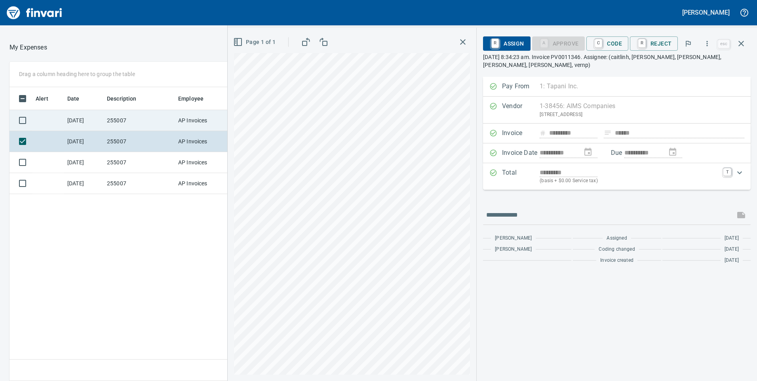
click at [108, 116] on td "255007" at bounding box center [139, 120] width 71 height 21
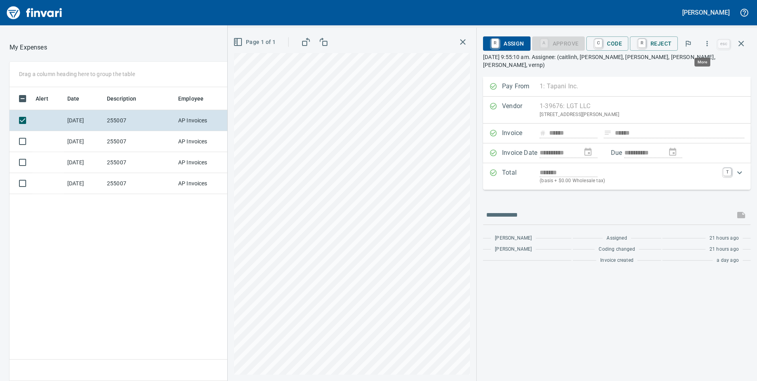
scroll to position [288, 528]
click at [708, 43] on icon "button" at bounding box center [707, 44] width 8 height 8
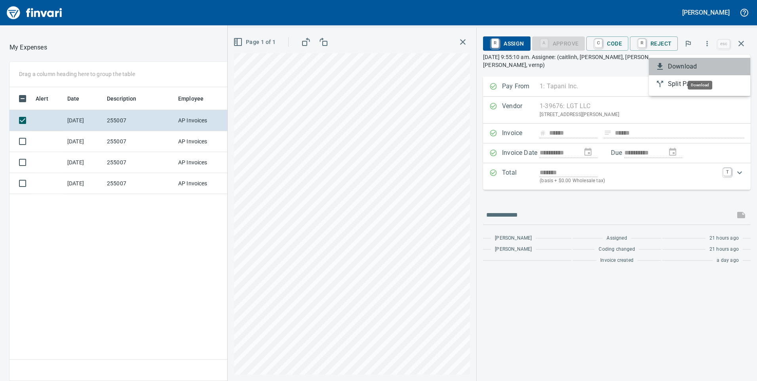
click at [689, 64] on span "Download" at bounding box center [706, 67] width 76 height 10
click at [743, 40] on icon "button" at bounding box center [742, 44] width 10 height 10
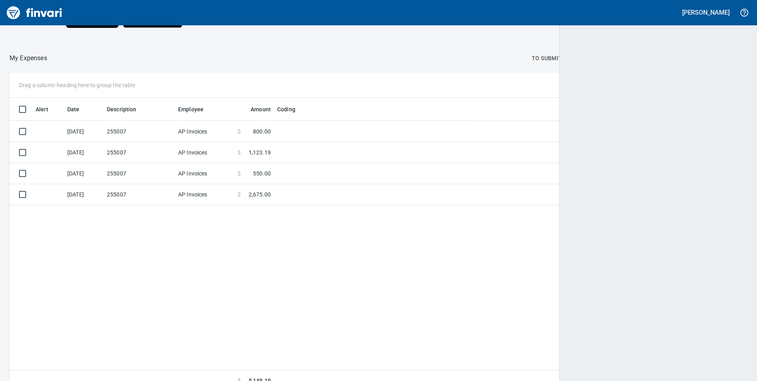
scroll to position [288, 721]
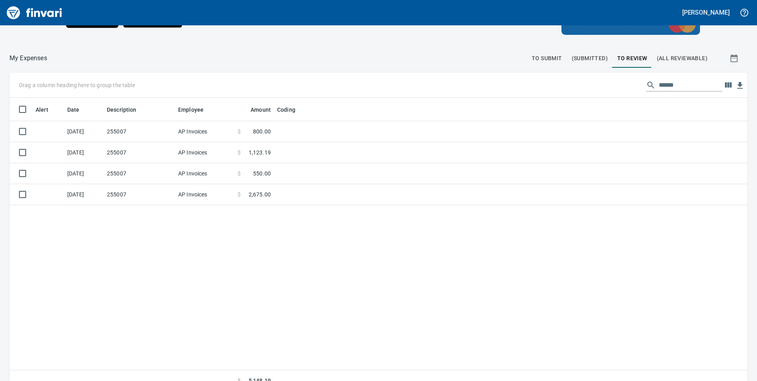
click at [679, 82] on input "******" at bounding box center [690, 85] width 63 height 13
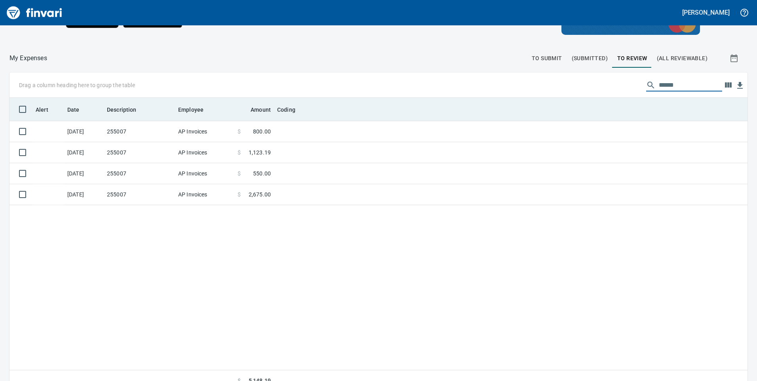
drag, startPoint x: 679, startPoint y: 82, endPoint x: 534, endPoint y: 113, distance: 148.2
click at [533, 112] on div "Drag a column heading here to group the table ****** Alert Date Description Emp…" at bounding box center [379, 231] width 738 height 319
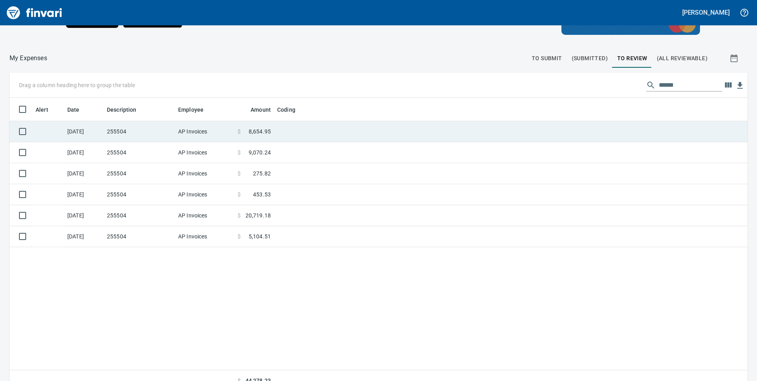
click at [184, 129] on td "AP Invoices" at bounding box center [204, 131] width 59 height 21
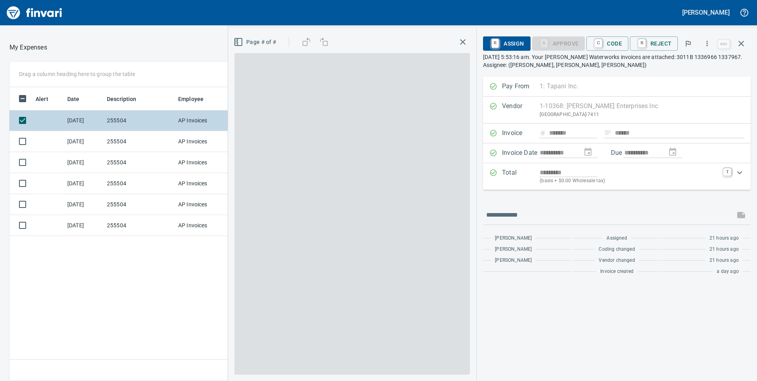
scroll to position [288, 528]
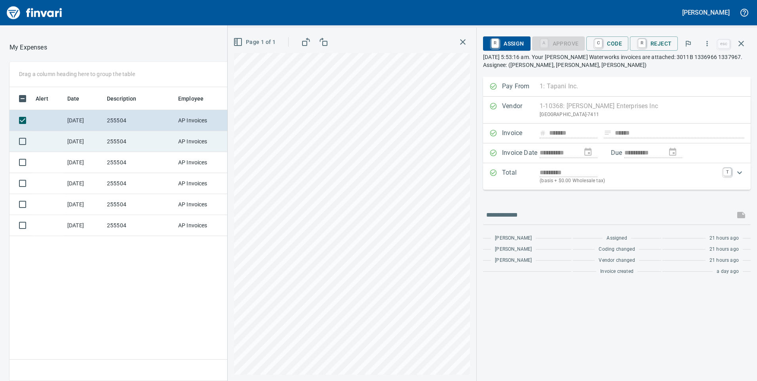
click at [166, 145] on td "255504" at bounding box center [139, 141] width 71 height 21
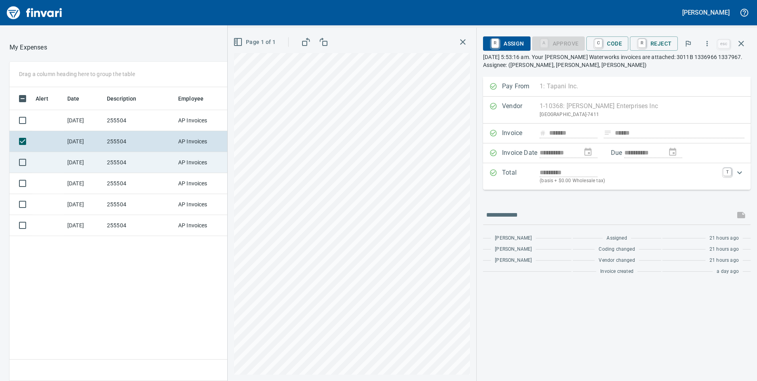
click at [153, 164] on td "255504" at bounding box center [139, 162] width 71 height 21
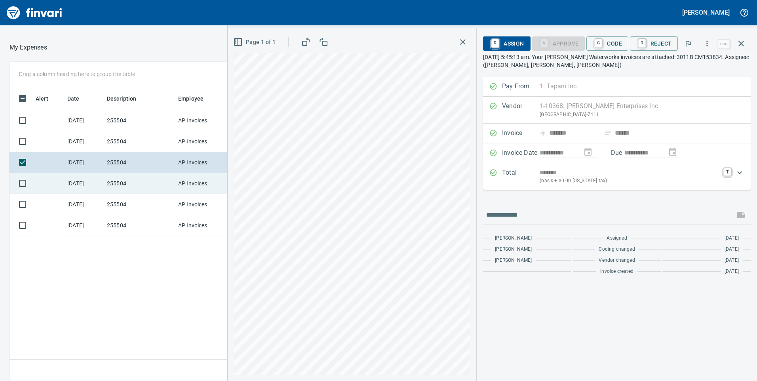
click at [143, 184] on td "255504" at bounding box center [139, 183] width 71 height 21
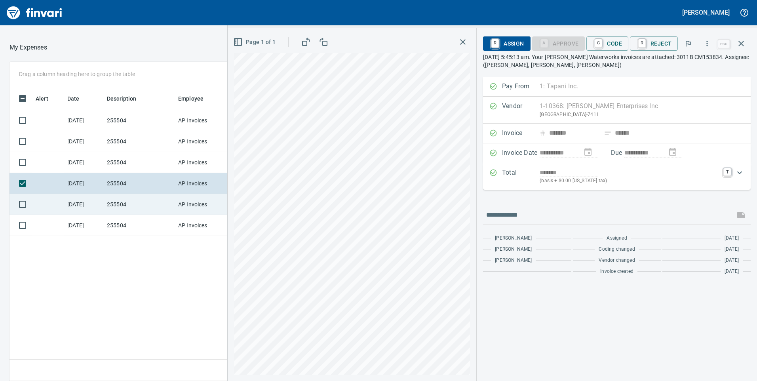
click at [143, 202] on td "255504" at bounding box center [139, 204] width 71 height 21
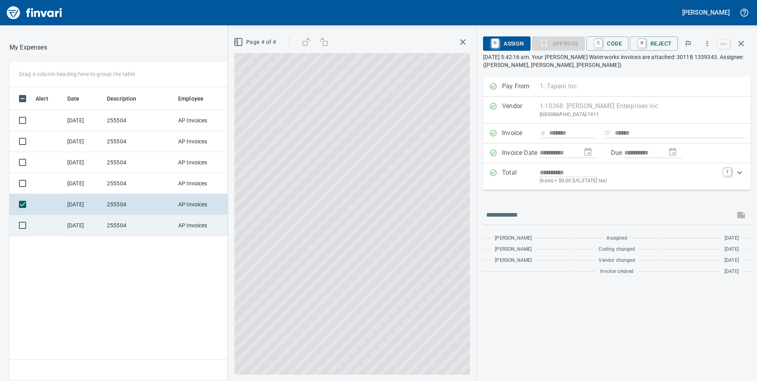
click at [143, 229] on td "255504" at bounding box center [139, 225] width 71 height 21
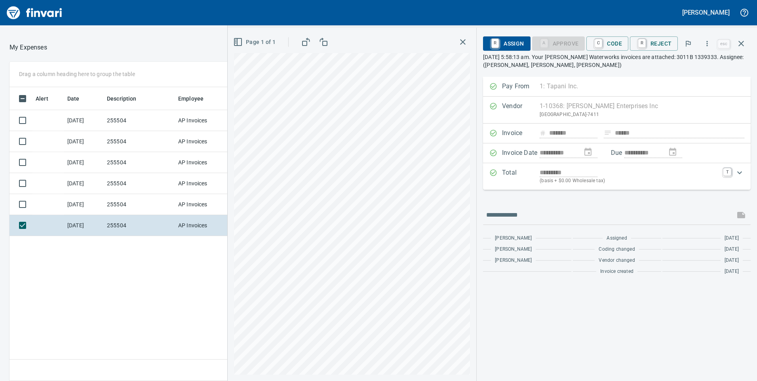
scroll to position [288, 528]
click at [707, 46] on icon "button" at bounding box center [707, 44] width 8 height 8
click at [742, 44] on div at bounding box center [378, 190] width 757 height 381
click at [743, 43] on icon "button" at bounding box center [742, 44] width 10 height 10
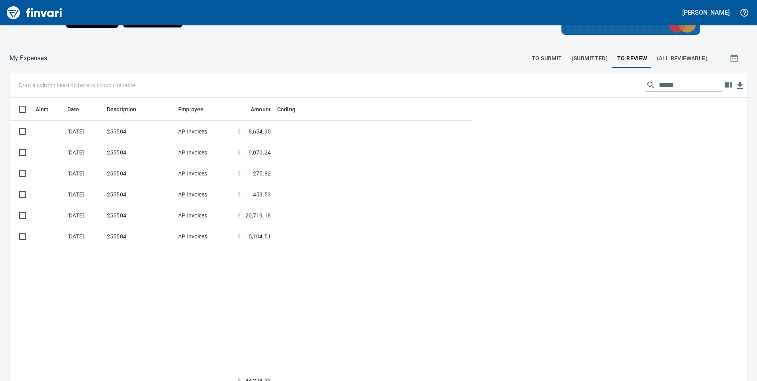
scroll to position [288, 726]
drag, startPoint x: 673, startPoint y: 85, endPoint x: 560, endPoint y: 95, distance: 112.9
click at [561, 95] on div "Drag a column heading here to group the table ******" at bounding box center [379, 84] width 738 height 25
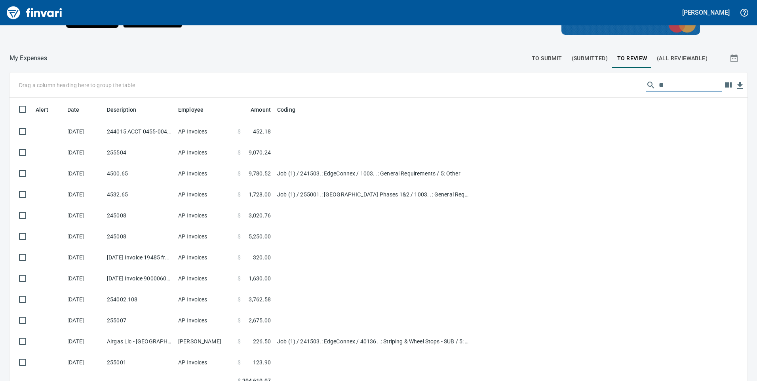
scroll to position [288, 721]
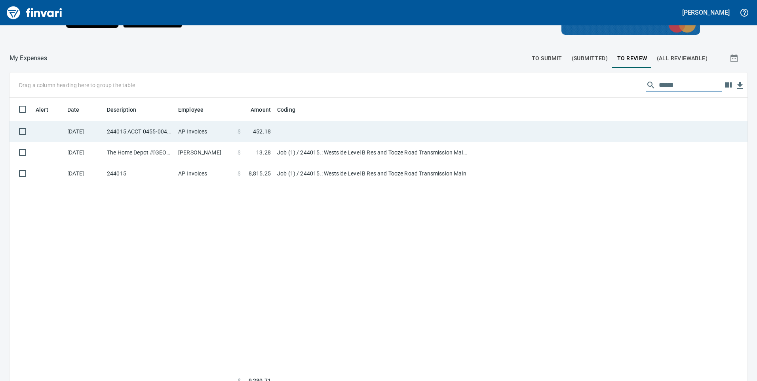
type input "******"
click at [301, 133] on td at bounding box center [373, 131] width 198 height 21
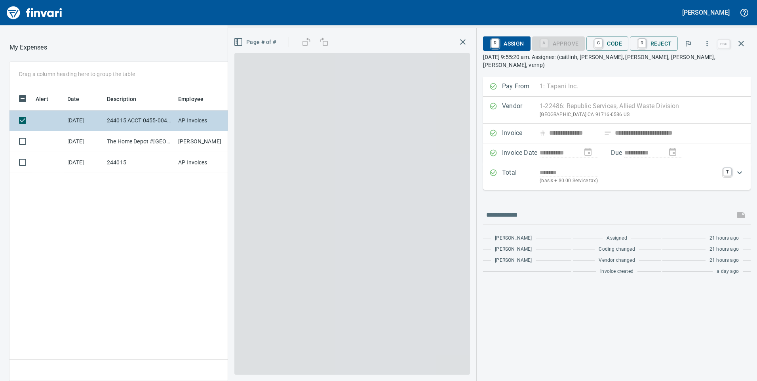
scroll to position [288, 528]
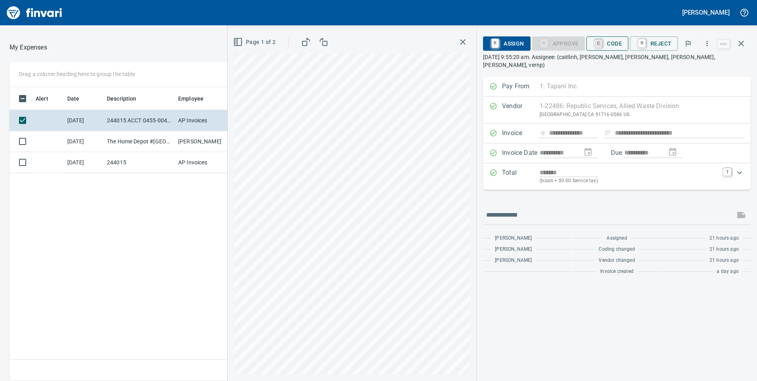
click at [601, 43] on link "C" at bounding box center [599, 43] width 8 height 9
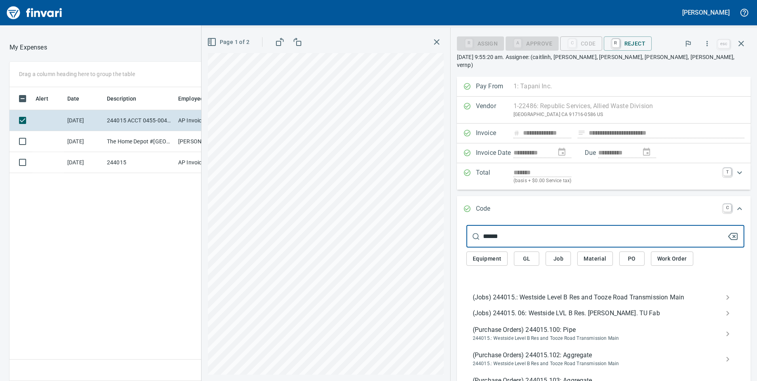
type input "******"
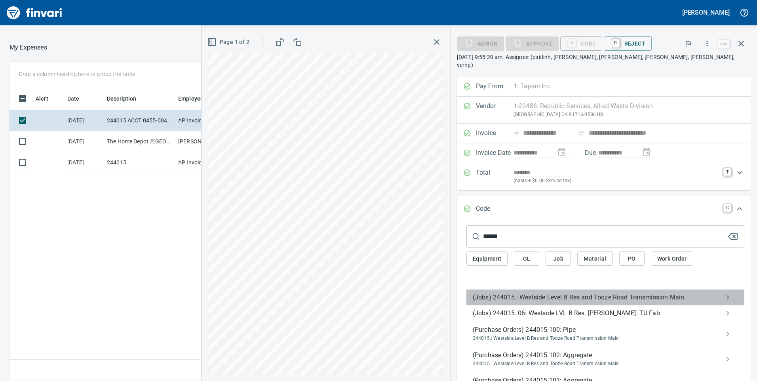
click at [498, 293] on span "(Jobs) 244015.: Westside Level B Res and Tooze Road Transmission Main" at bounding box center [599, 298] width 253 height 10
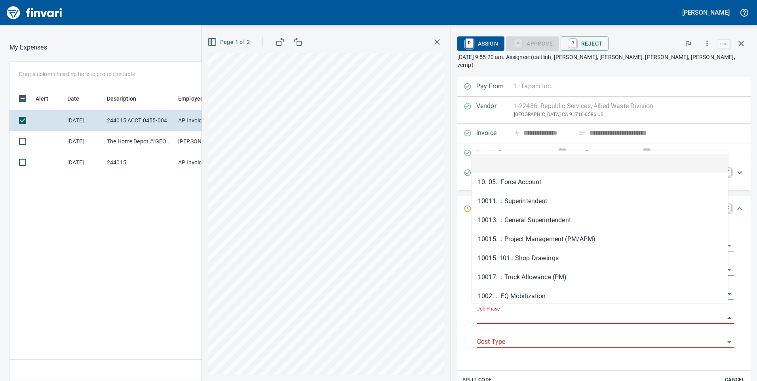
click at [506, 313] on input "Job Phase" at bounding box center [601, 318] width 248 height 11
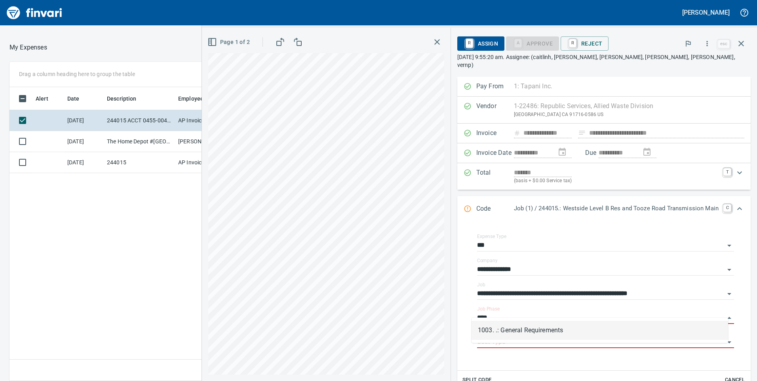
click at [507, 332] on li "1003. .: General Requirements" at bounding box center [600, 330] width 257 height 19
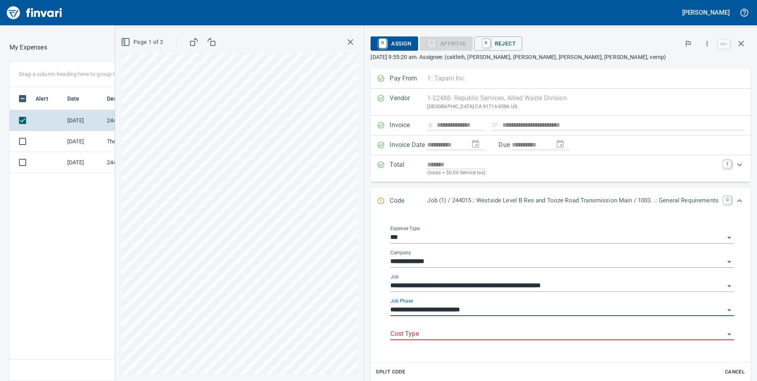
type input "**********"
click at [416, 340] on input "Cost Type" at bounding box center [558, 334] width 334 height 11
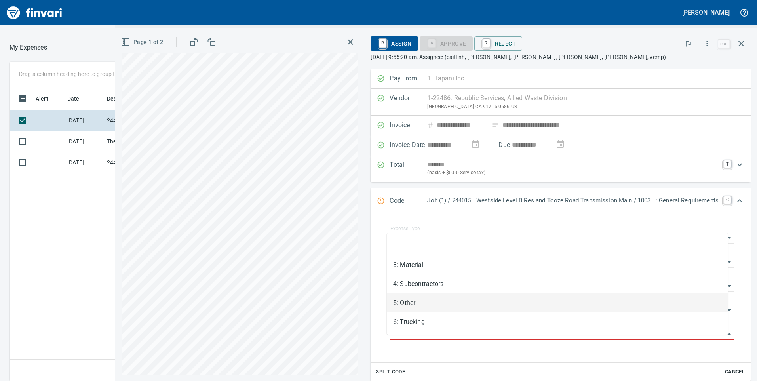
click at [408, 299] on li "5: Other" at bounding box center [557, 303] width 341 height 19
type input "********"
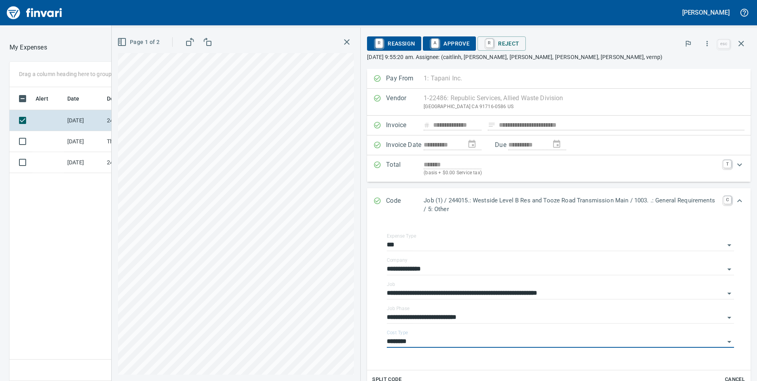
click at [443, 45] on span "A Approve" at bounding box center [449, 43] width 40 height 13
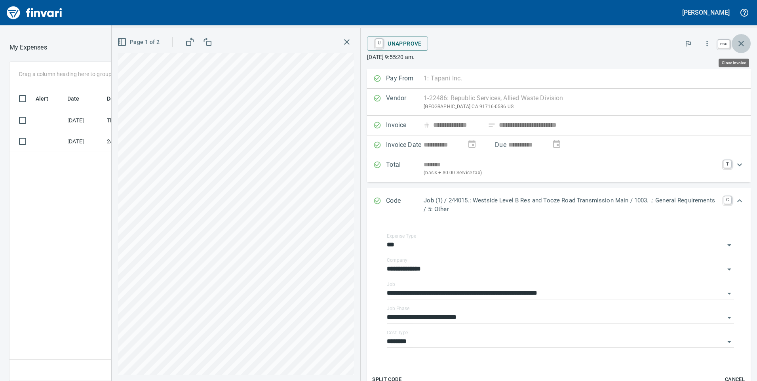
click at [741, 45] on icon "button" at bounding box center [742, 44] width 6 height 6
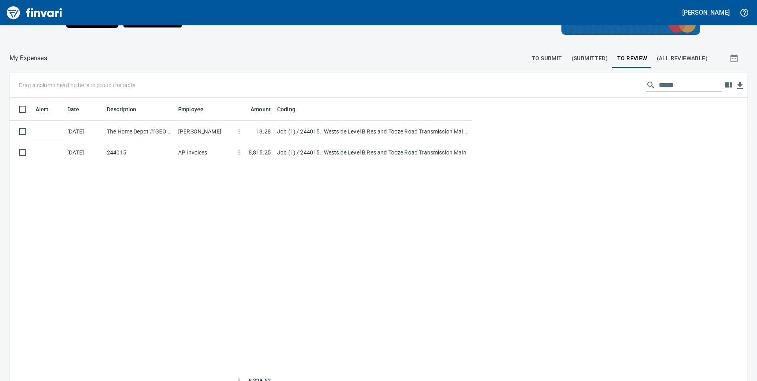
scroll to position [288, 726]
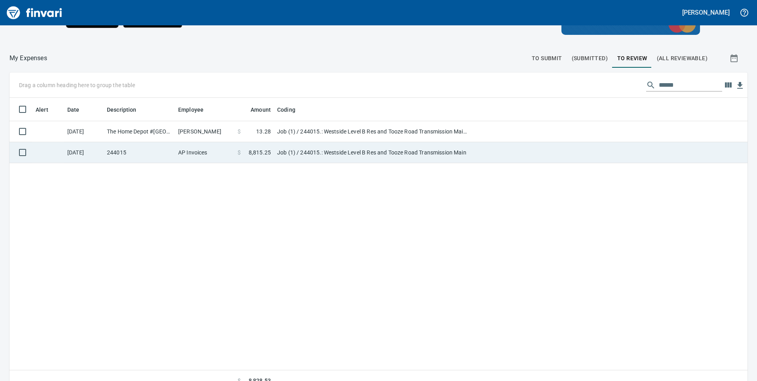
click at [387, 148] on td "Job (1) / 244015.: Westside Level B Res and Tooze Road Transmission Main" at bounding box center [373, 152] width 198 height 21
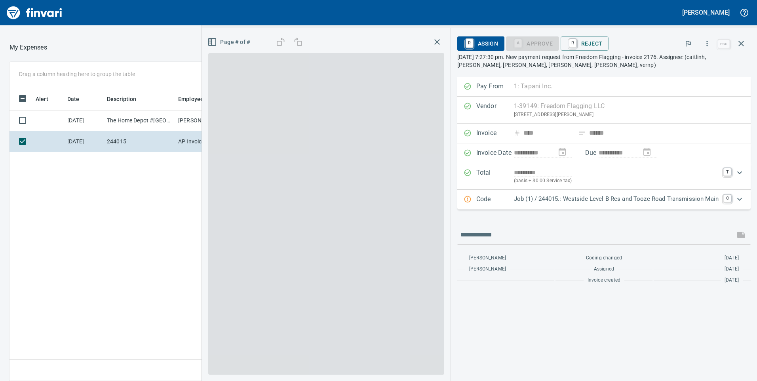
scroll to position [288, 528]
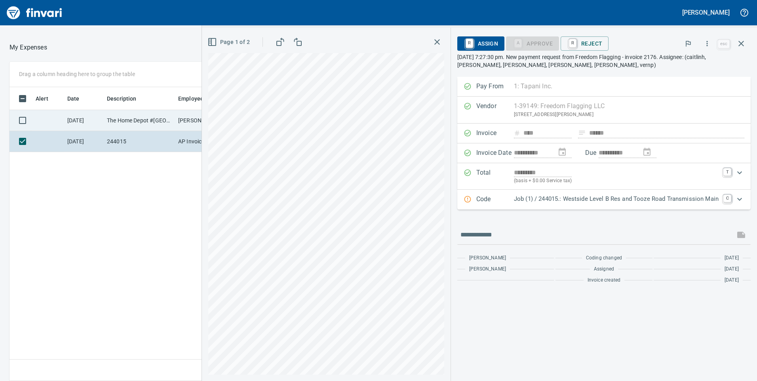
click at [116, 120] on td "The Home Depot #[GEOGRAPHIC_DATA]" at bounding box center [139, 120] width 71 height 21
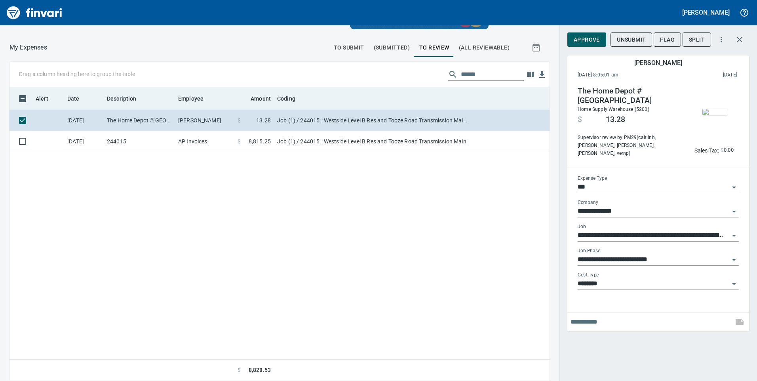
scroll to position [288, 528]
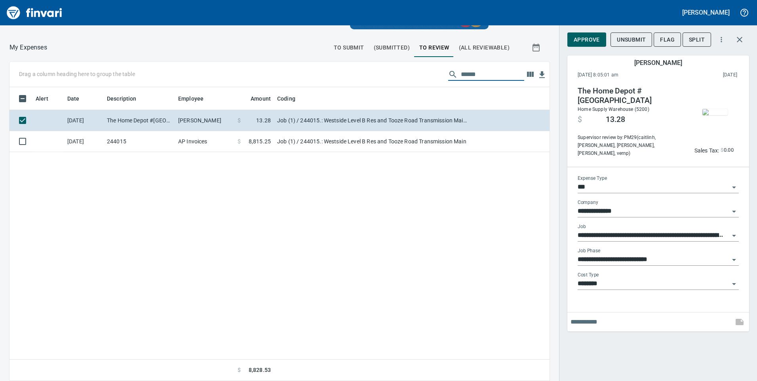
drag, startPoint x: 484, startPoint y: 74, endPoint x: 362, endPoint y: 82, distance: 121.9
click at [362, 82] on div "Drag a column heading here to group the table ******" at bounding box center [280, 74] width 540 height 25
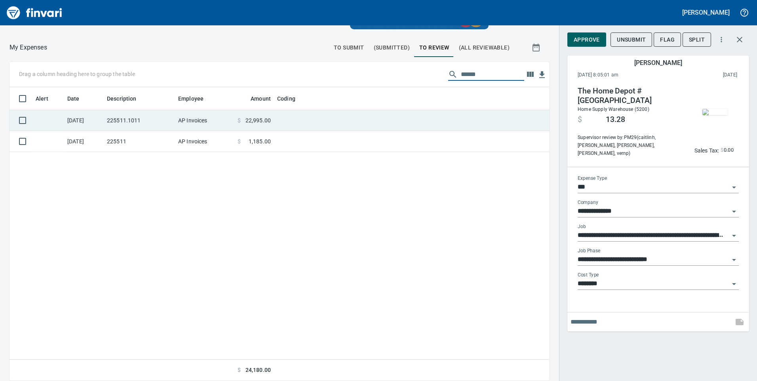
type input "******"
click at [145, 117] on td "225511.1011" at bounding box center [139, 120] width 71 height 21
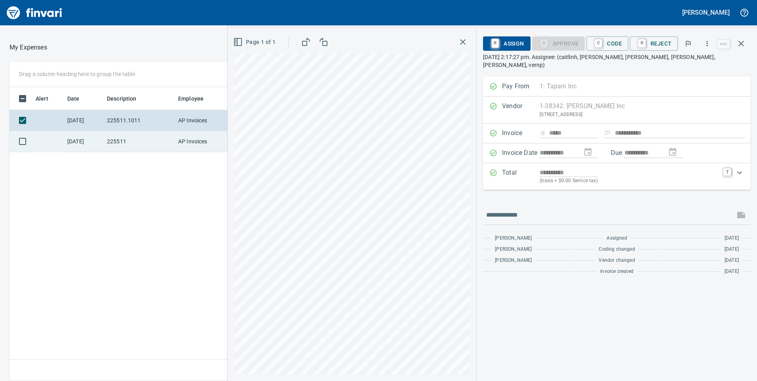
click at [86, 146] on td "[DATE]" at bounding box center [84, 141] width 40 height 21
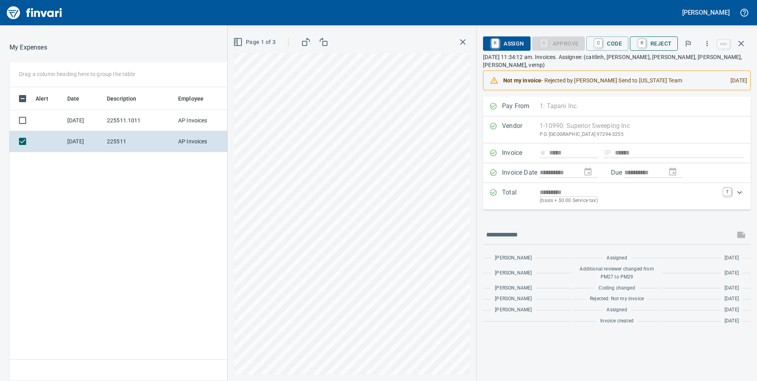
click at [656, 40] on span "R Reject" at bounding box center [654, 43] width 35 height 13
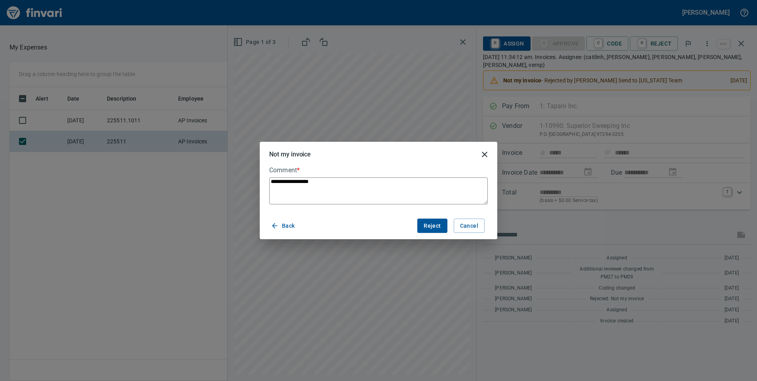
click at [353, 184] on textarea "**********" at bounding box center [378, 190] width 219 height 27
type textarea "**********"
type textarea "*"
type textarea "**********"
type textarea "*"
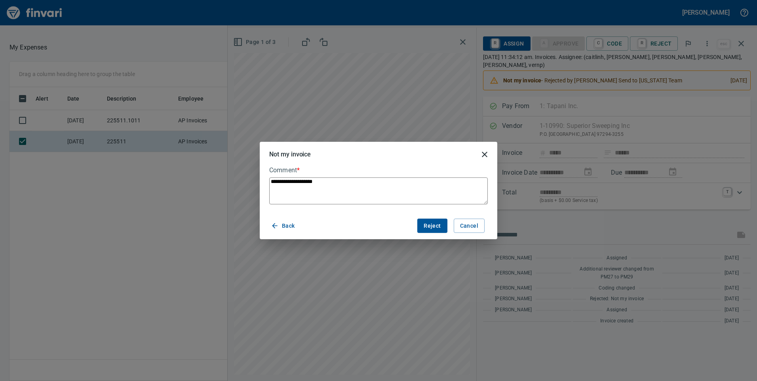
type textarea "**********"
type textarea "*"
type textarea "**********"
type textarea "*"
type textarea "**********"
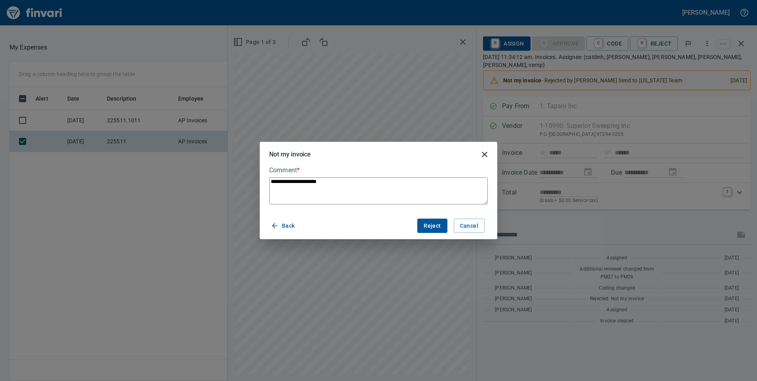
type textarea "*"
type textarea "**********"
type textarea "*"
type textarea "**********"
type textarea "*"
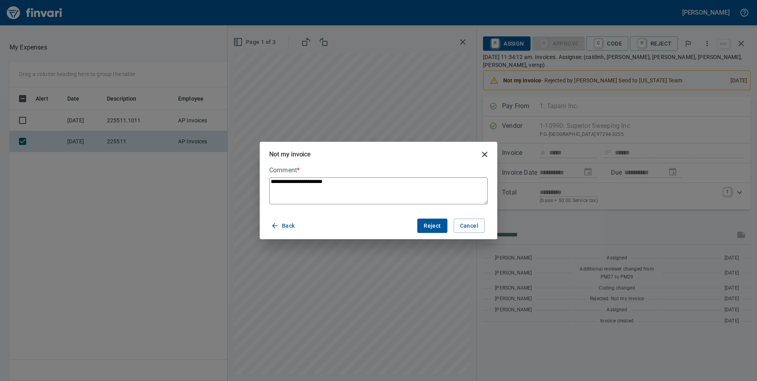
type textarea "**********"
type textarea "*"
type textarea "**********"
type textarea "*"
type textarea "**********"
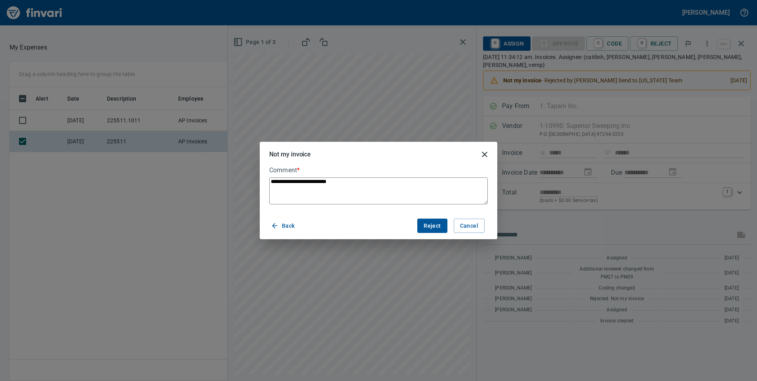
type textarea "*"
type textarea "**********"
type textarea "*"
type textarea "**********"
type textarea "*"
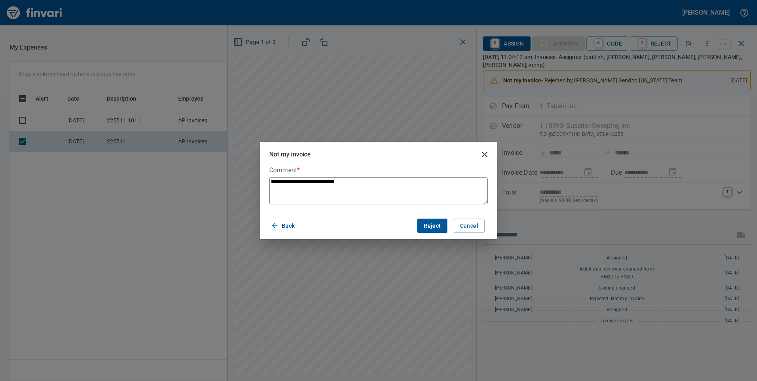
type textarea "**********"
type textarea "*"
type textarea "**********"
type textarea "*"
type textarea "**********"
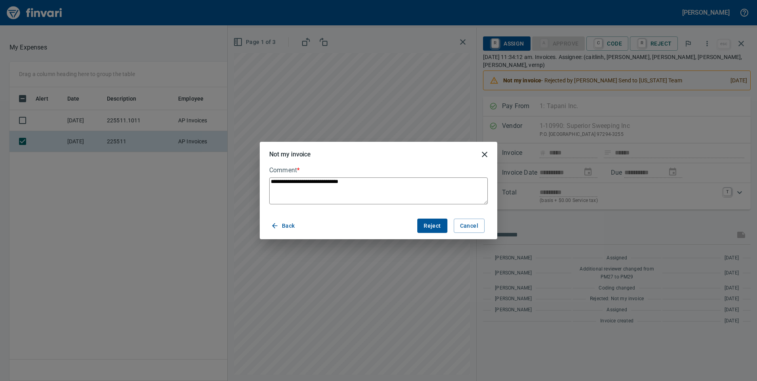
type textarea "*"
type textarea "**********"
type textarea "*"
type textarea "**********"
type textarea "*"
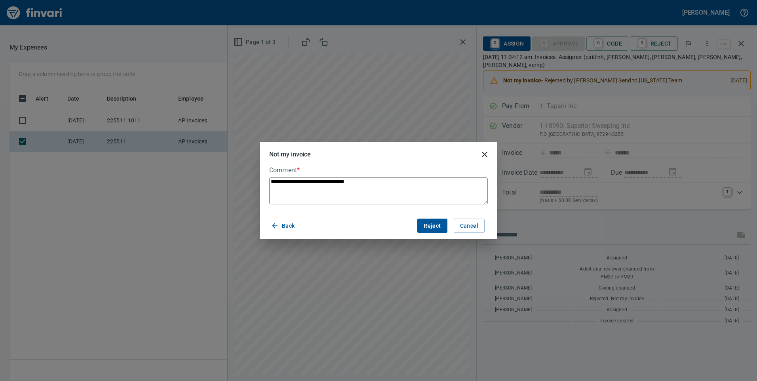
type textarea "**********"
type textarea "*"
type textarea "**********"
type textarea "*"
type textarea "**********"
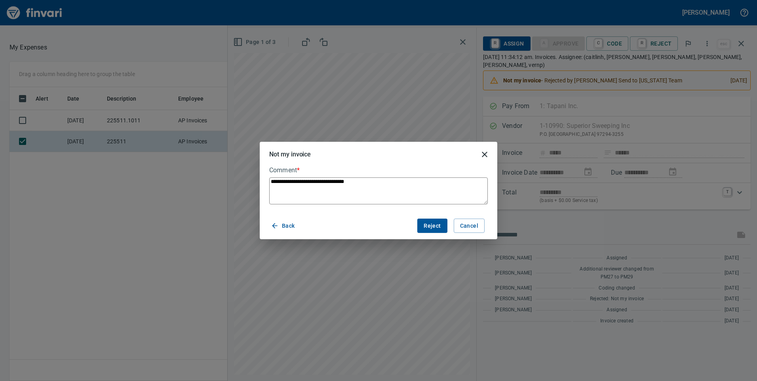
type textarea "*"
type textarea "**********"
type textarea "*"
type textarea "**********"
type textarea "*"
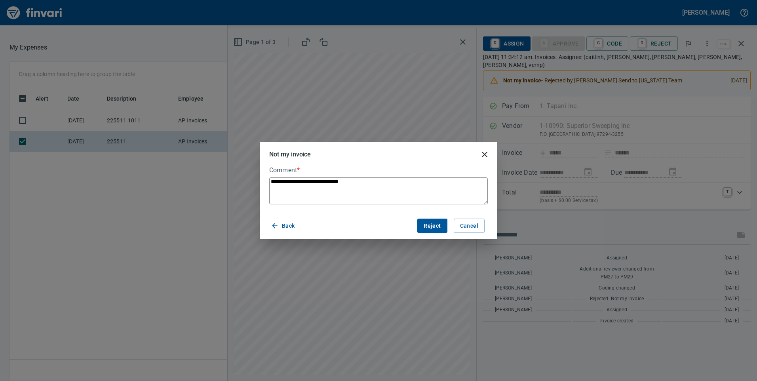
type textarea "**********"
type textarea "*"
type textarea "**********"
type textarea "*"
type textarea "**********"
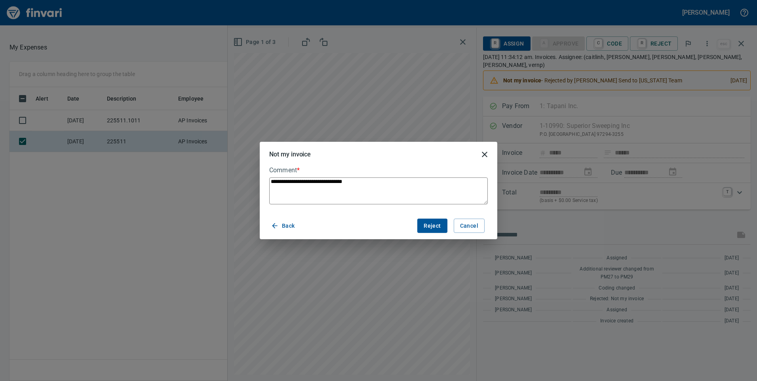
type textarea "*"
type textarea "**********"
type textarea "*"
type textarea "**********"
click at [437, 224] on span "Reject" at bounding box center [432, 226] width 17 height 10
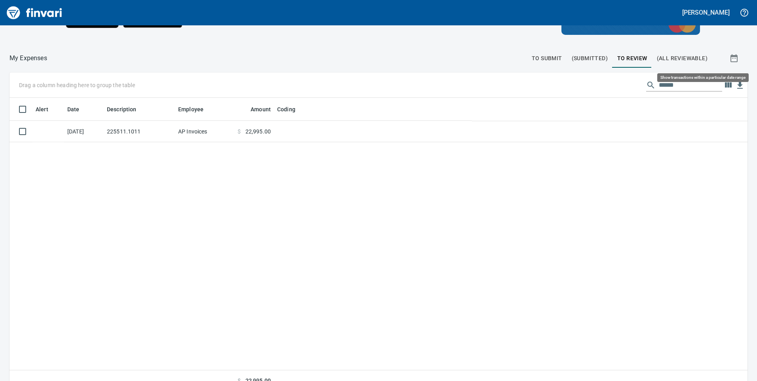
scroll to position [288, 726]
drag, startPoint x: 685, startPoint y: 83, endPoint x: 544, endPoint y: 95, distance: 142.0
click at [544, 95] on div "Drag a column heading here to group the table ******" at bounding box center [379, 84] width 738 height 25
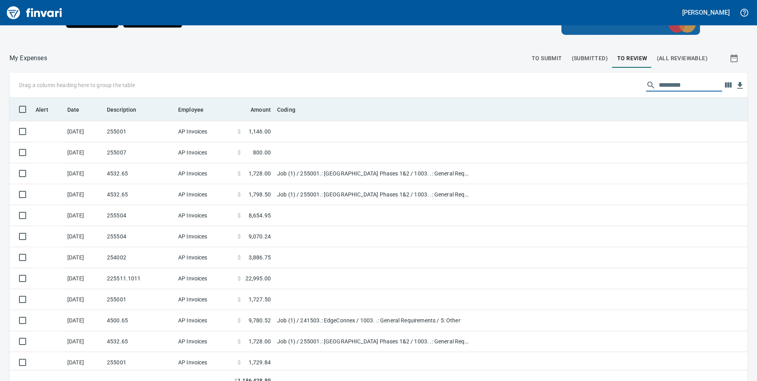
scroll to position [0, 0]
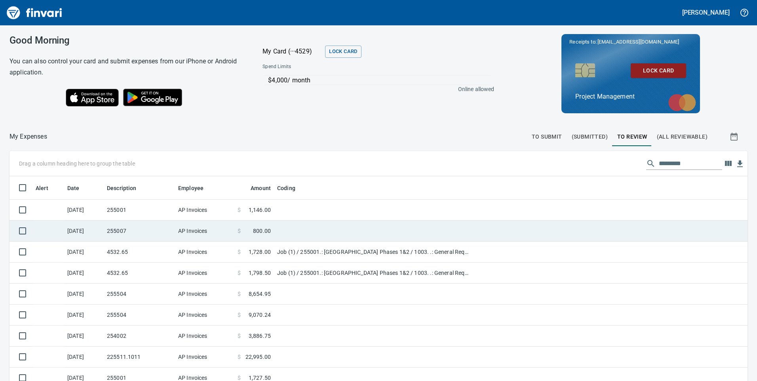
click at [127, 233] on td "255007" at bounding box center [139, 231] width 71 height 21
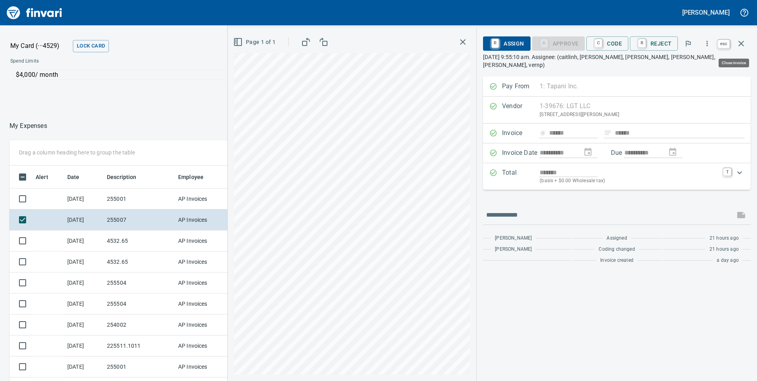
scroll to position [288, 522]
click at [747, 42] on button "button" at bounding box center [741, 43] width 19 height 19
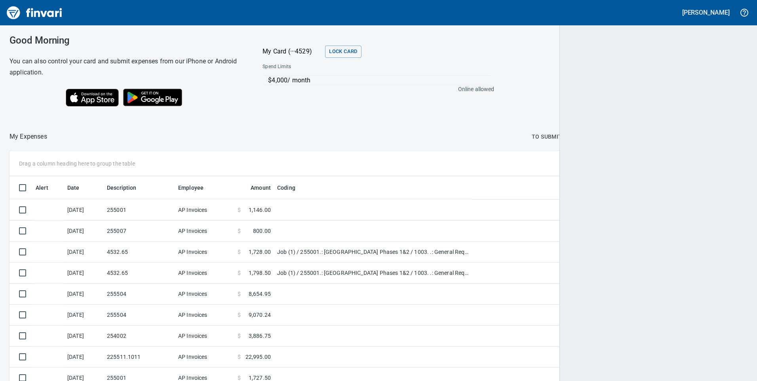
scroll to position [288, 721]
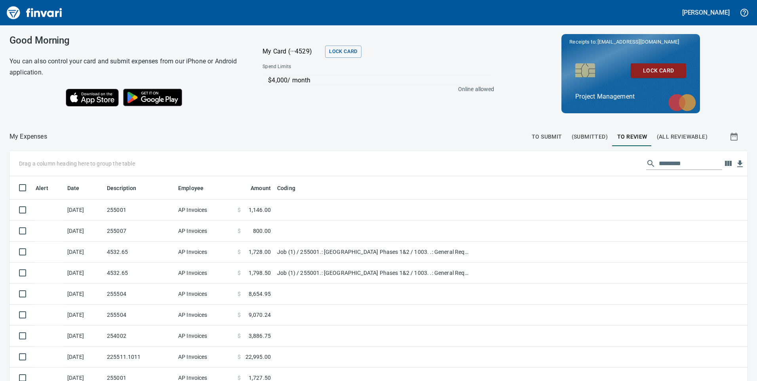
click at [667, 163] on input "text" at bounding box center [690, 163] width 63 height 13
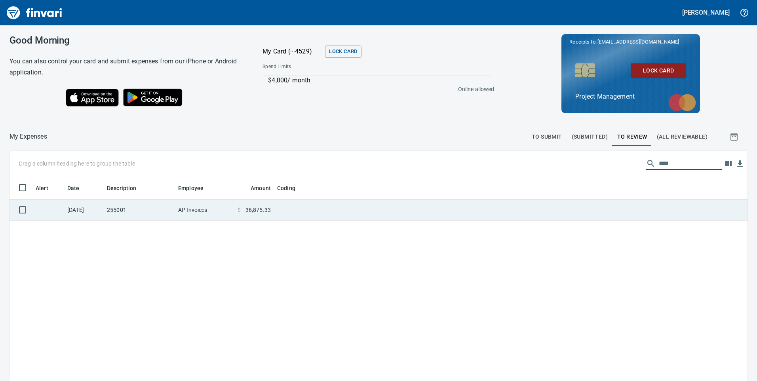
type input "****"
click at [260, 216] on td "$ 36,875.33" at bounding box center [254, 210] width 40 height 21
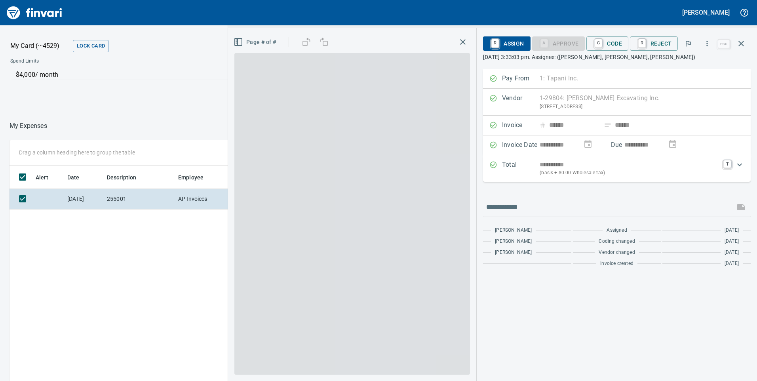
scroll to position [288, 528]
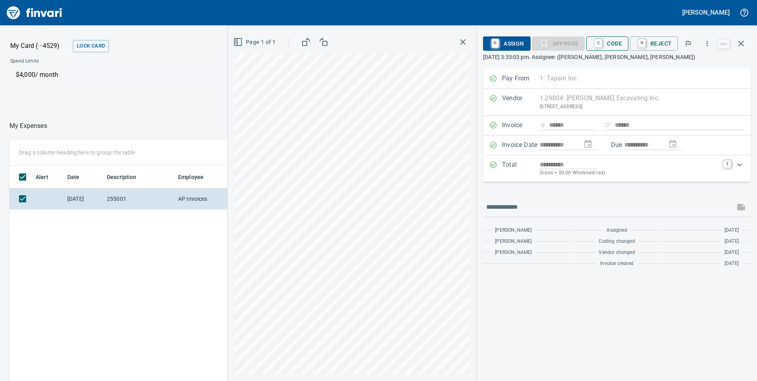
click at [619, 42] on span "C Code" at bounding box center [607, 43] width 29 height 13
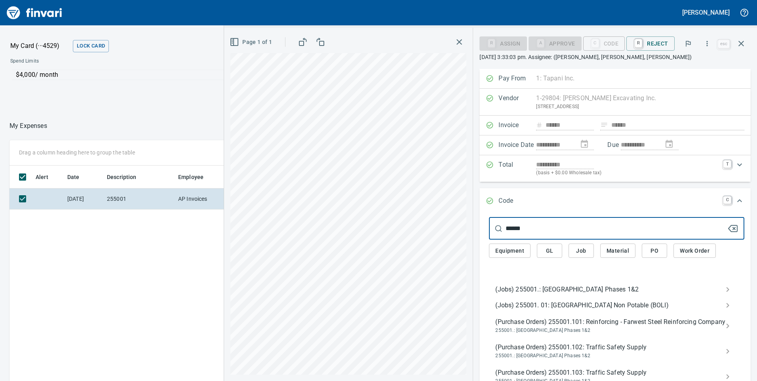
type input "******"
click at [508, 289] on span "(Jobs) 255001.: [GEOGRAPHIC_DATA] Phases 1&2" at bounding box center [611, 290] width 230 height 10
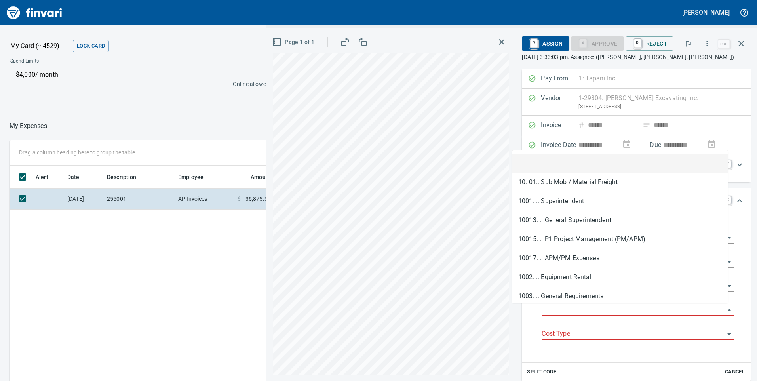
click at [542, 306] on input "Job Phase" at bounding box center [633, 310] width 183 height 11
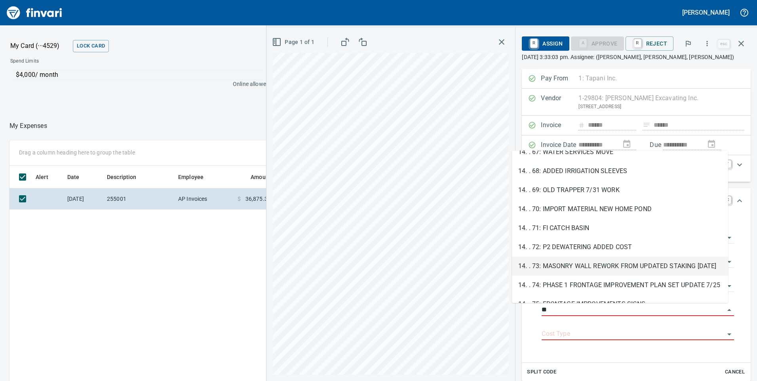
scroll to position [1426, 0]
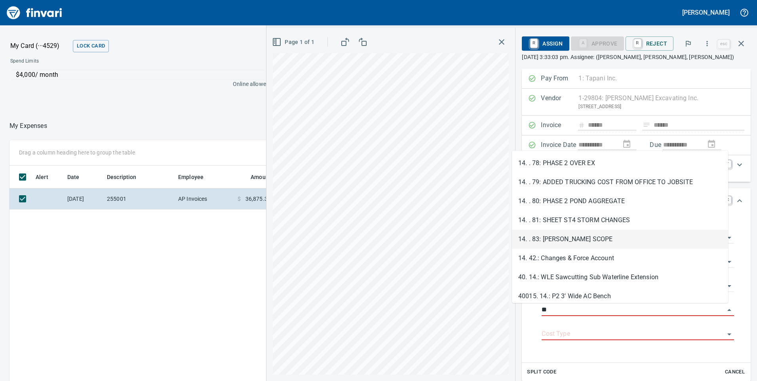
click at [565, 242] on li "14. . 83: CLOPTON SCOPE" at bounding box center [620, 239] width 216 height 19
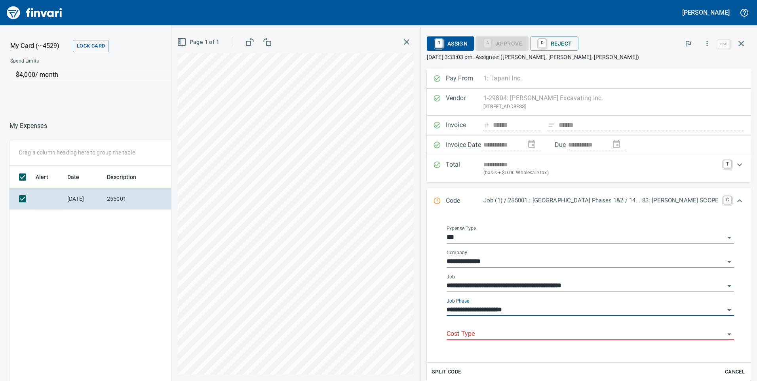
type input "**********"
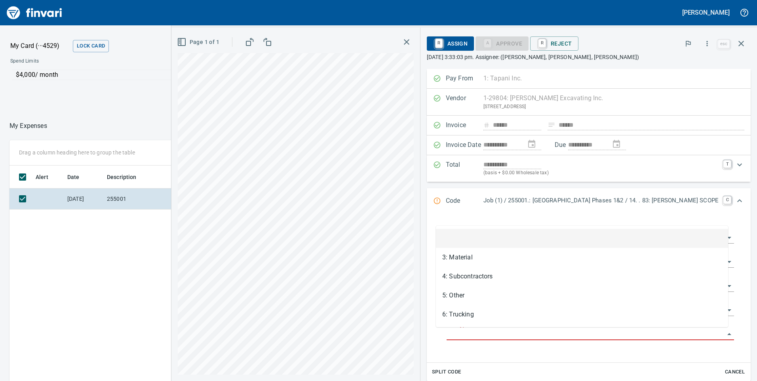
scroll to position [288, 528]
click at [468, 332] on input "Cost Type" at bounding box center [586, 334] width 278 height 11
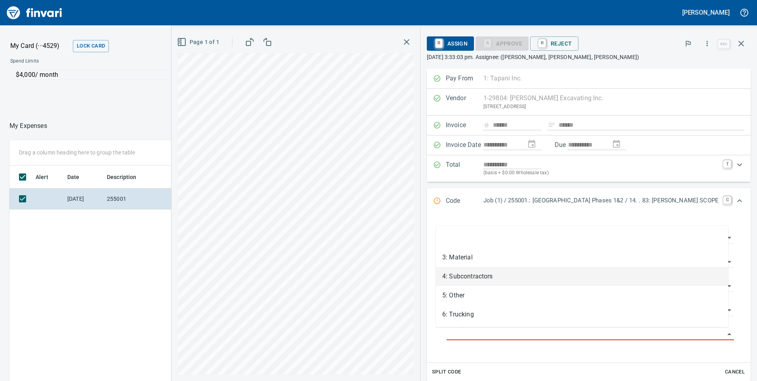
click at [462, 273] on li "4: Subcontractors" at bounding box center [582, 276] width 292 height 19
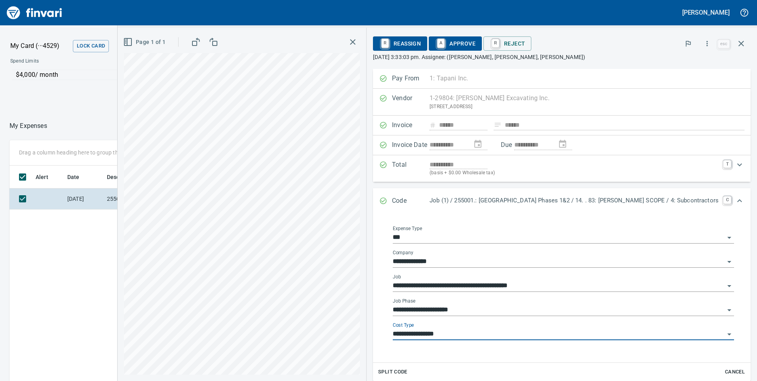
type input "**********"
click at [446, 46] on span "A Approve" at bounding box center [455, 43] width 40 height 13
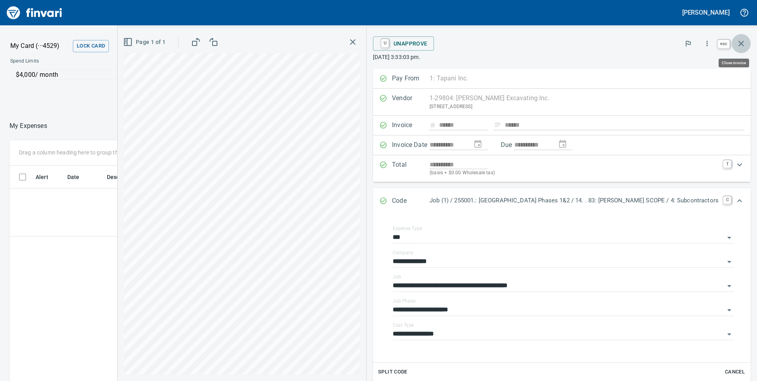
click at [744, 43] on icon "button" at bounding box center [742, 44] width 10 height 10
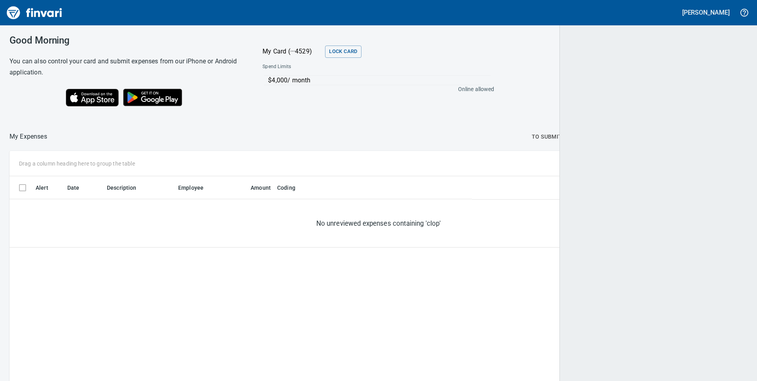
scroll to position [288, 722]
